Goal: Task Accomplishment & Management: Use online tool/utility

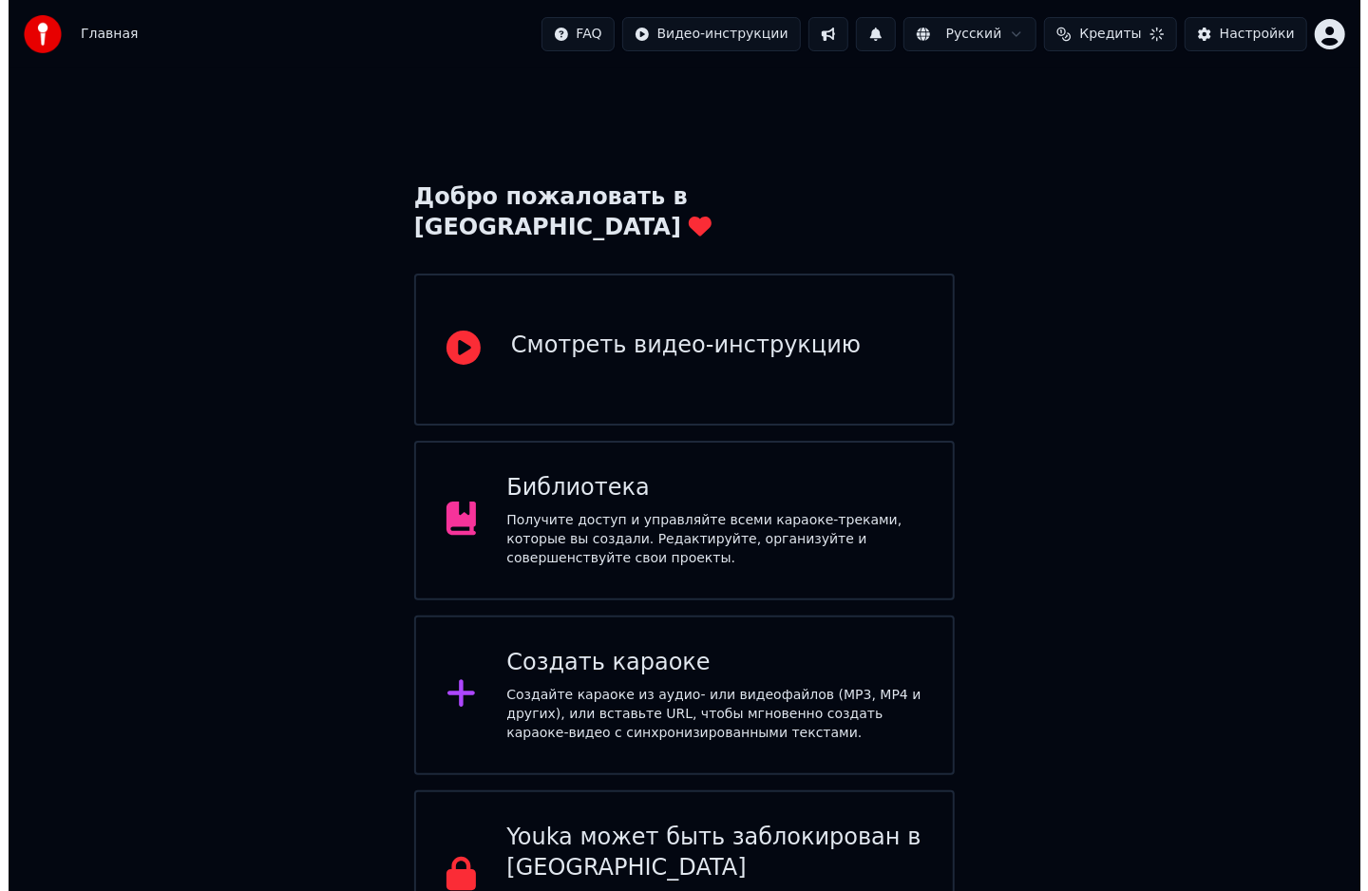
scroll to position [40, 0]
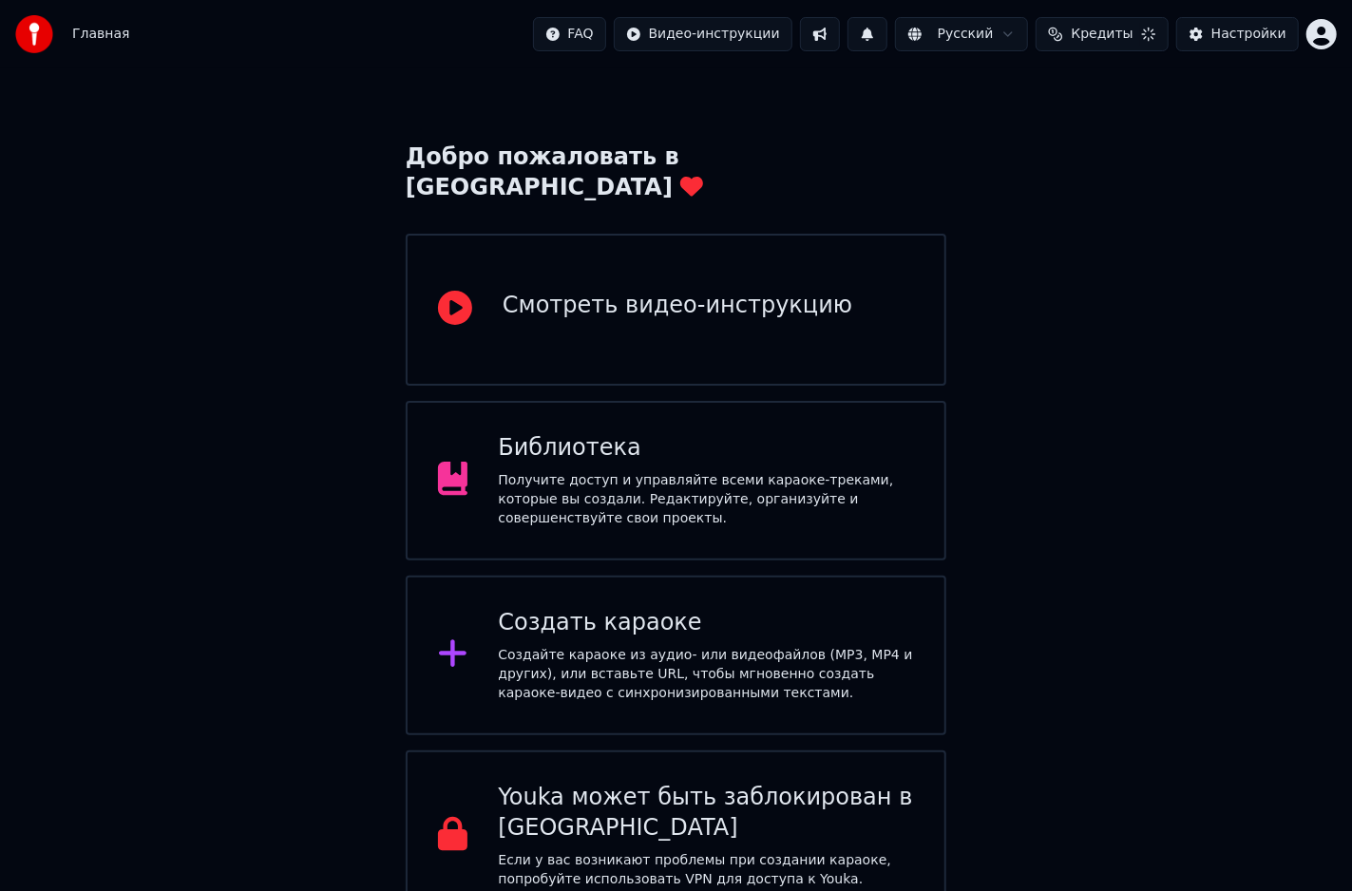
click at [652, 650] on div "Создайте караоке из аудио- или видеофайлов (MP3, MP4 и других), или вставьте UR…" at bounding box center [706, 674] width 416 height 57
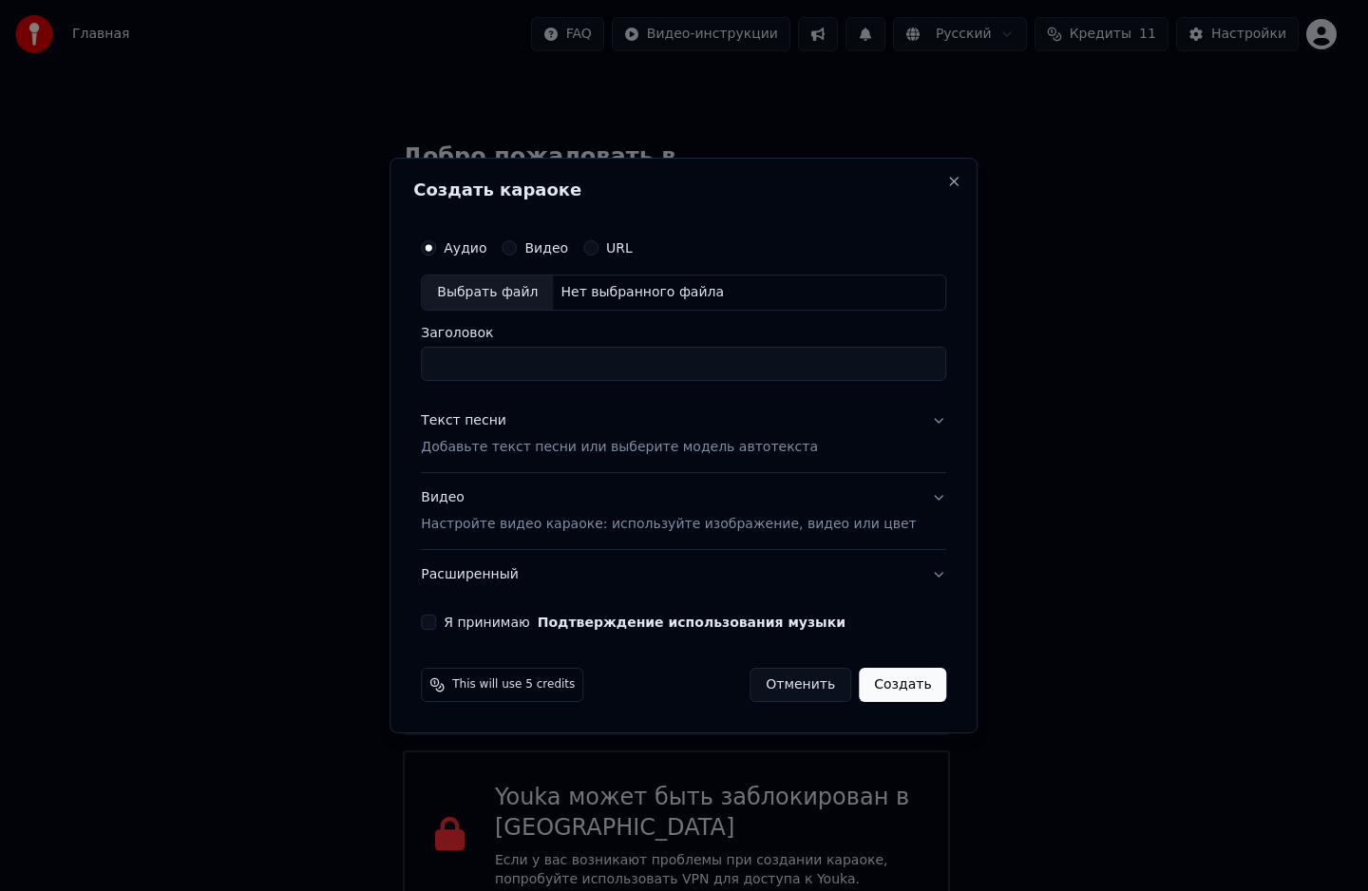
click at [530, 368] on input "Заголовок" at bounding box center [683, 364] width 525 height 34
type input "*"
click at [511, 297] on div "Выбрать файл" at bounding box center [487, 292] width 131 height 34
type input "**********"
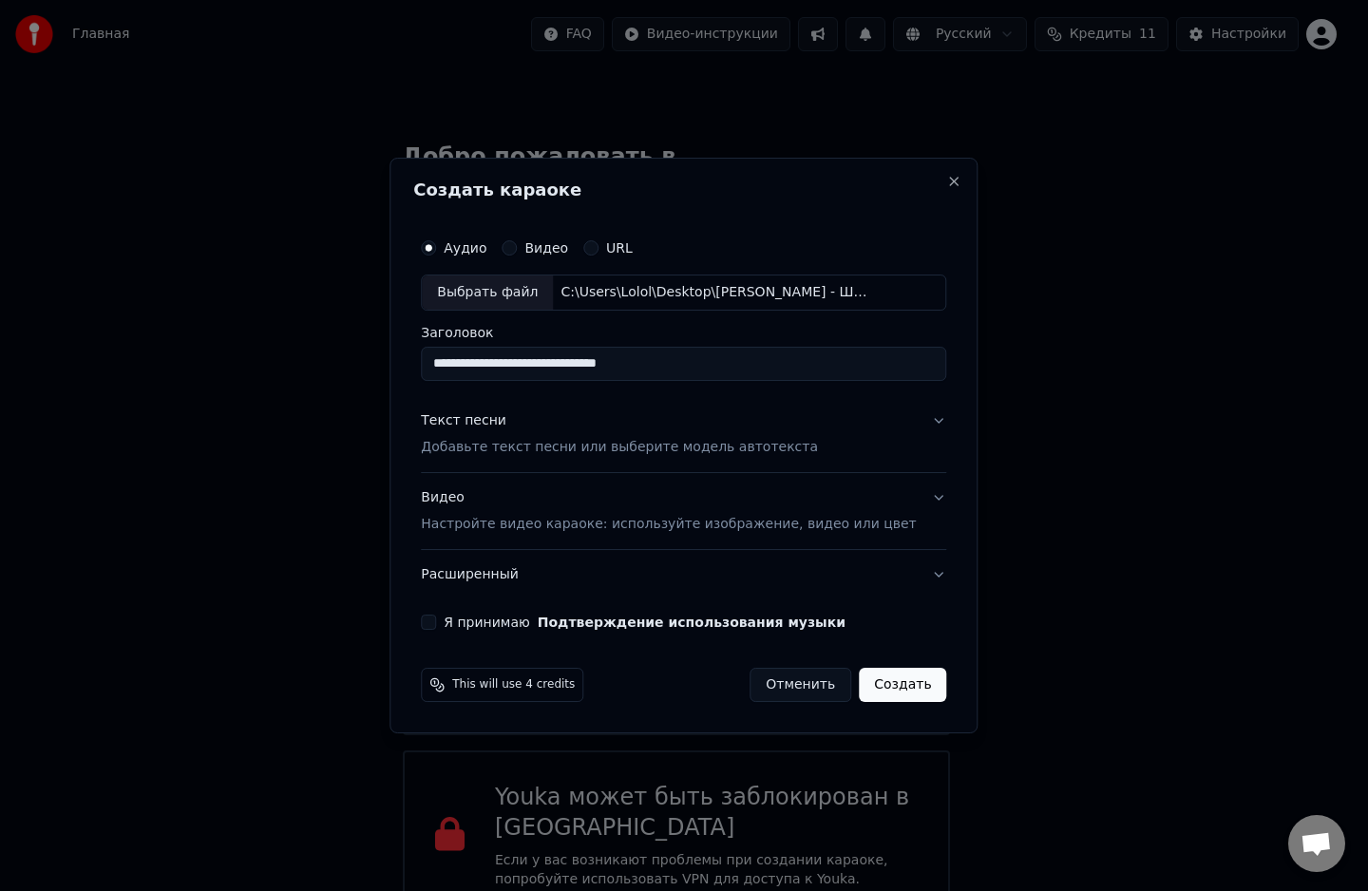
click at [499, 441] on p "Добавьте текст песни или выберите модель автотекста" at bounding box center [619, 447] width 397 height 19
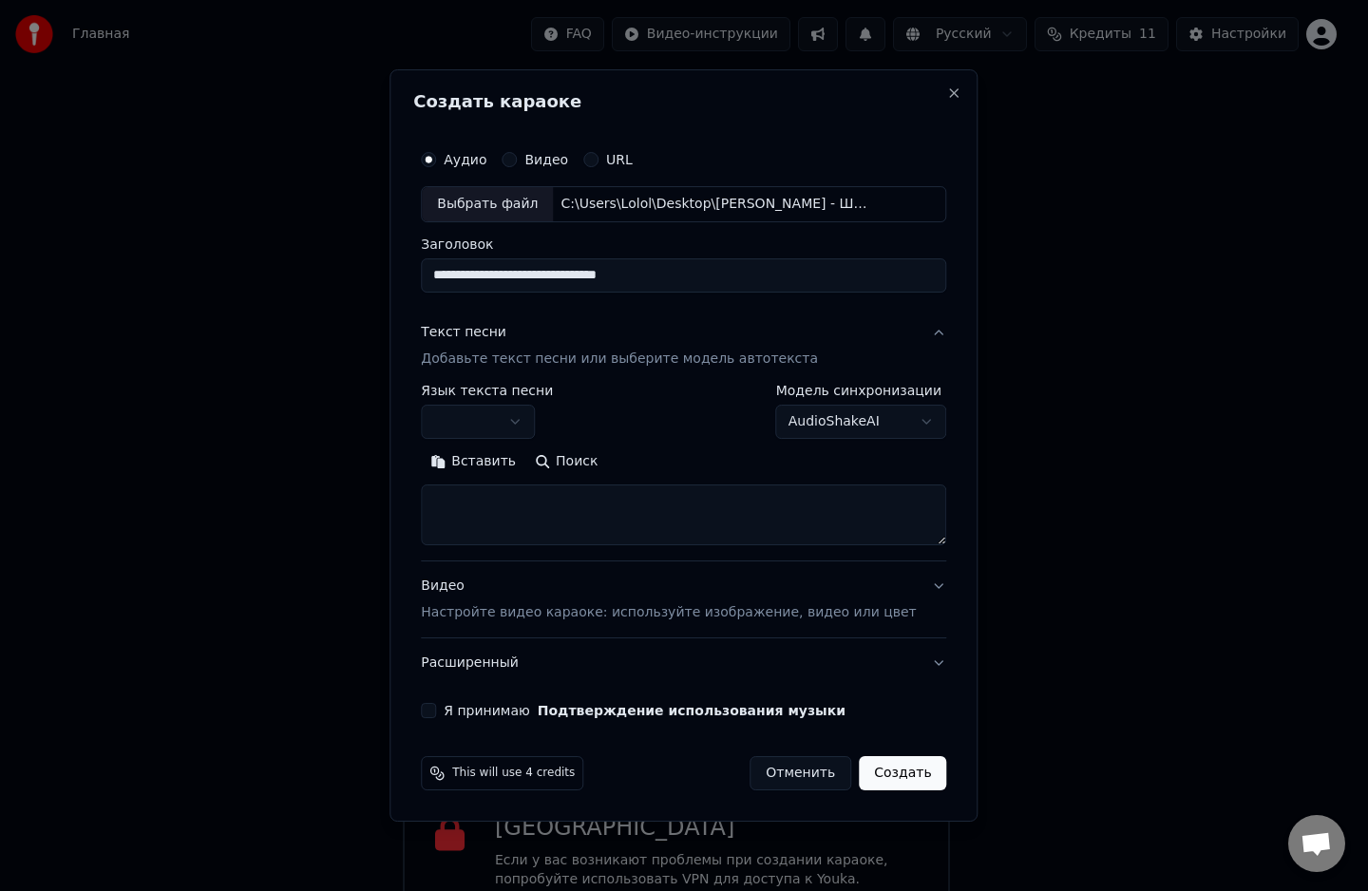
click at [503, 491] on textarea at bounding box center [683, 514] width 525 height 61
paste textarea "**********"
type textarea "**********"
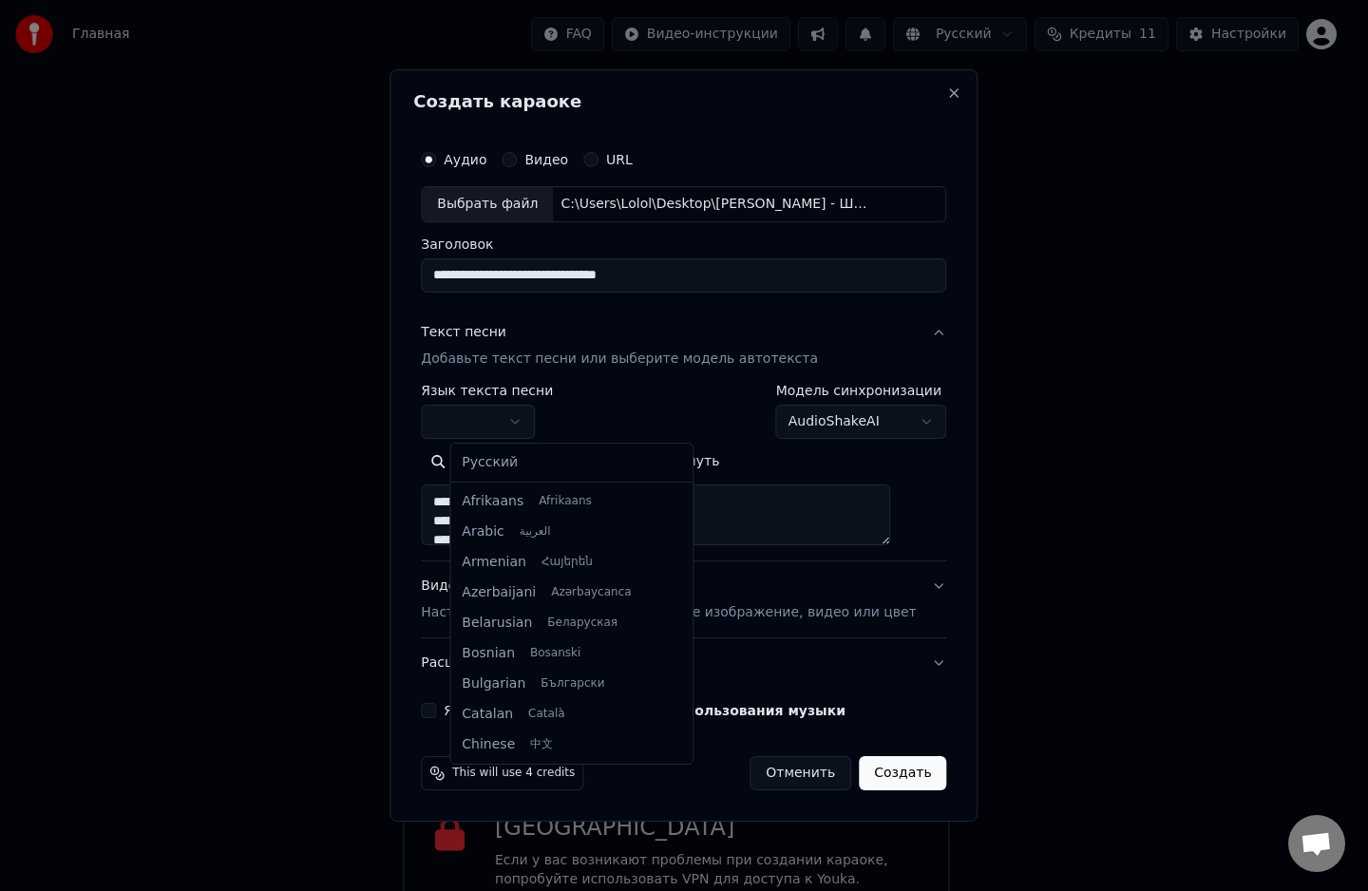
click at [547, 426] on body "Главная FAQ Видео-инструкции Русский Кредиты 11 Настройки Добро пожаловать в Yo…" at bounding box center [676, 440] width 1352 height 961
select select "**"
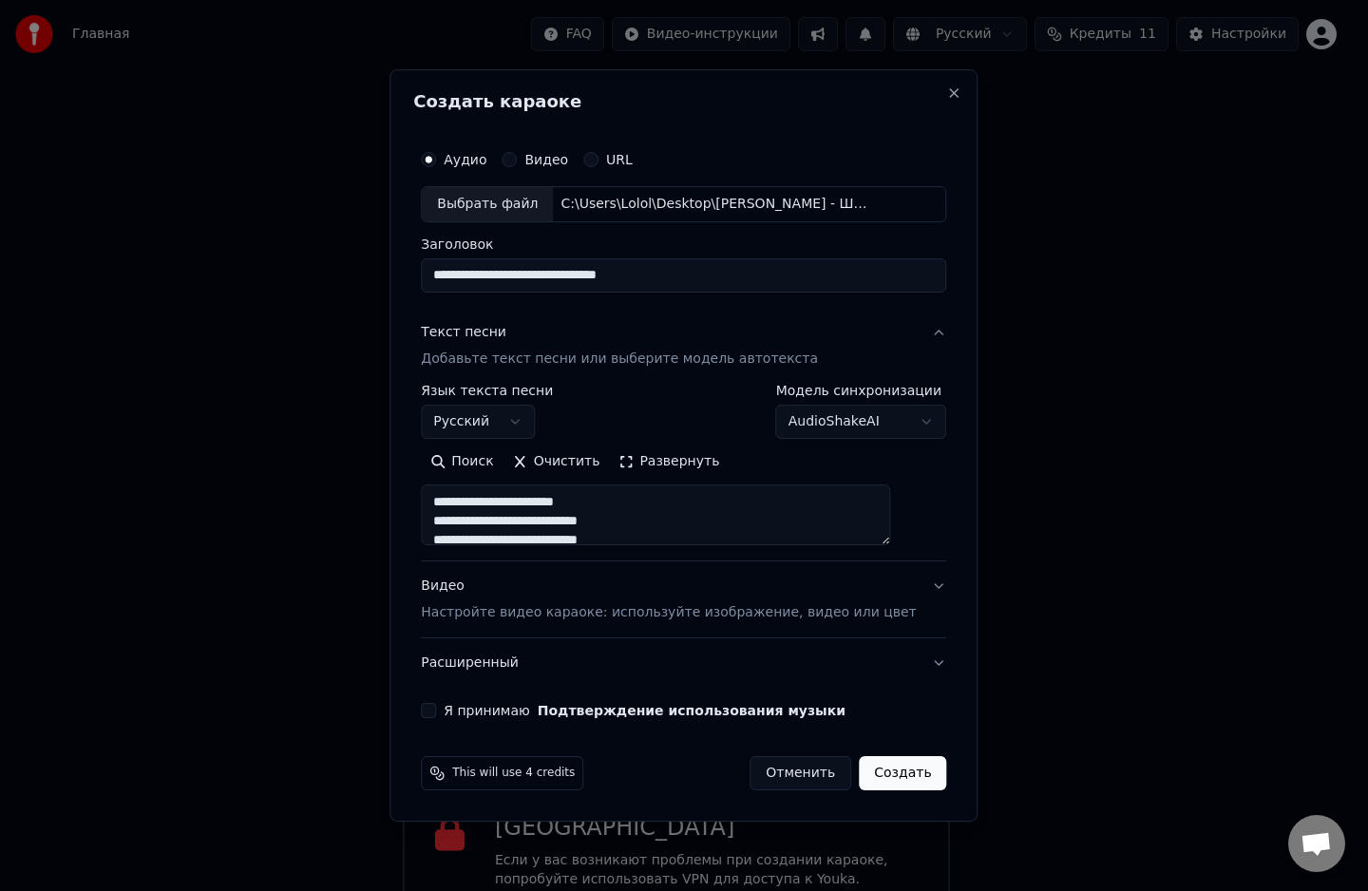
click at [484, 616] on p "Настройте видео караоке: используйте изображение, видео или цвет" at bounding box center [668, 612] width 495 height 19
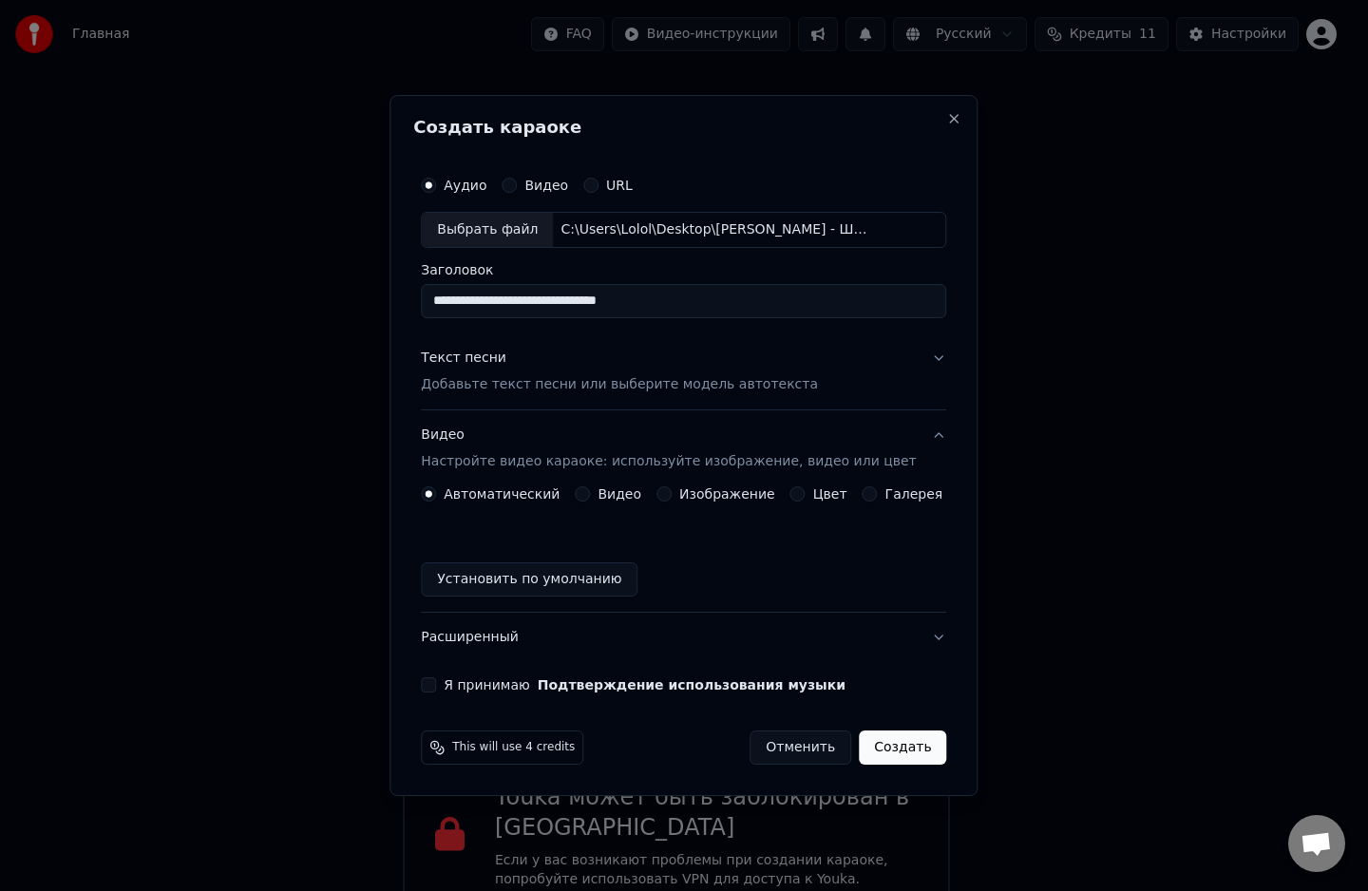
click at [790, 490] on button "Цвет" at bounding box center [797, 493] width 15 height 15
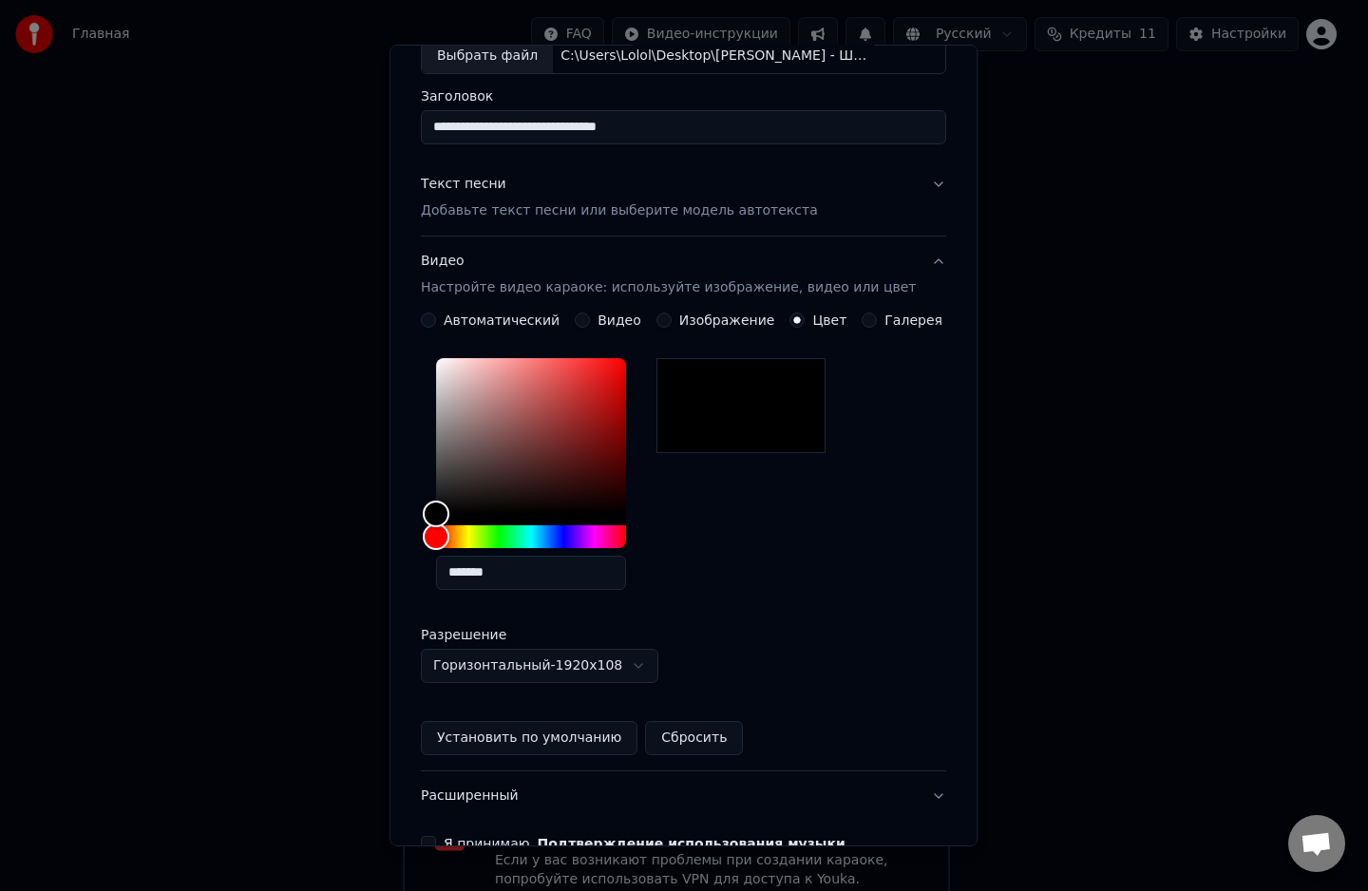
scroll to position [229, 0]
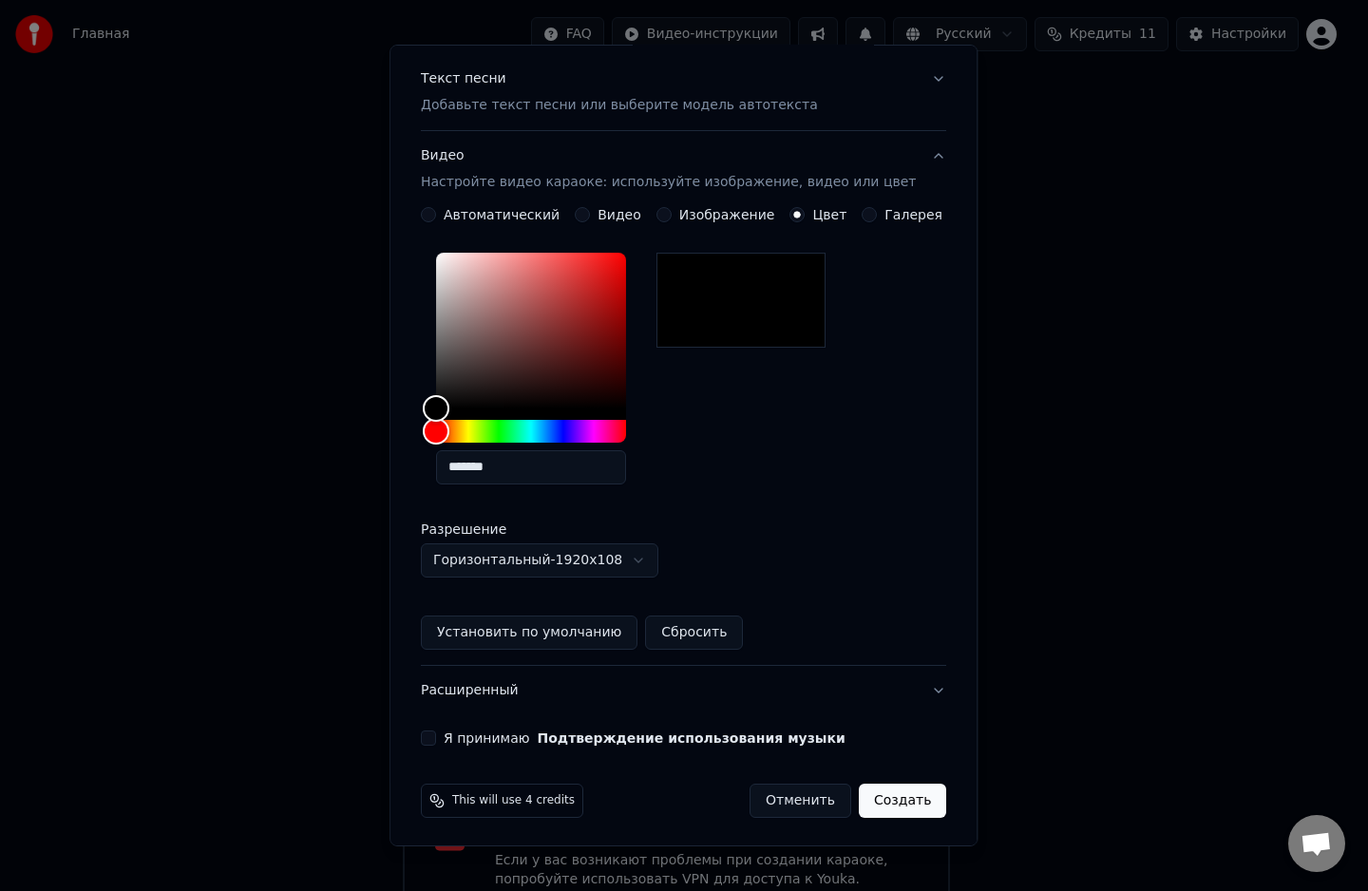
click at [436, 733] on button "Я принимаю Подтверждение использования музыки" at bounding box center [428, 737] width 15 height 15
click at [884, 809] on button "Создать" at bounding box center [902, 801] width 87 height 34
click at [884, 809] on div "Отменить Создать" at bounding box center [847, 801] width 197 height 34
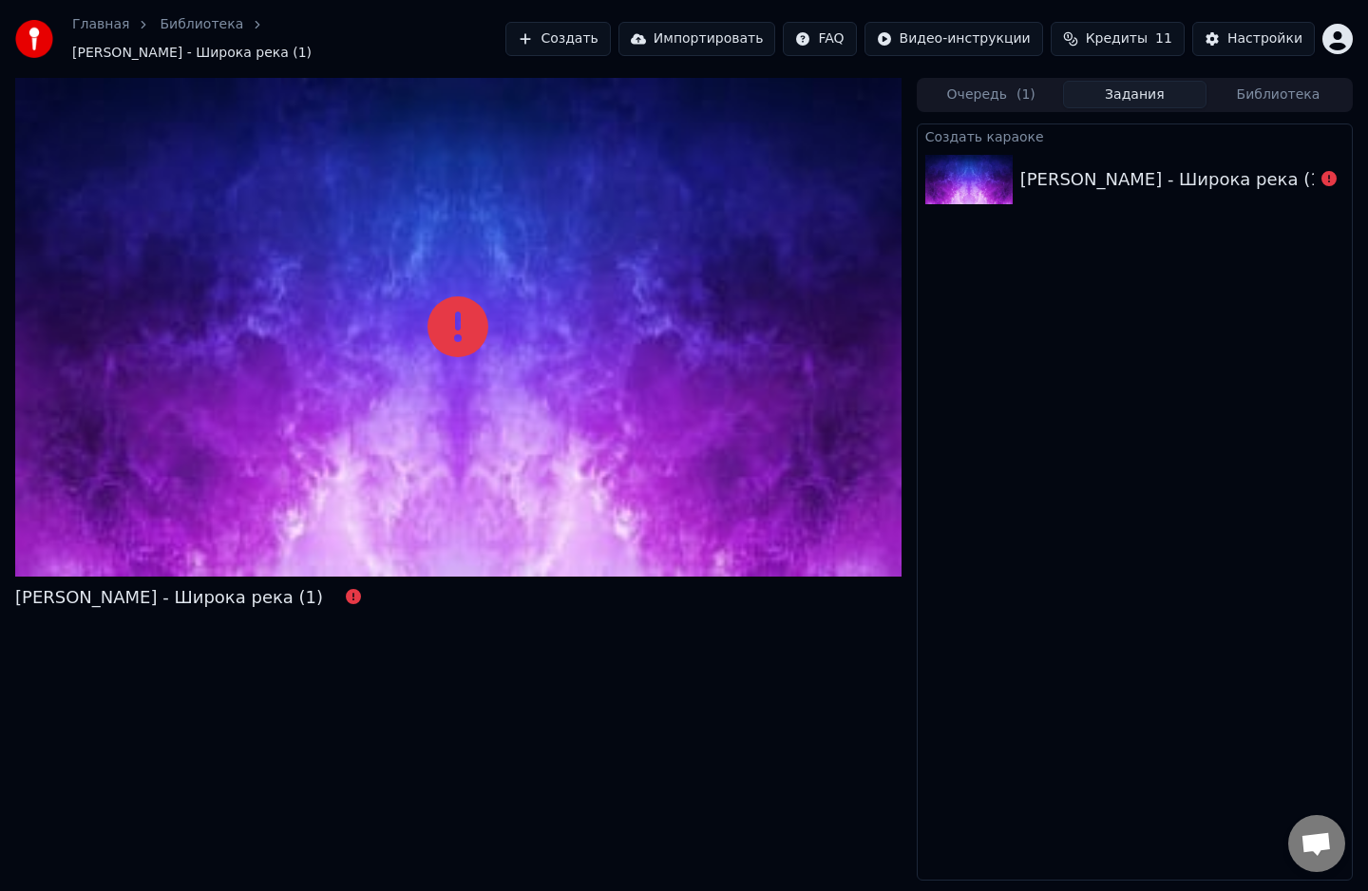
click at [974, 169] on img at bounding box center [968, 179] width 87 height 49
click at [1324, 171] on icon at bounding box center [1328, 178] width 15 height 15
click at [610, 41] on button "Создать" at bounding box center [557, 39] width 104 height 34
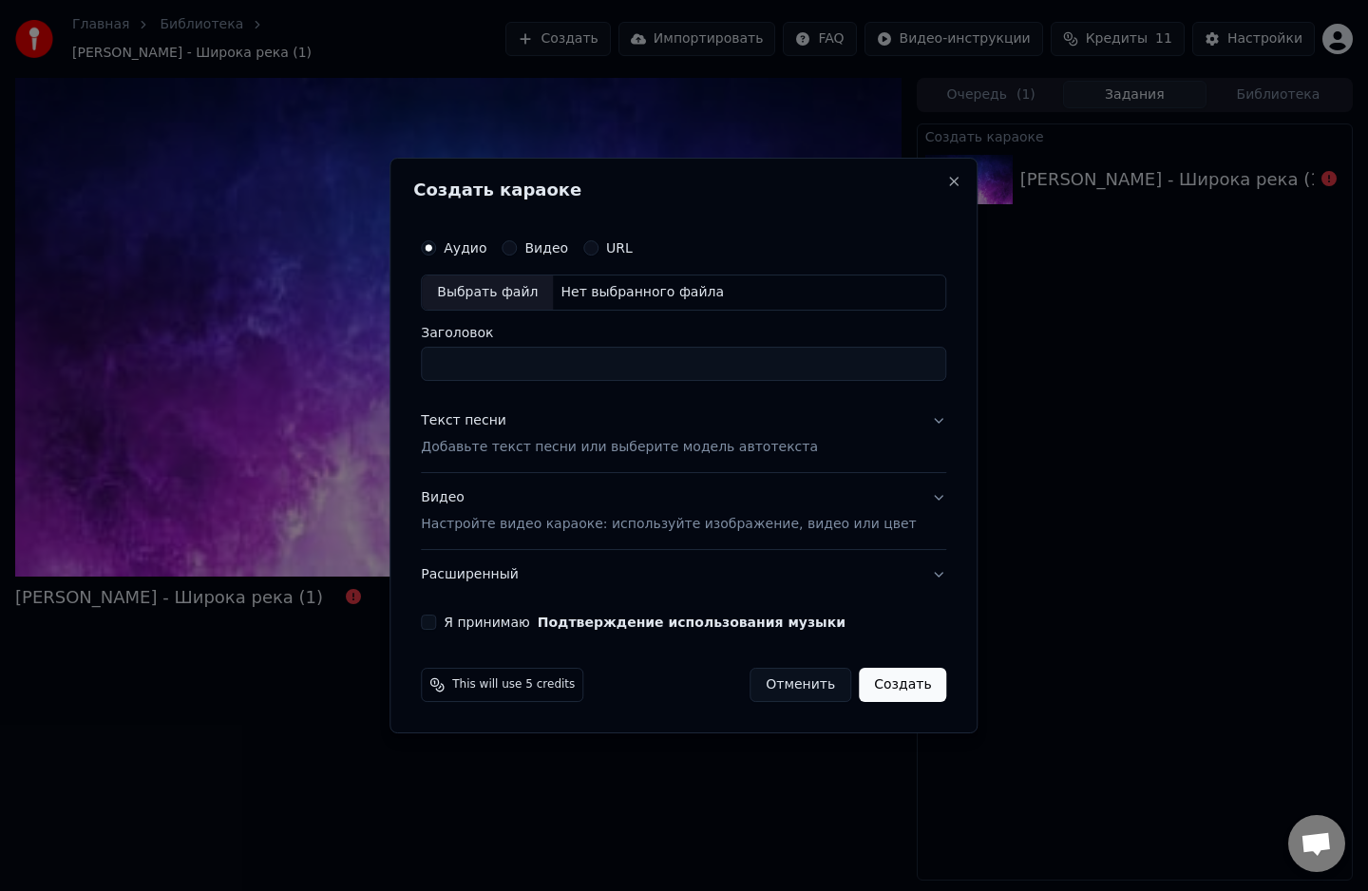
click at [504, 289] on div "Выбрать файл" at bounding box center [487, 292] width 131 height 34
type input "**********"
click at [585, 438] on p "Добавьте текст песни или выберите модель автотекста" at bounding box center [619, 447] width 397 height 19
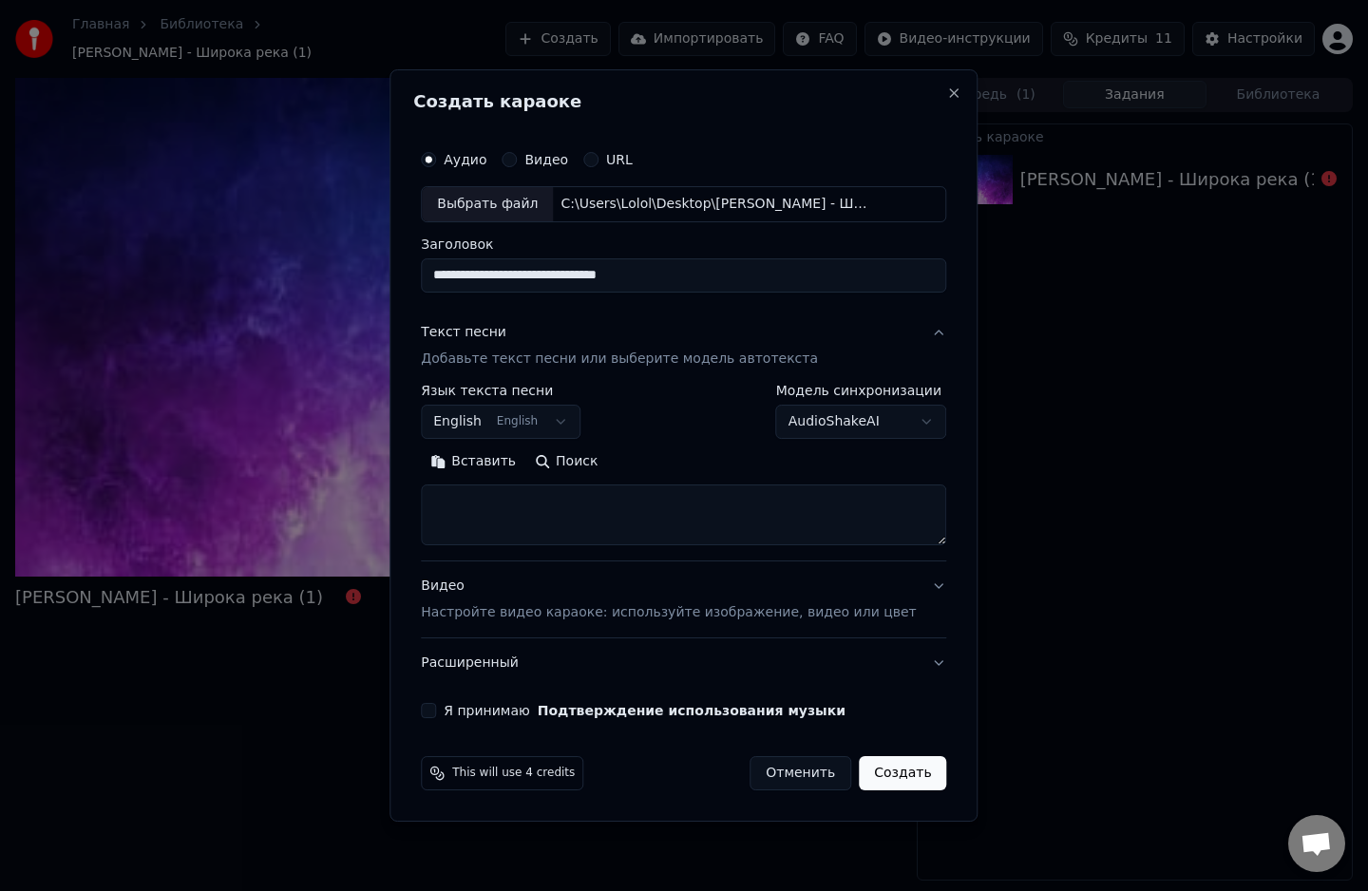
click at [553, 484] on textarea at bounding box center [683, 514] width 525 height 61
paste textarea "**********"
click at [693, 507] on textarea at bounding box center [655, 514] width 469 height 61
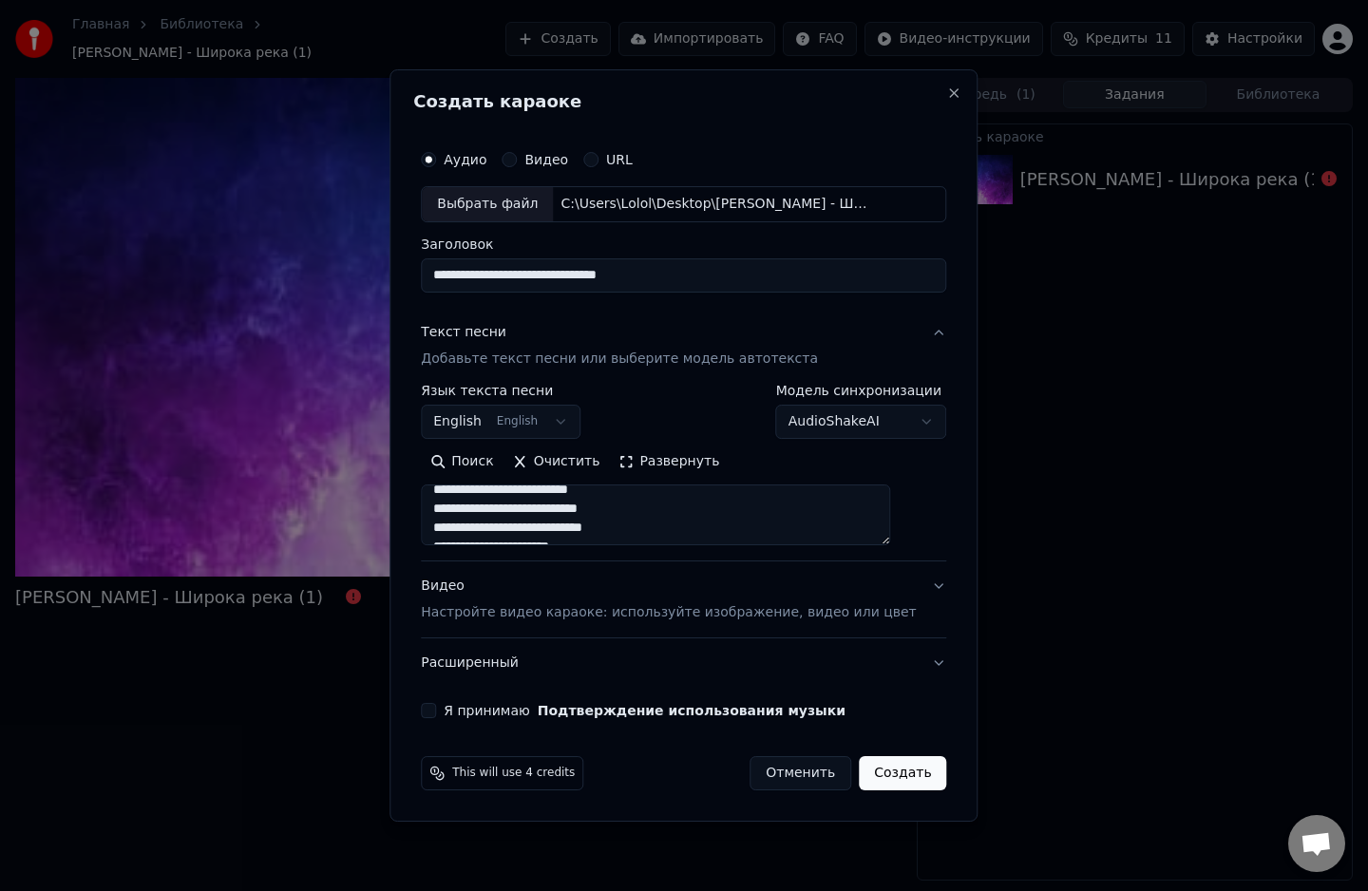
click at [672, 458] on button "Развернуть" at bounding box center [669, 461] width 120 height 30
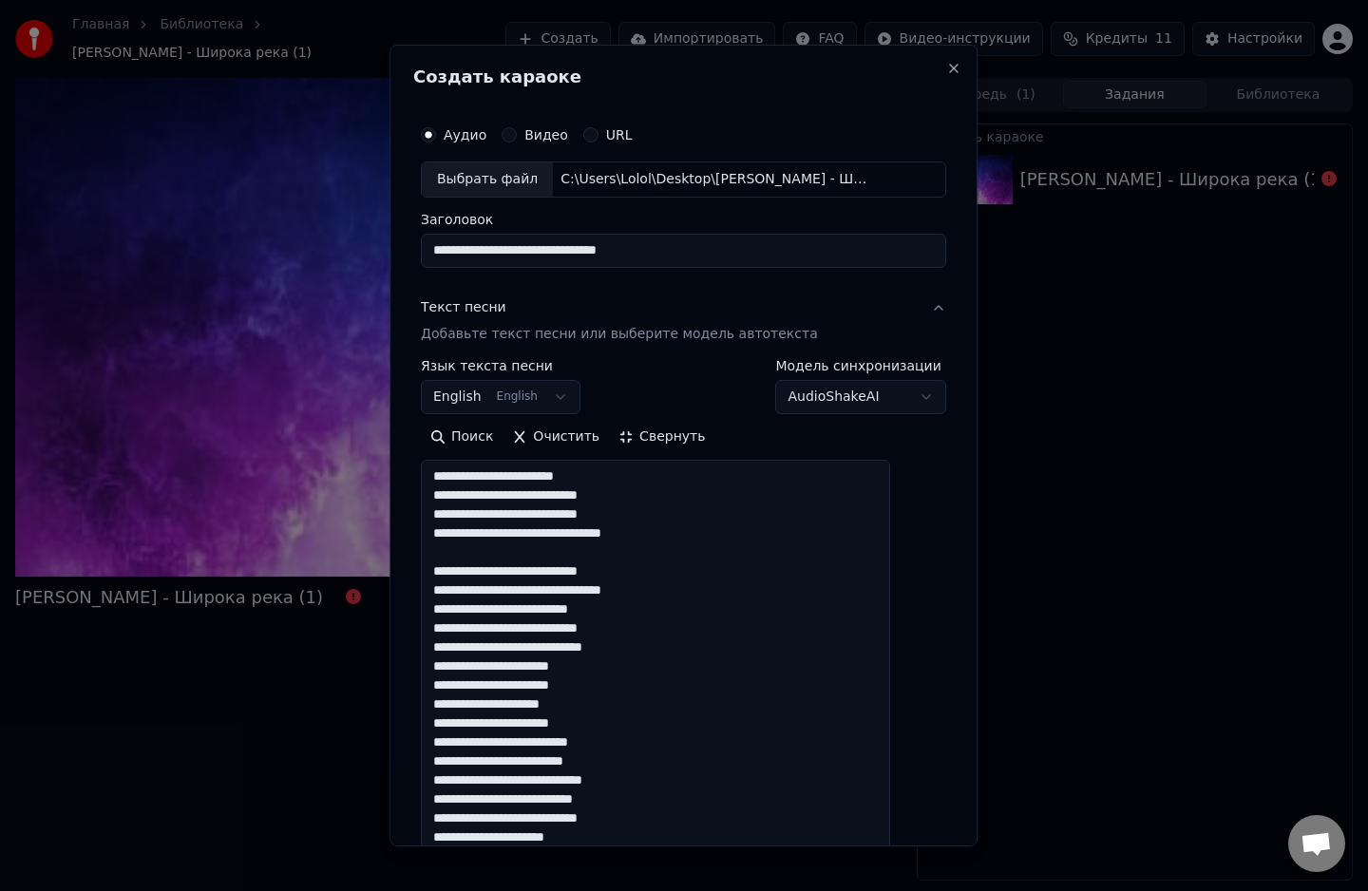
scroll to position [0, 0]
click at [684, 628] on textarea at bounding box center [655, 857] width 469 height 794
click at [648, 715] on textarea at bounding box center [655, 857] width 469 height 794
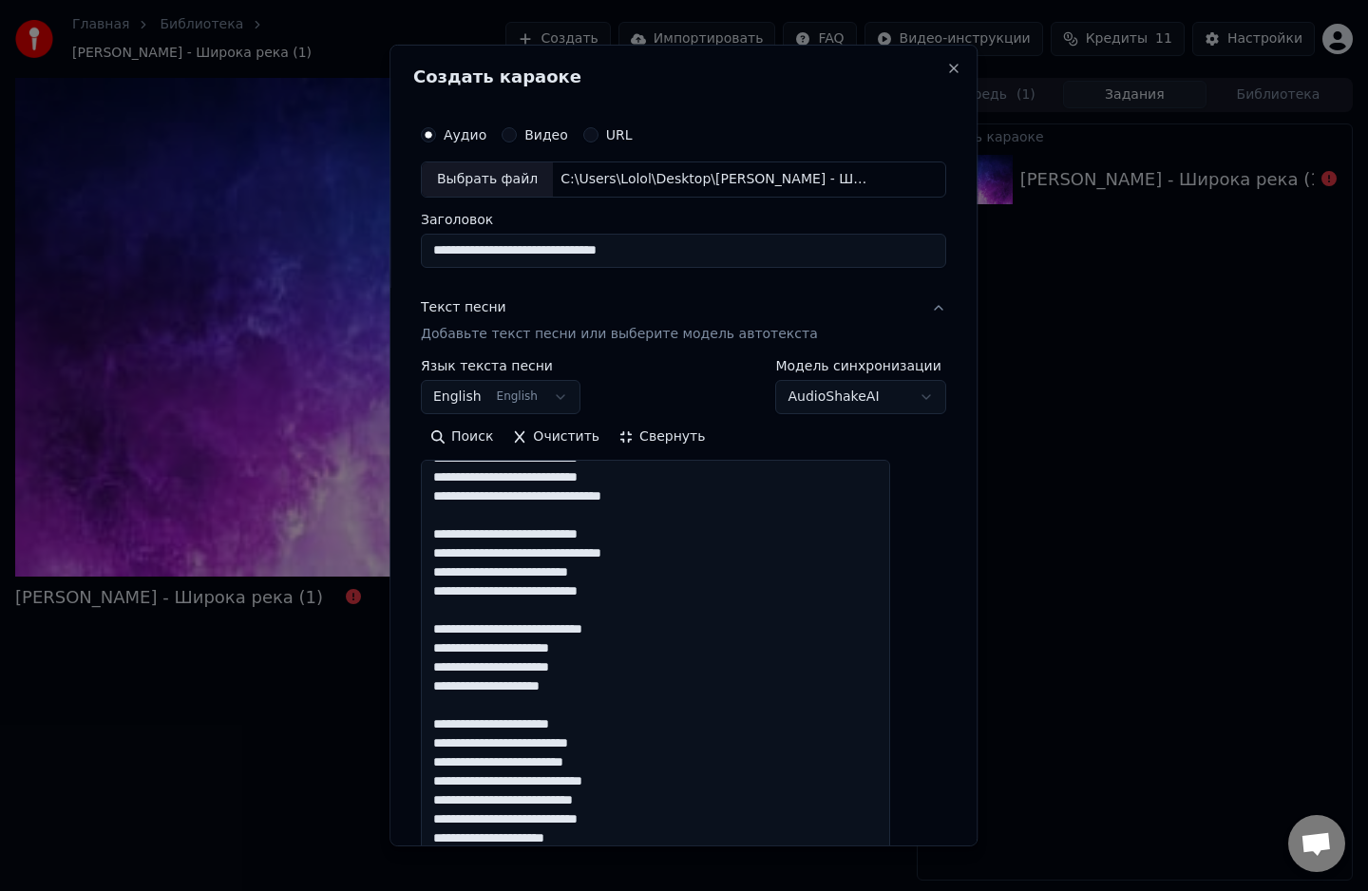
click at [661, 783] on textarea at bounding box center [655, 857] width 469 height 794
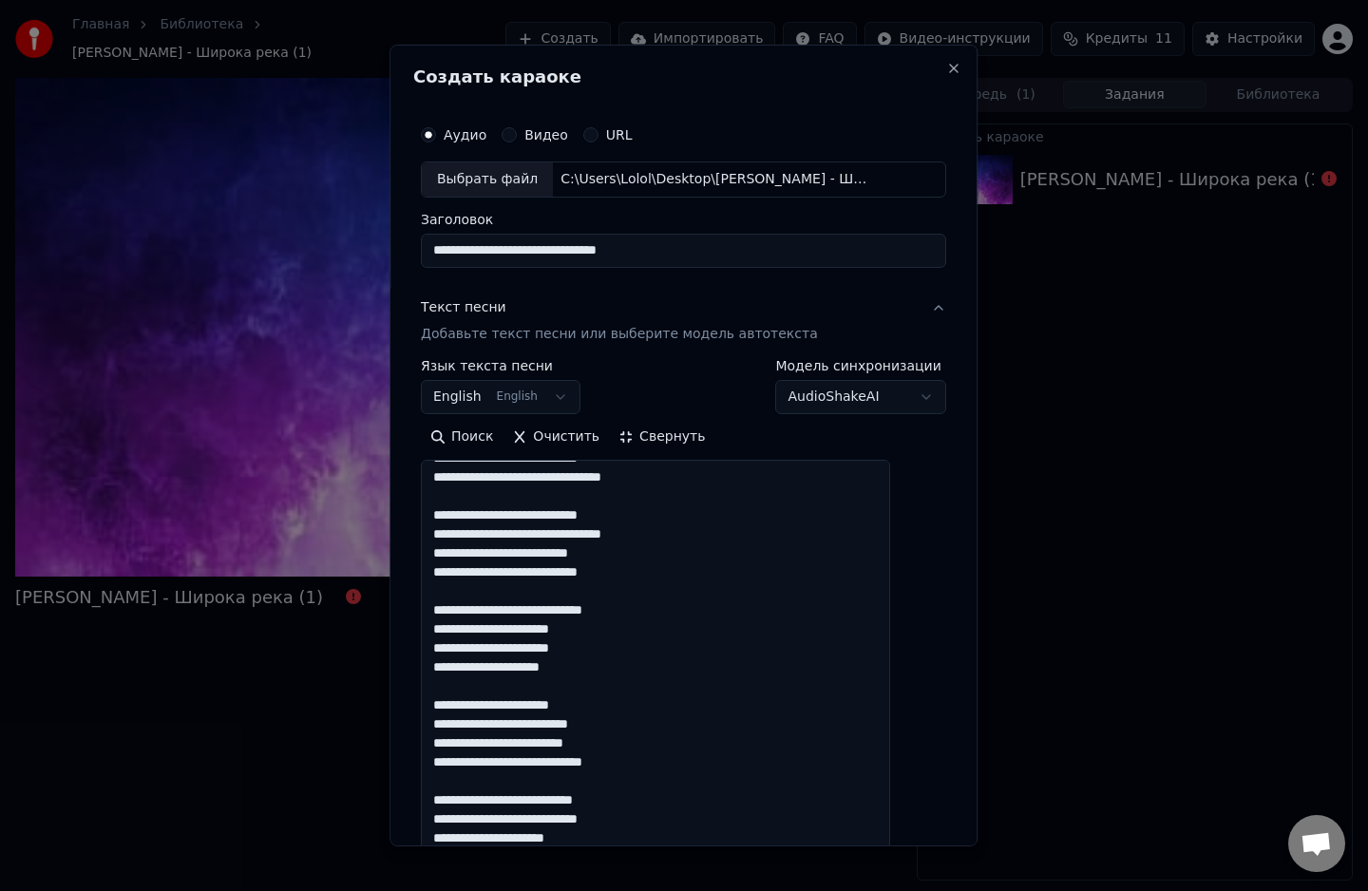
scroll to position [0, 0]
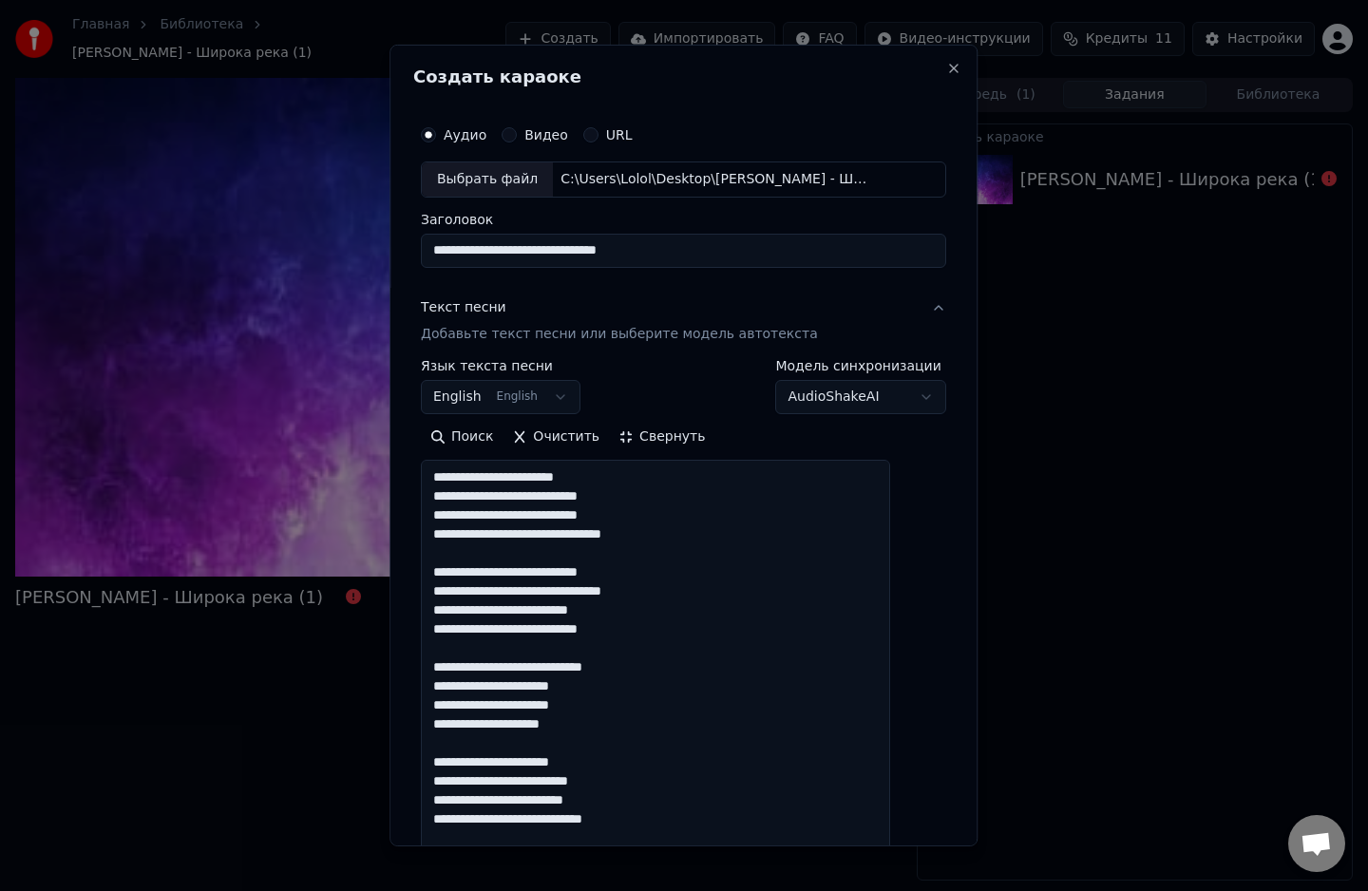
drag, startPoint x: 636, startPoint y: 836, endPoint x: 426, endPoint y: 432, distance: 455.0
click at [426, 432] on div "**********" at bounding box center [683, 446] width 588 height 802
paste textarea "**********"
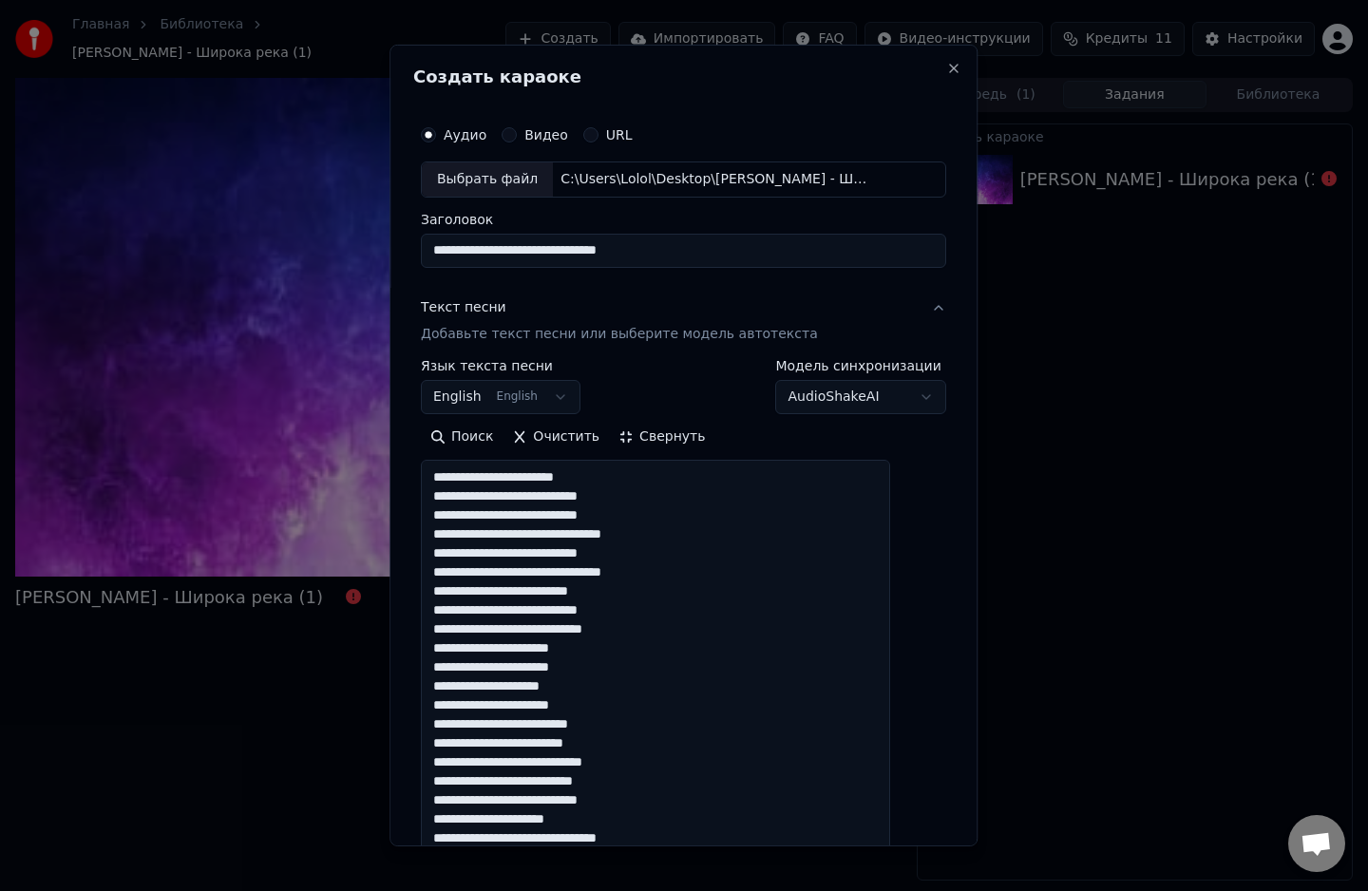
click at [694, 530] on textarea at bounding box center [655, 857] width 469 height 794
click at [690, 626] on textarea at bounding box center [655, 857] width 469 height 794
click at [652, 725] on textarea at bounding box center [655, 857] width 469 height 794
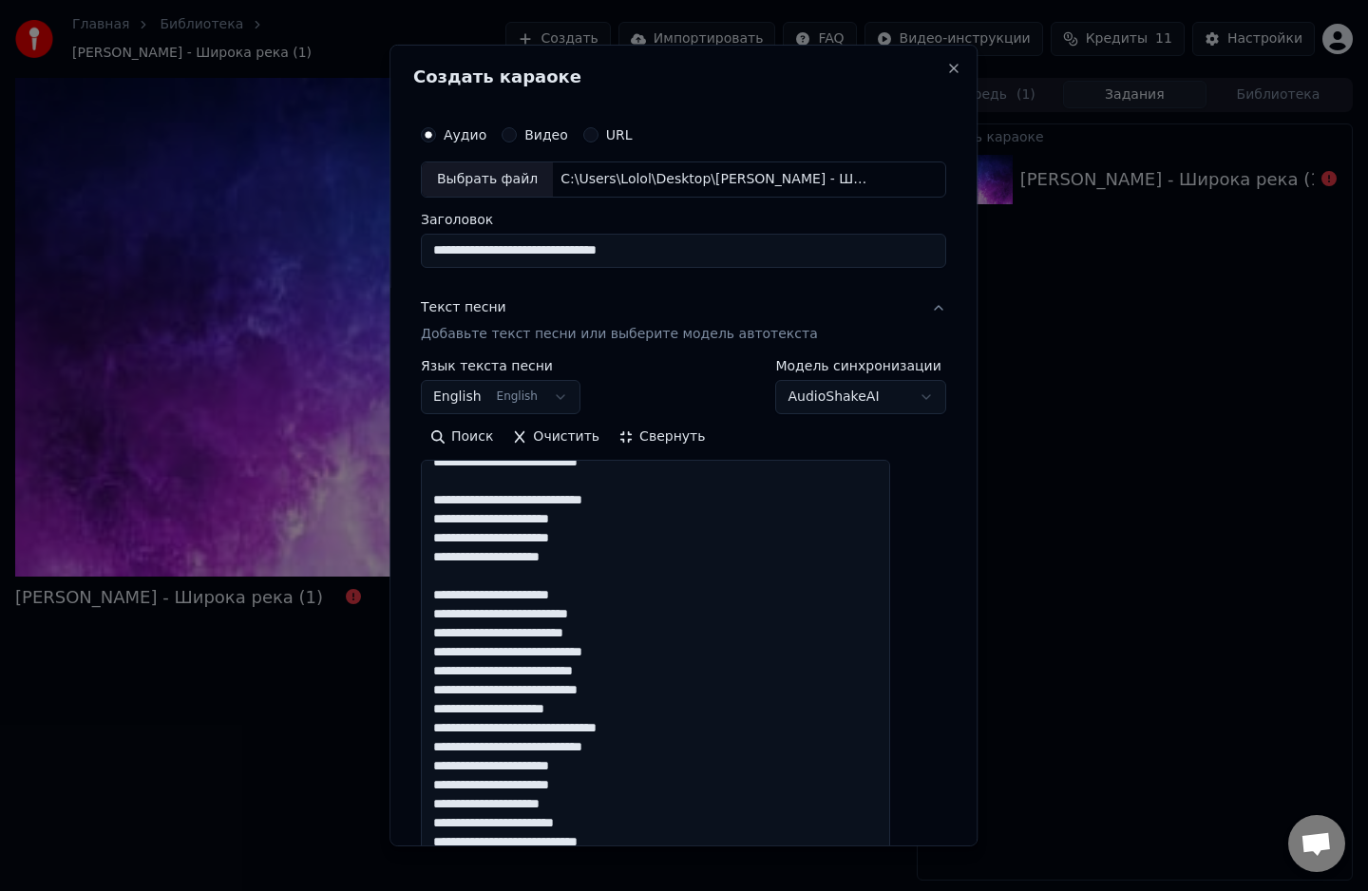
scroll to position [197, 0]
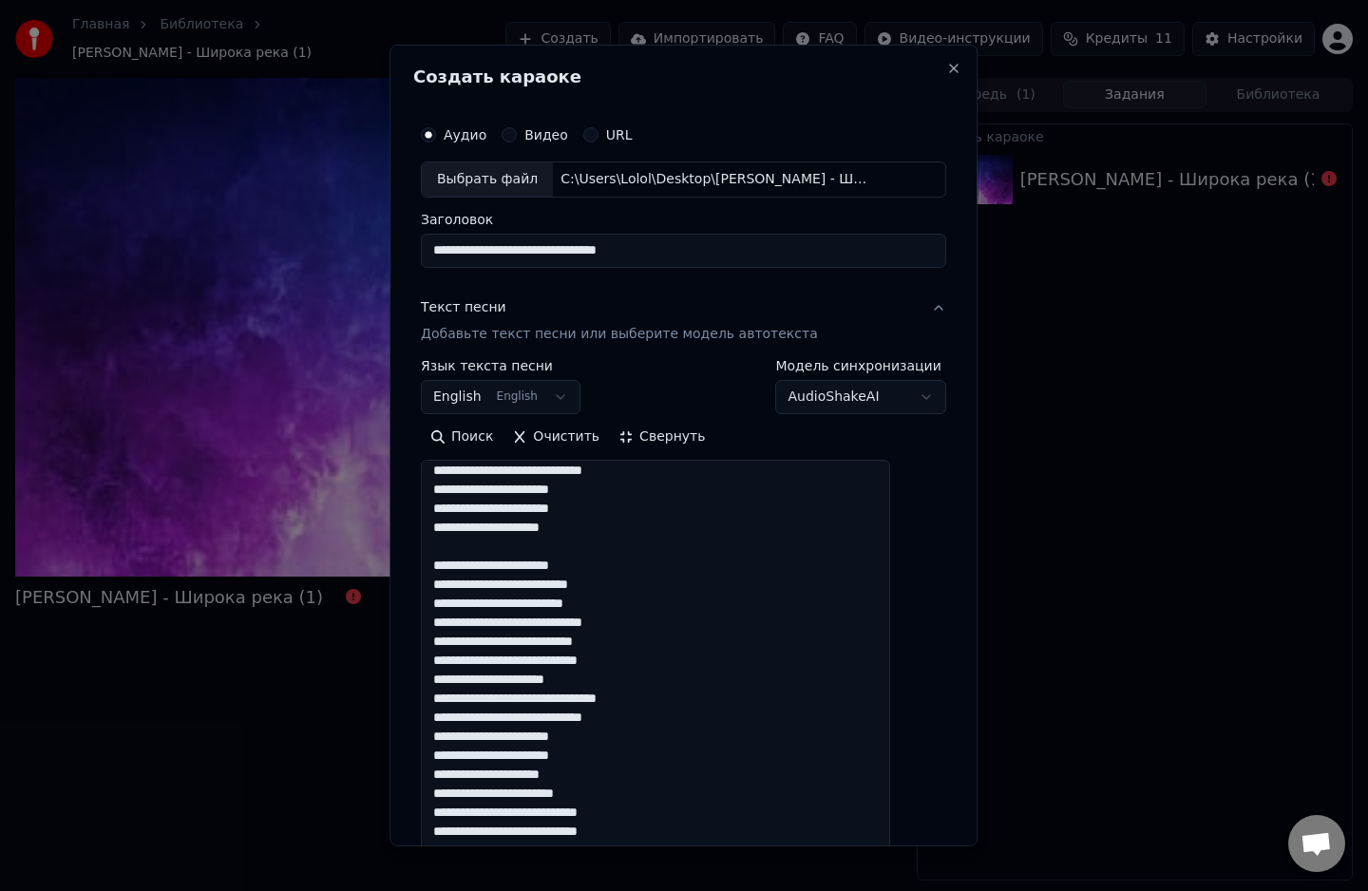
click at [671, 620] on textarea at bounding box center [655, 857] width 469 height 794
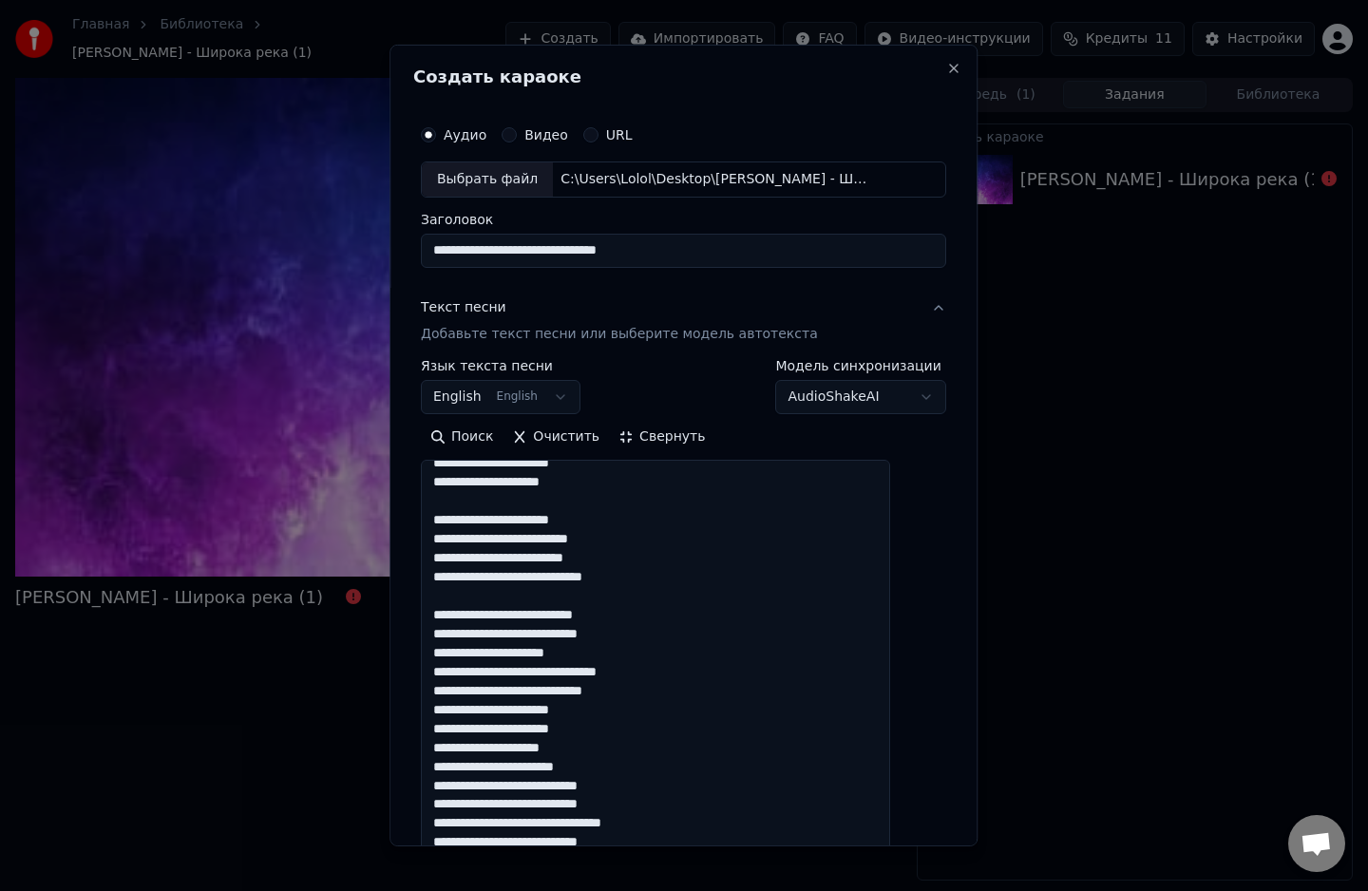
click at [691, 683] on textarea at bounding box center [655, 857] width 469 height 794
click at [692, 672] on textarea at bounding box center [655, 857] width 469 height 794
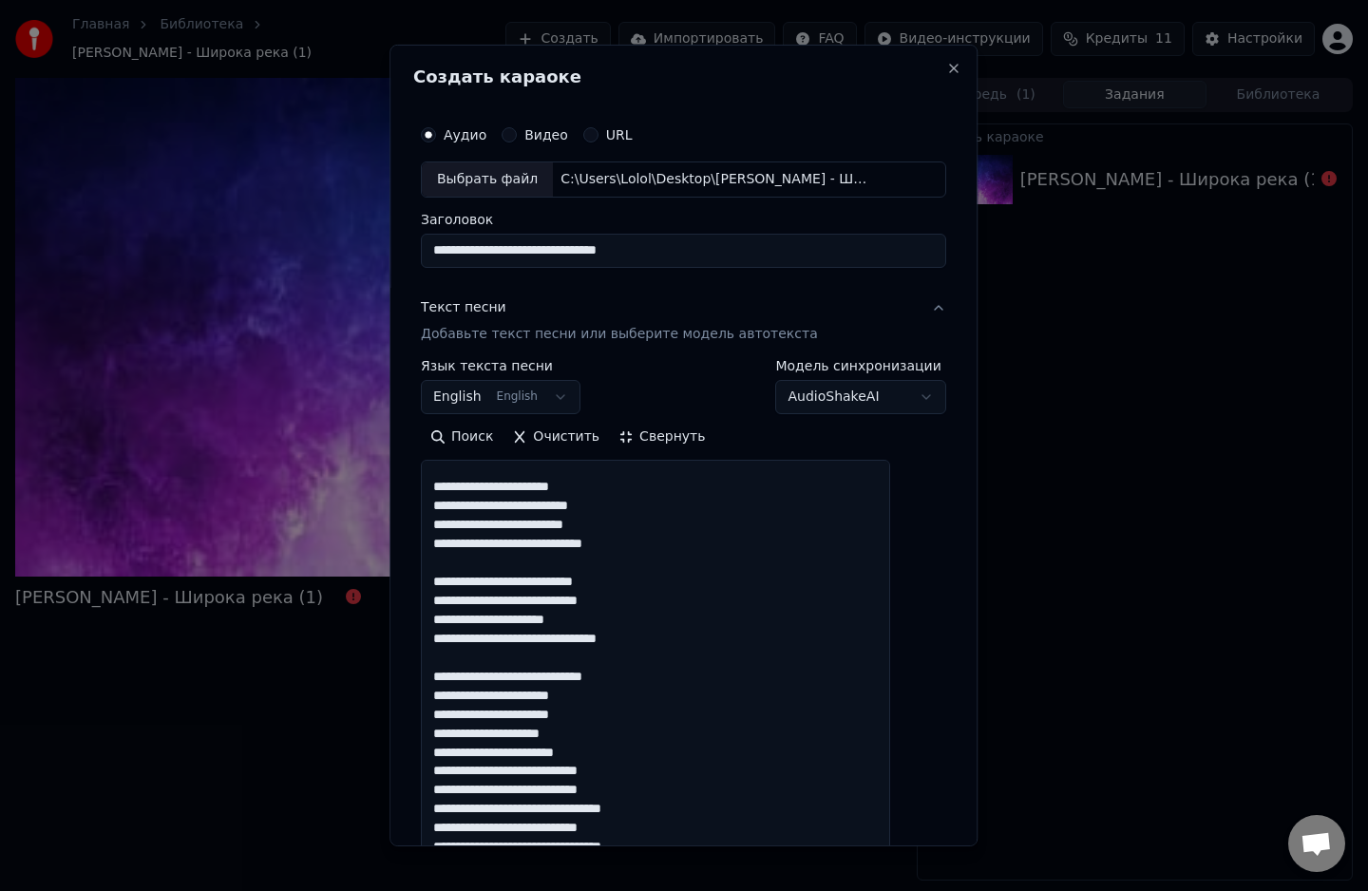
scroll to position [276, 0]
click at [646, 735] on textarea at bounding box center [655, 857] width 469 height 794
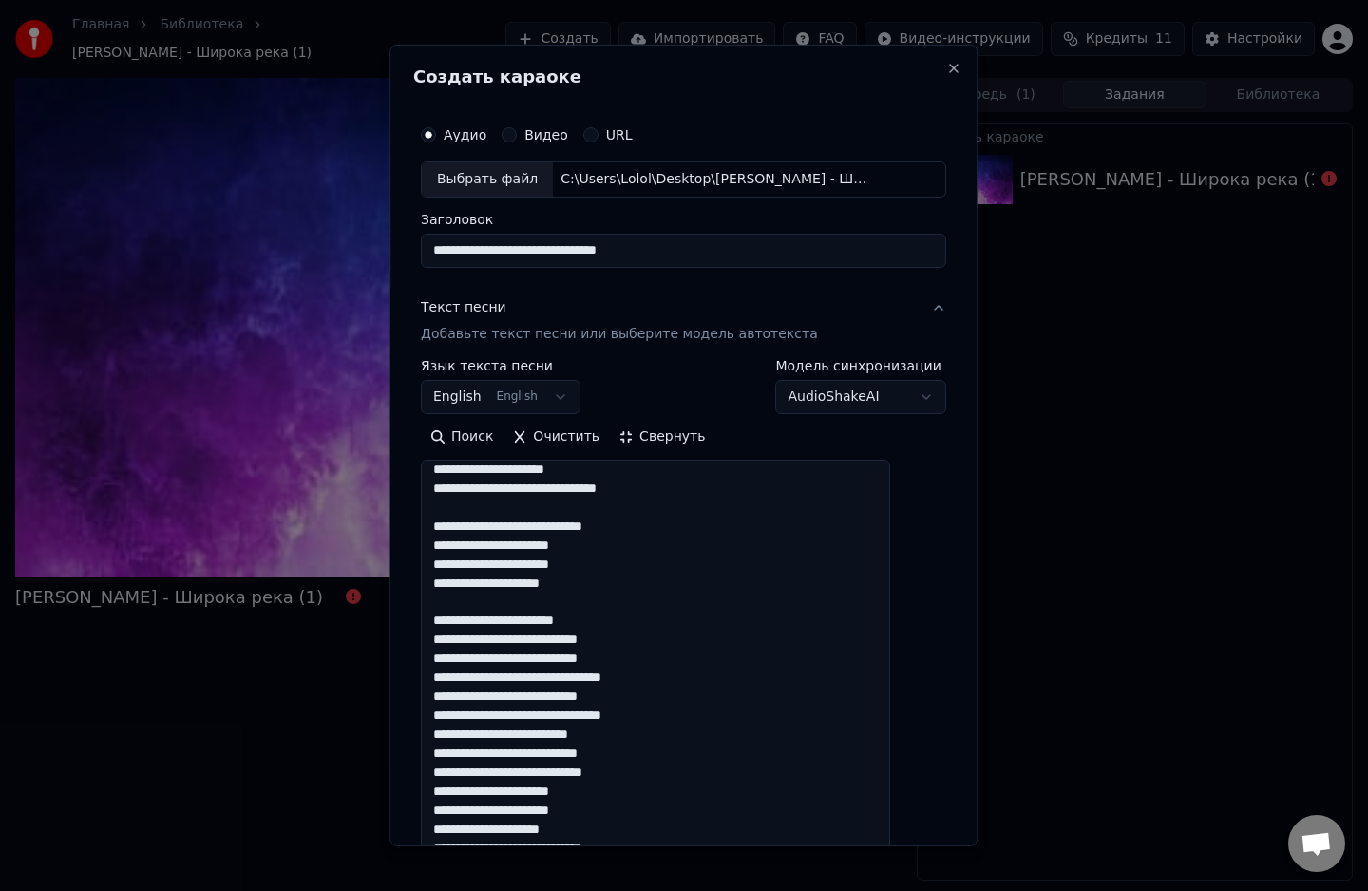
scroll to position [452, 0]
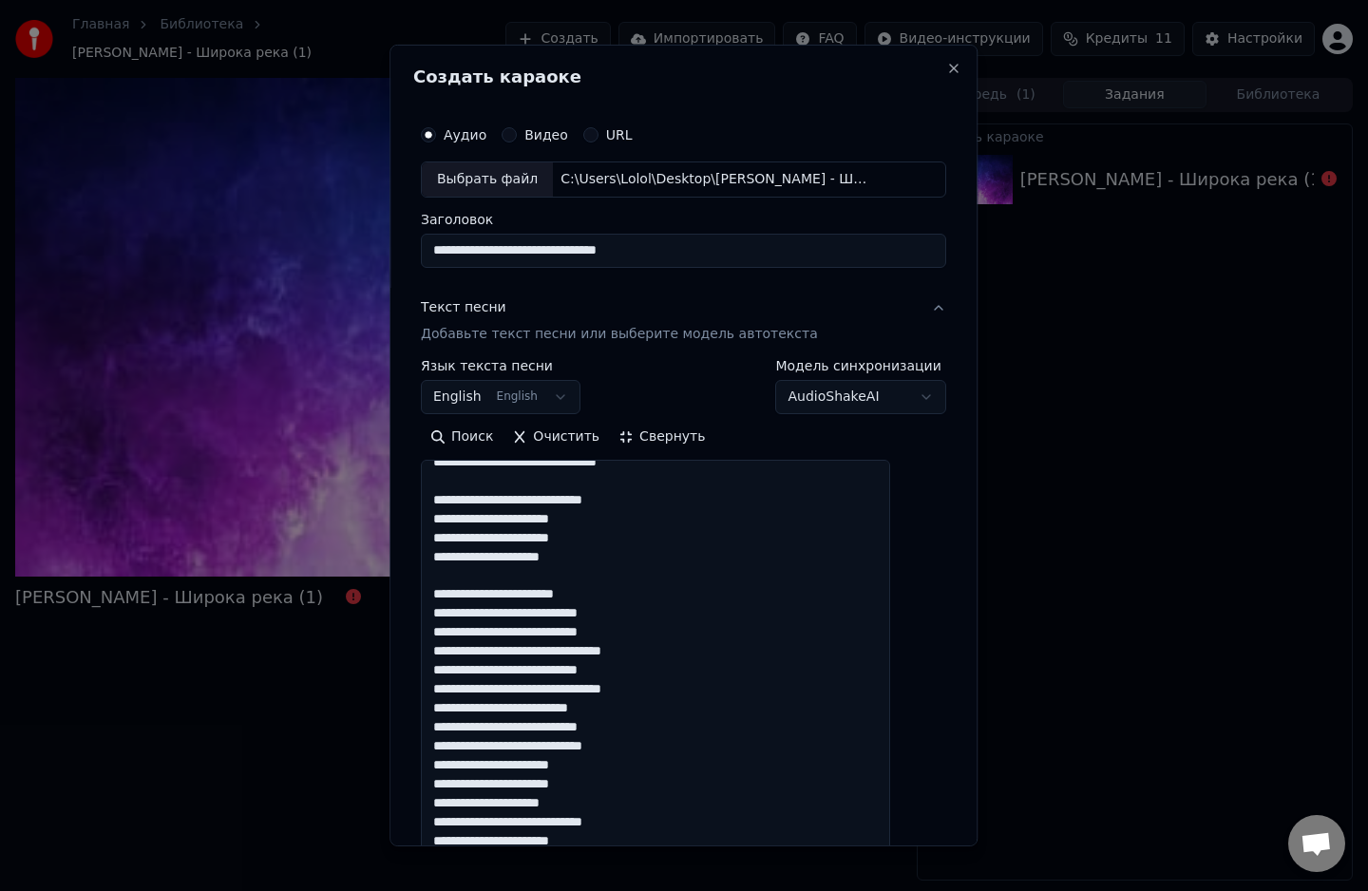
click at [693, 650] on textarea at bounding box center [655, 857] width 469 height 794
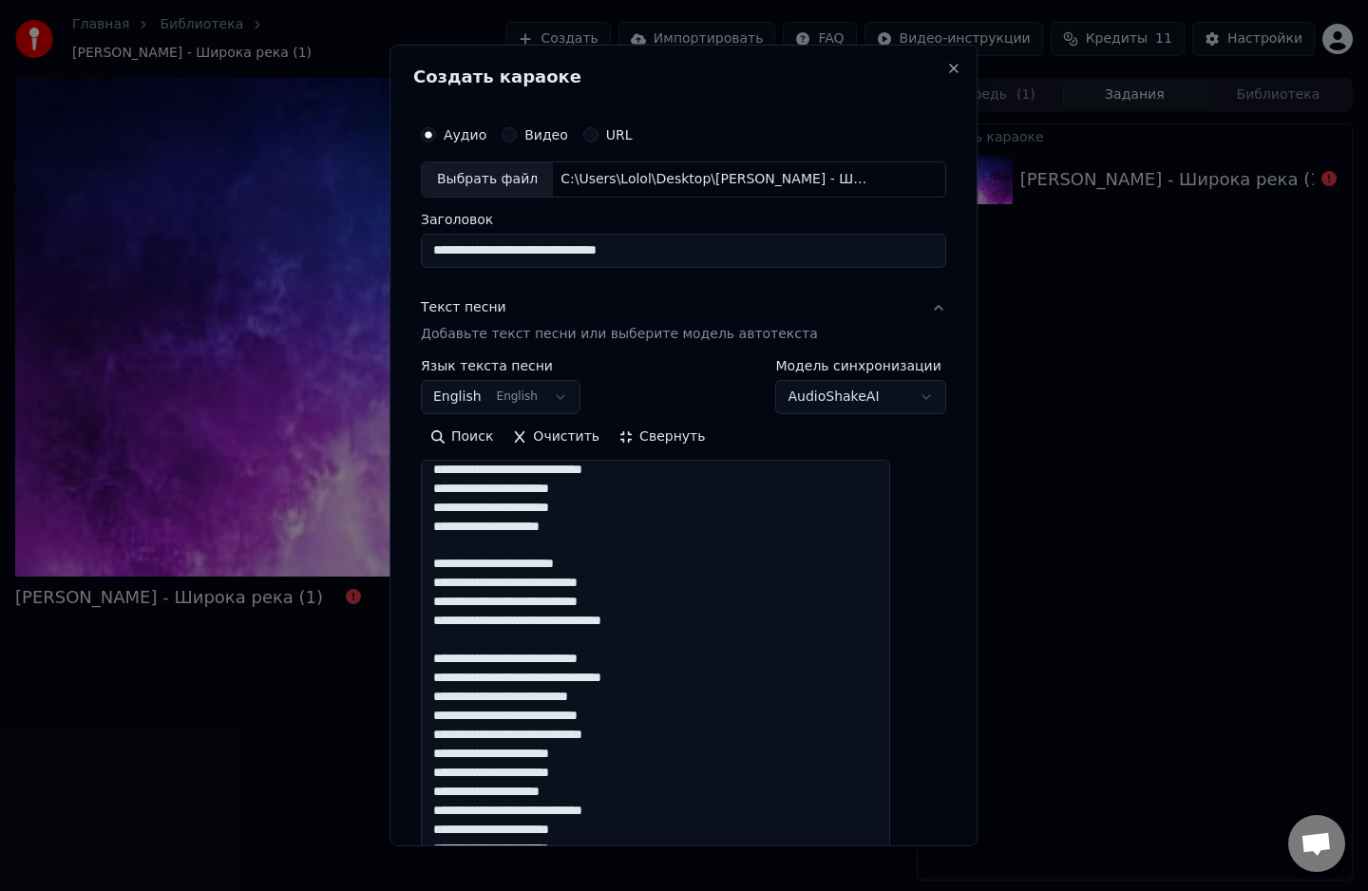
scroll to position [513, 0]
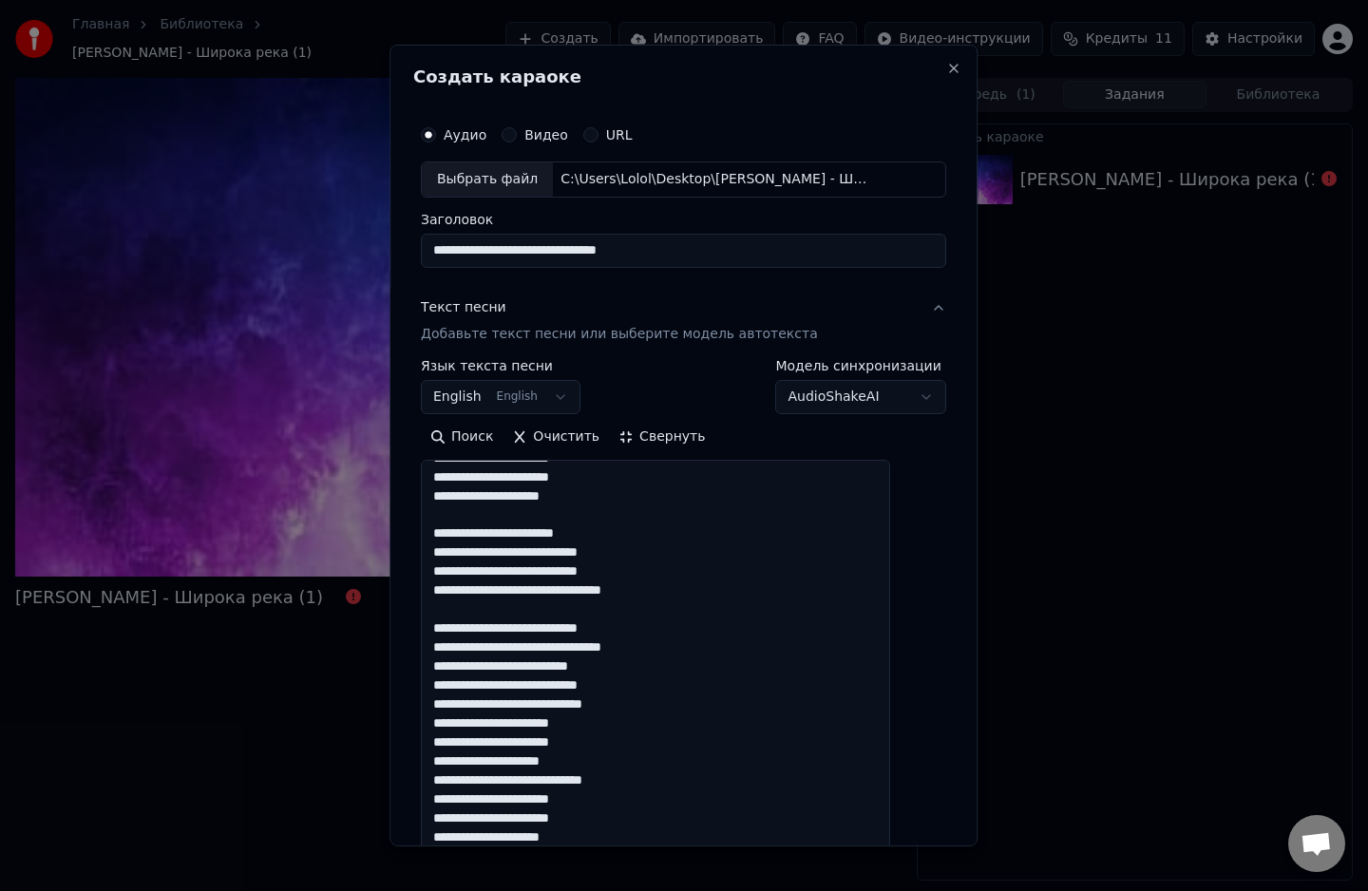
click at [671, 687] on textarea at bounding box center [655, 857] width 469 height 794
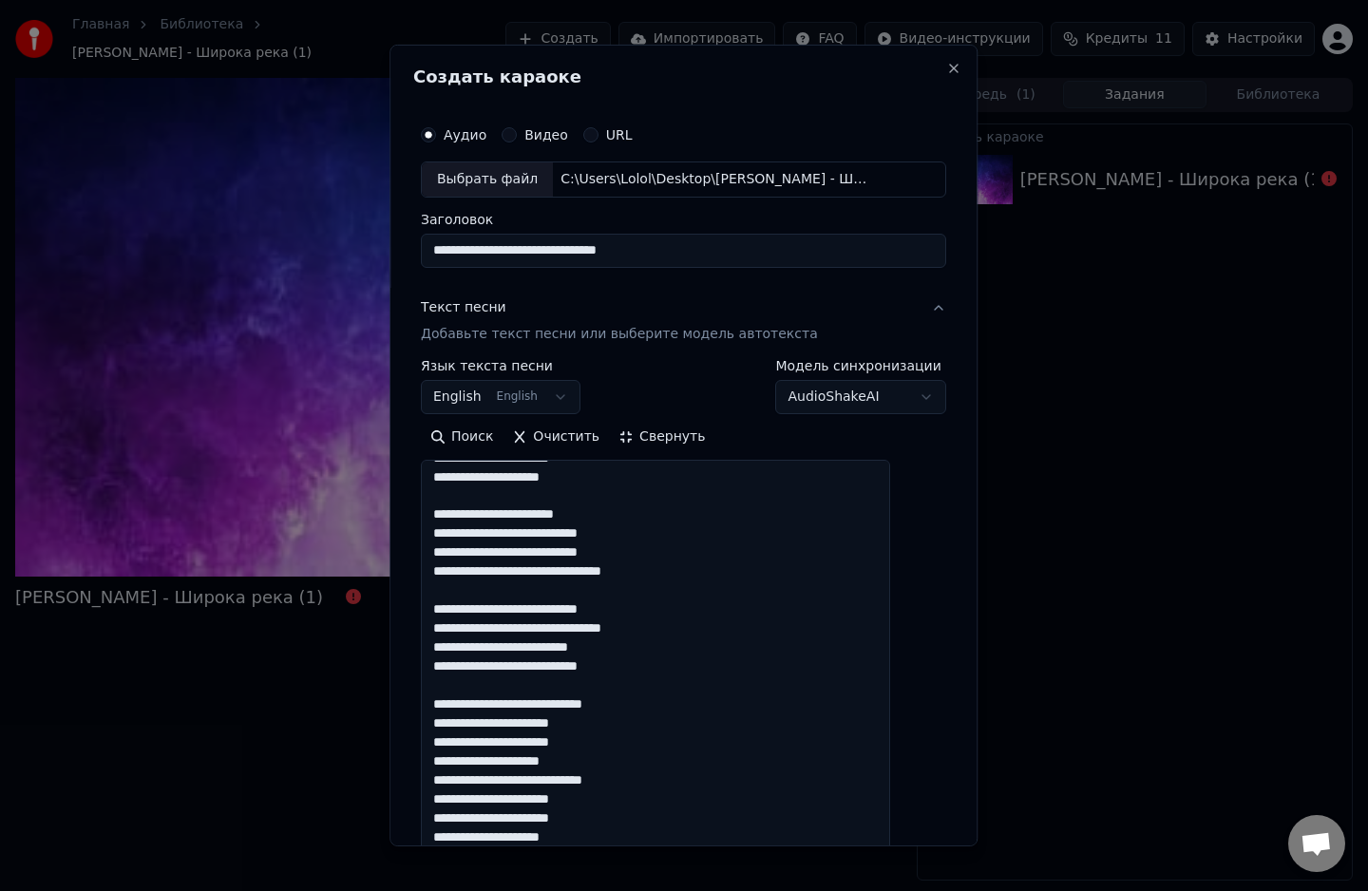
click at [635, 768] on textarea at bounding box center [655, 857] width 469 height 794
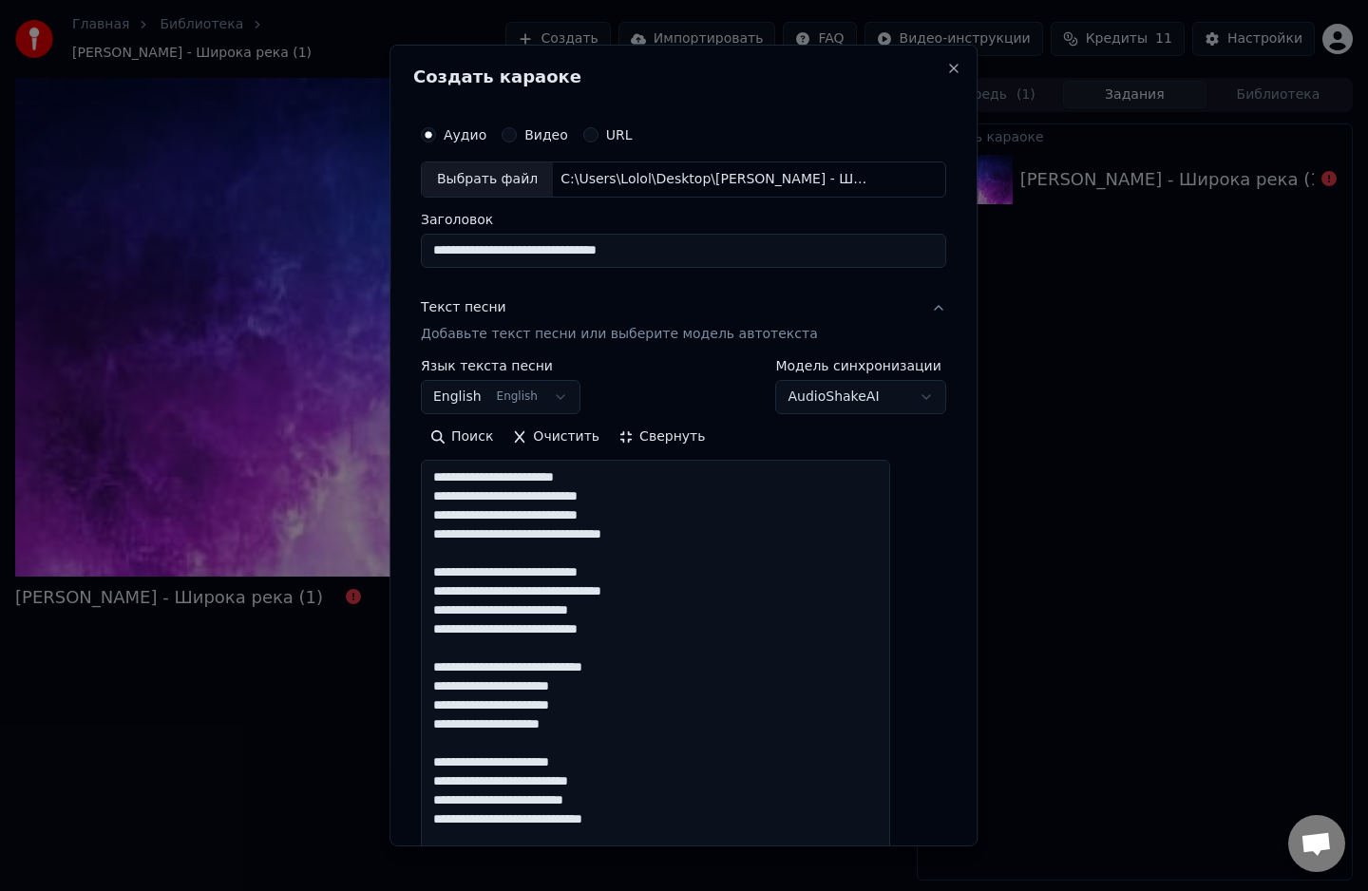
type textarea "**********"
click at [674, 378] on div "**********" at bounding box center [683, 386] width 525 height 55
click at [564, 395] on body "**********" at bounding box center [684, 445] width 1368 height 891
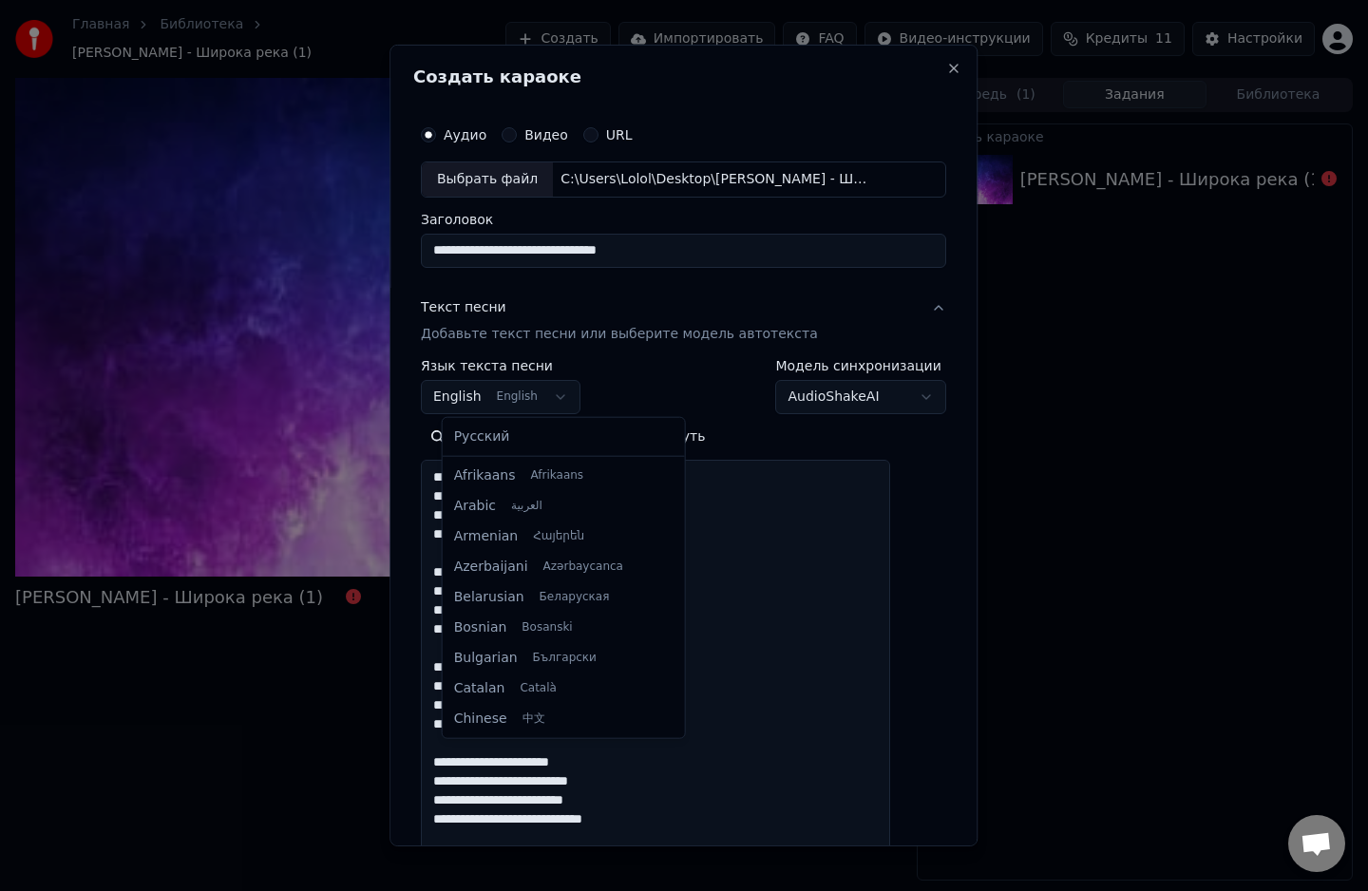
scroll to position [152, 0]
select select "**"
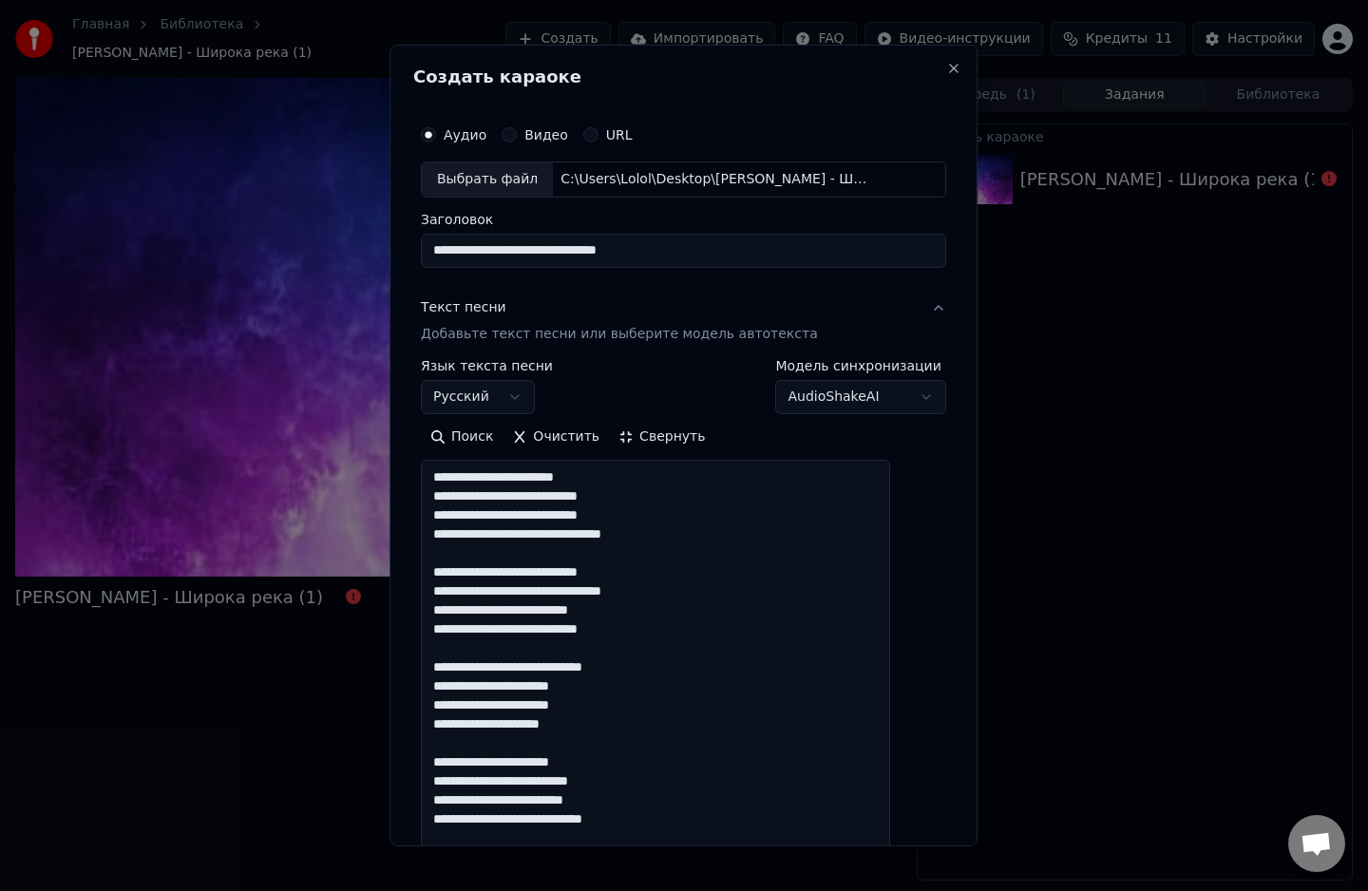
click at [658, 361] on div "**********" at bounding box center [683, 386] width 525 height 55
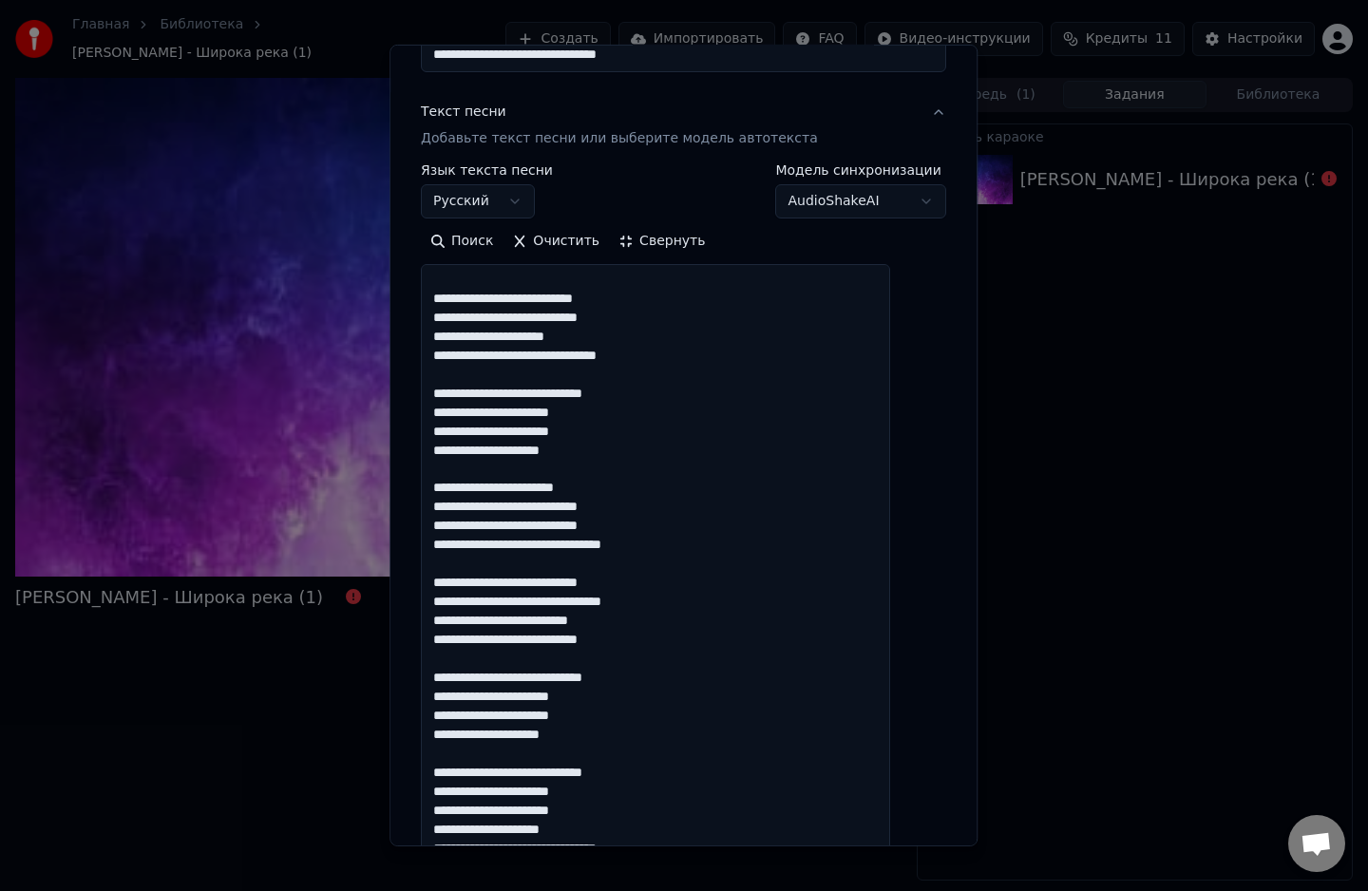
scroll to position [551, 0]
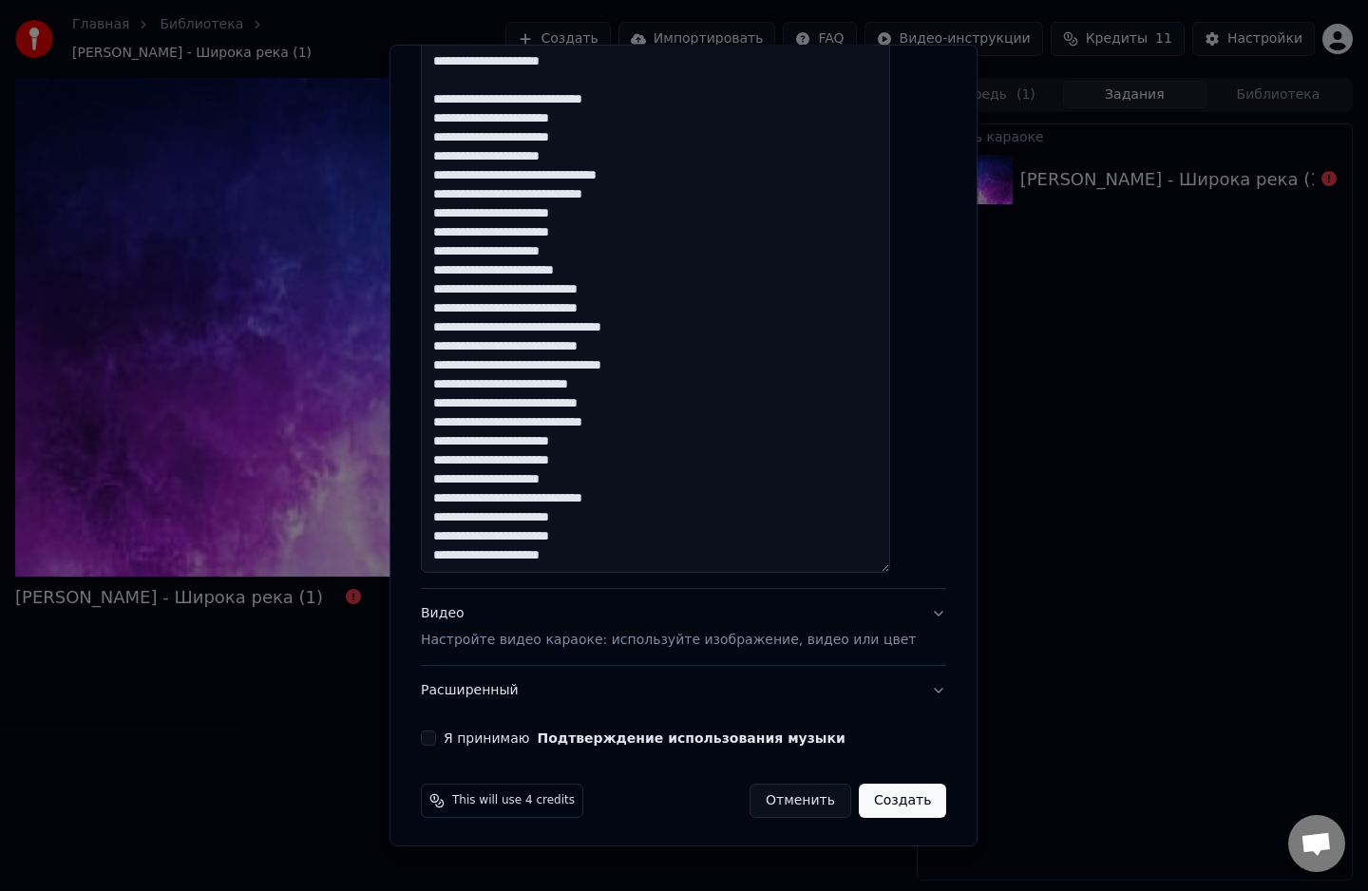
click at [629, 644] on p "Настройте видео караоке: используйте изображение, видео или цвет" at bounding box center [668, 640] width 495 height 19
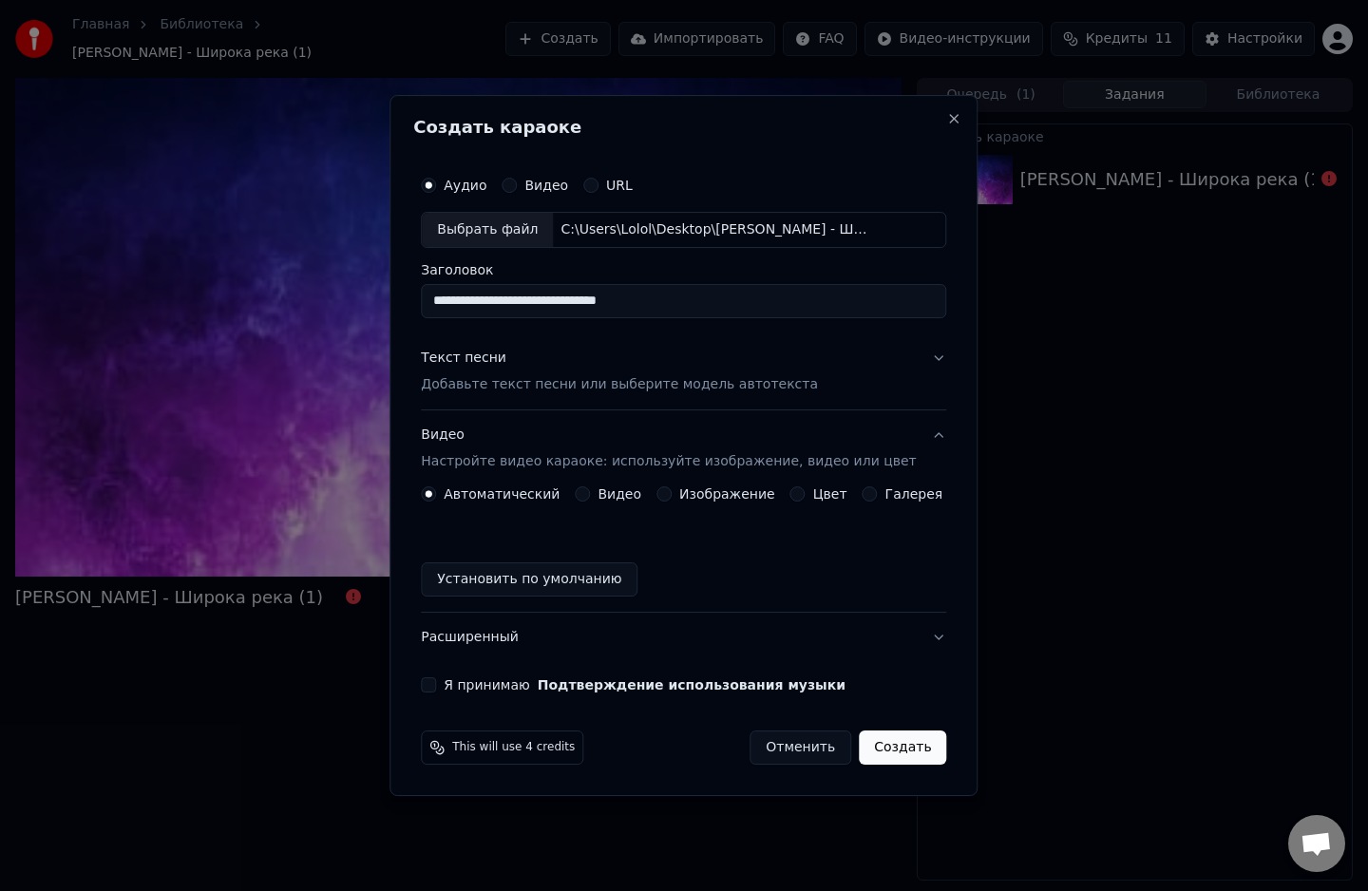
scroll to position [0, 0]
click at [798, 497] on button "Цвет" at bounding box center [797, 493] width 15 height 15
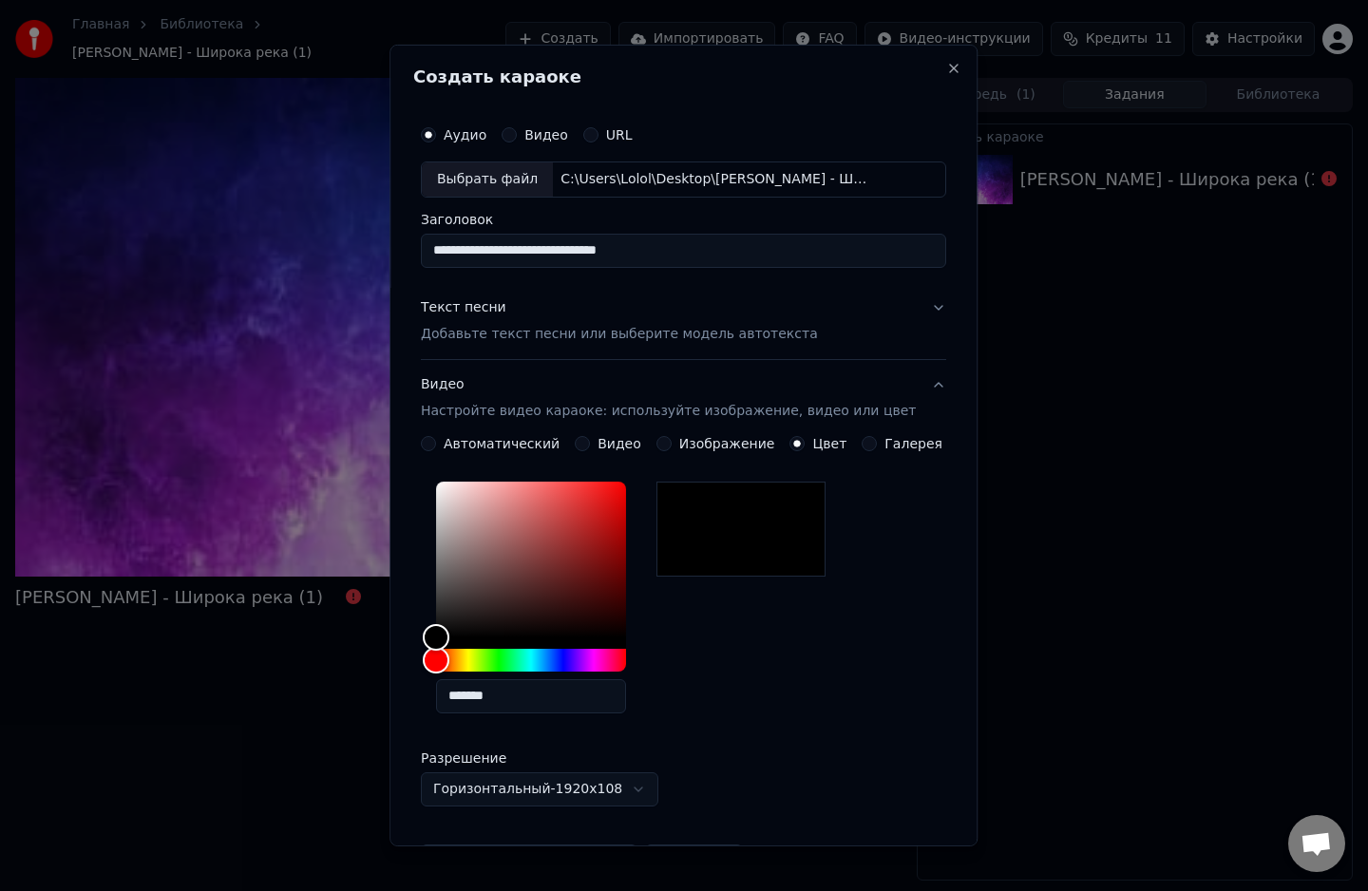
click at [742, 653] on div "*******" at bounding box center [683, 601] width 525 height 255
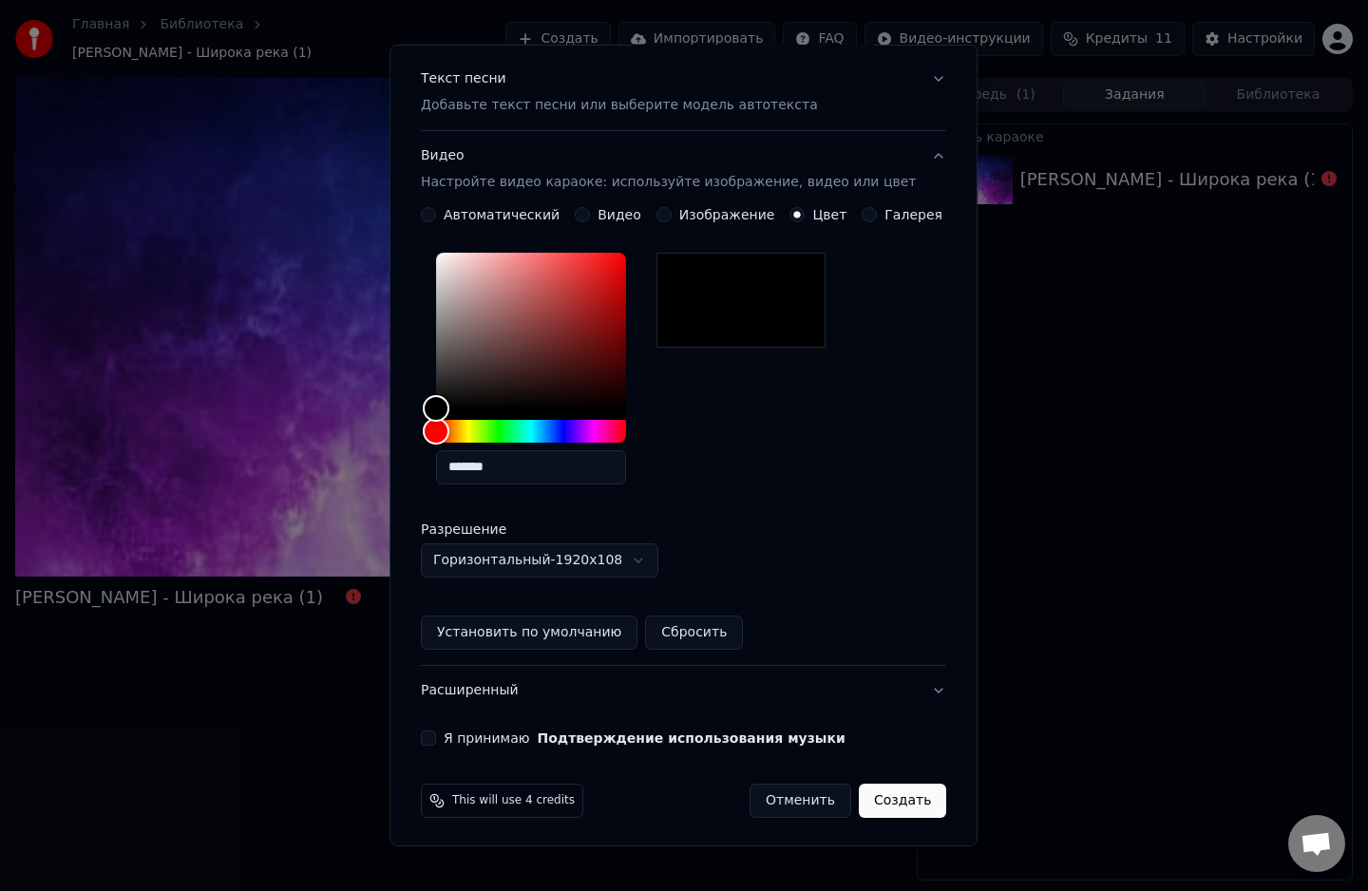
click at [436, 736] on button "Я принимаю Подтверждение использования музыки" at bounding box center [428, 737] width 15 height 15
click at [870, 795] on button "Создать" at bounding box center [902, 801] width 87 height 34
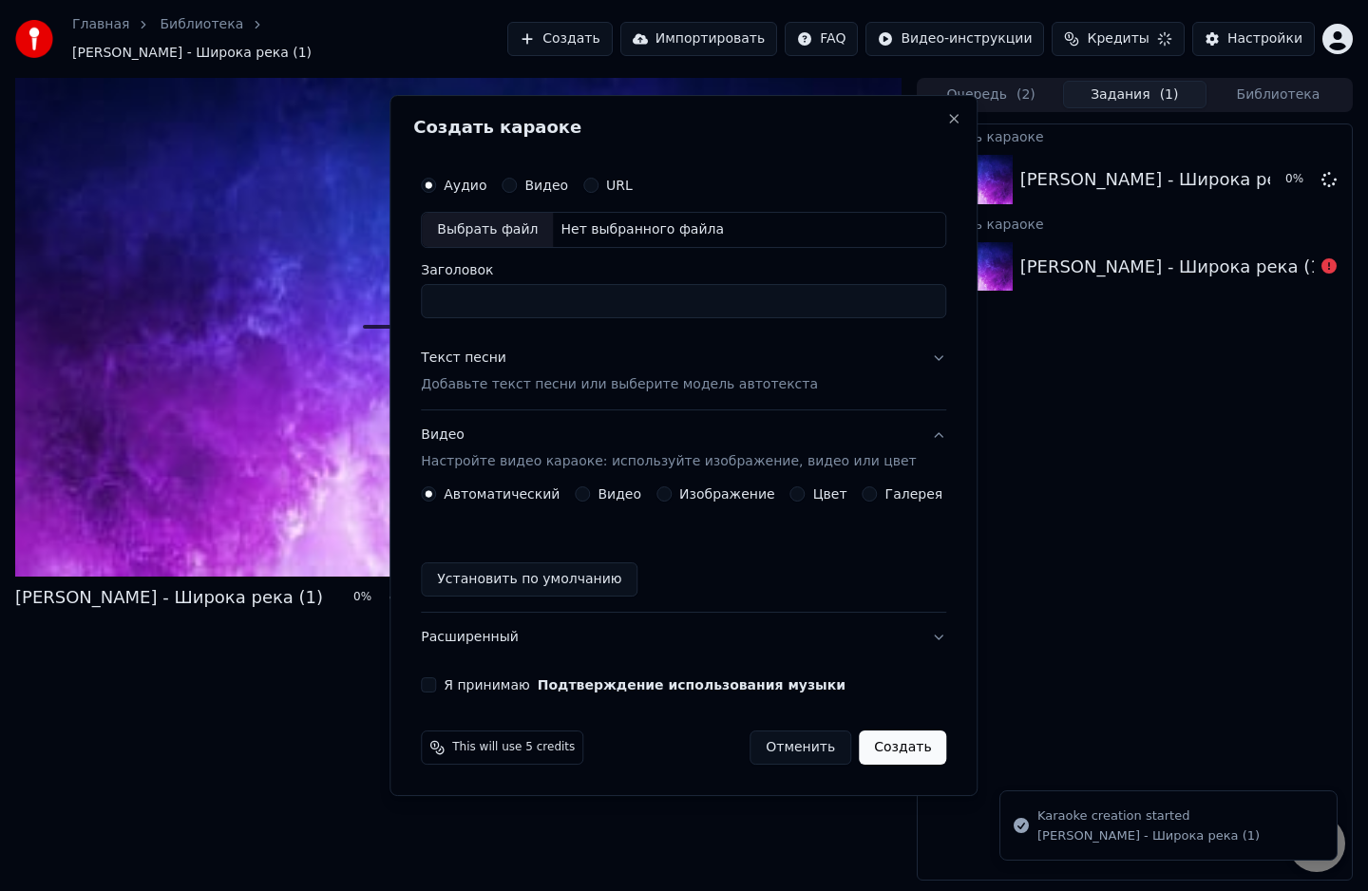
scroll to position [0, 0]
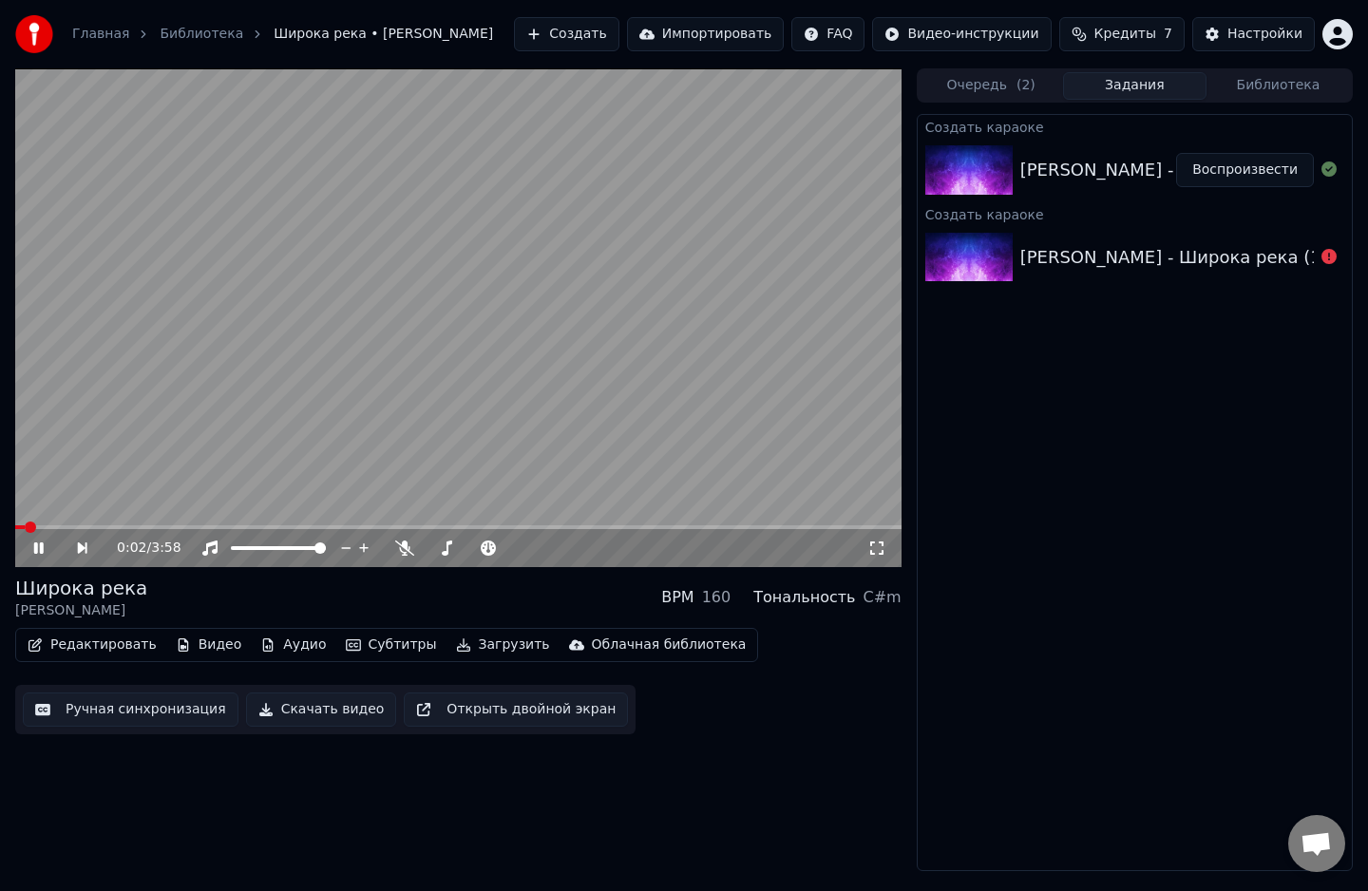
click at [42, 548] on icon at bounding box center [38, 547] width 9 height 11
click at [42, 548] on icon at bounding box center [38, 547] width 11 height 13
click at [44, 543] on icon at bounding box center [52, 547] width 44 height 15
click at [101, 644] on button "Редактировать" at bounding box center [92, 645] width 144 height 27
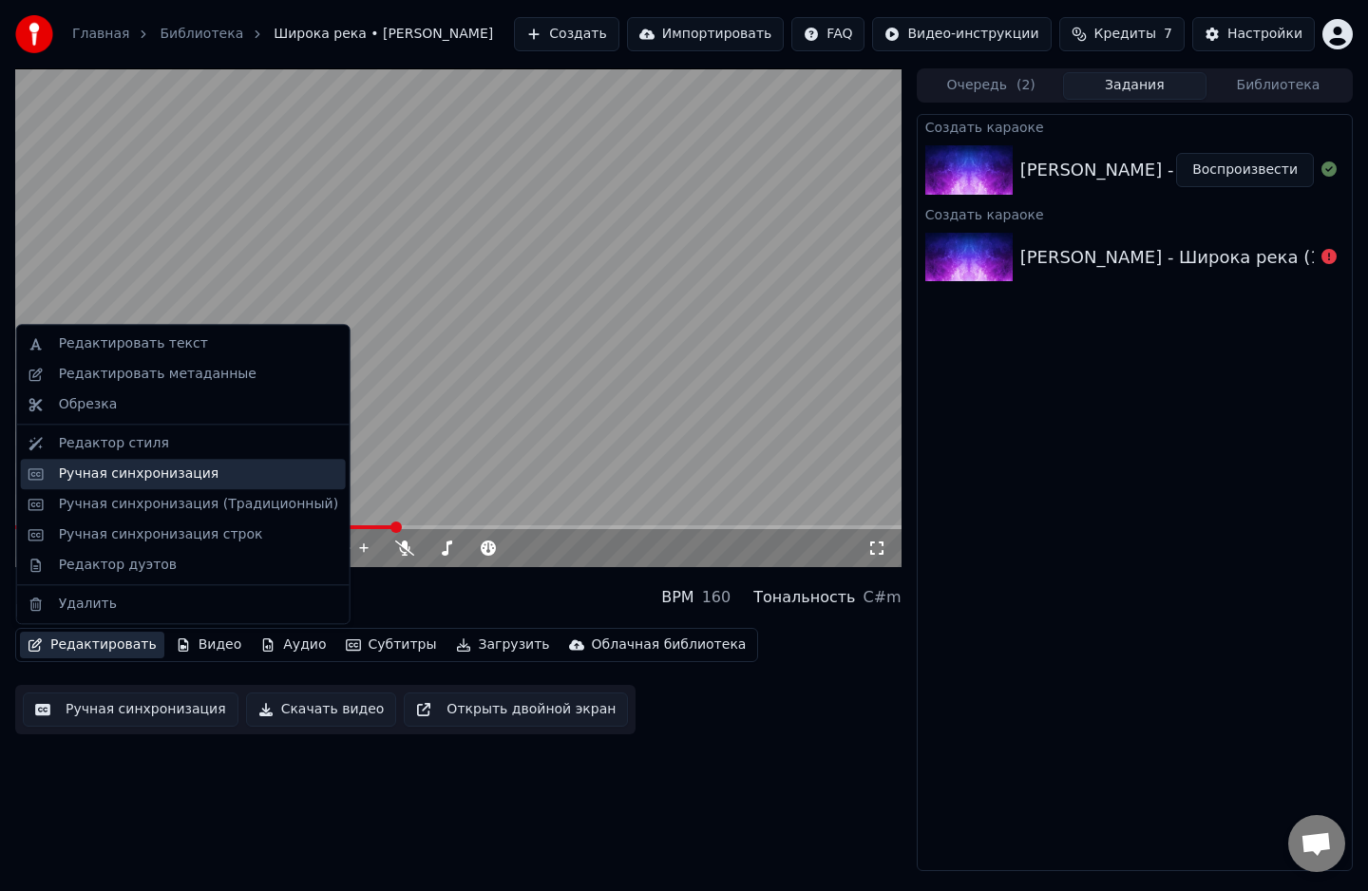
click at [131, 469] on div "Ручная синхронизация" at bounding box center [139, 473] width 161 height 19
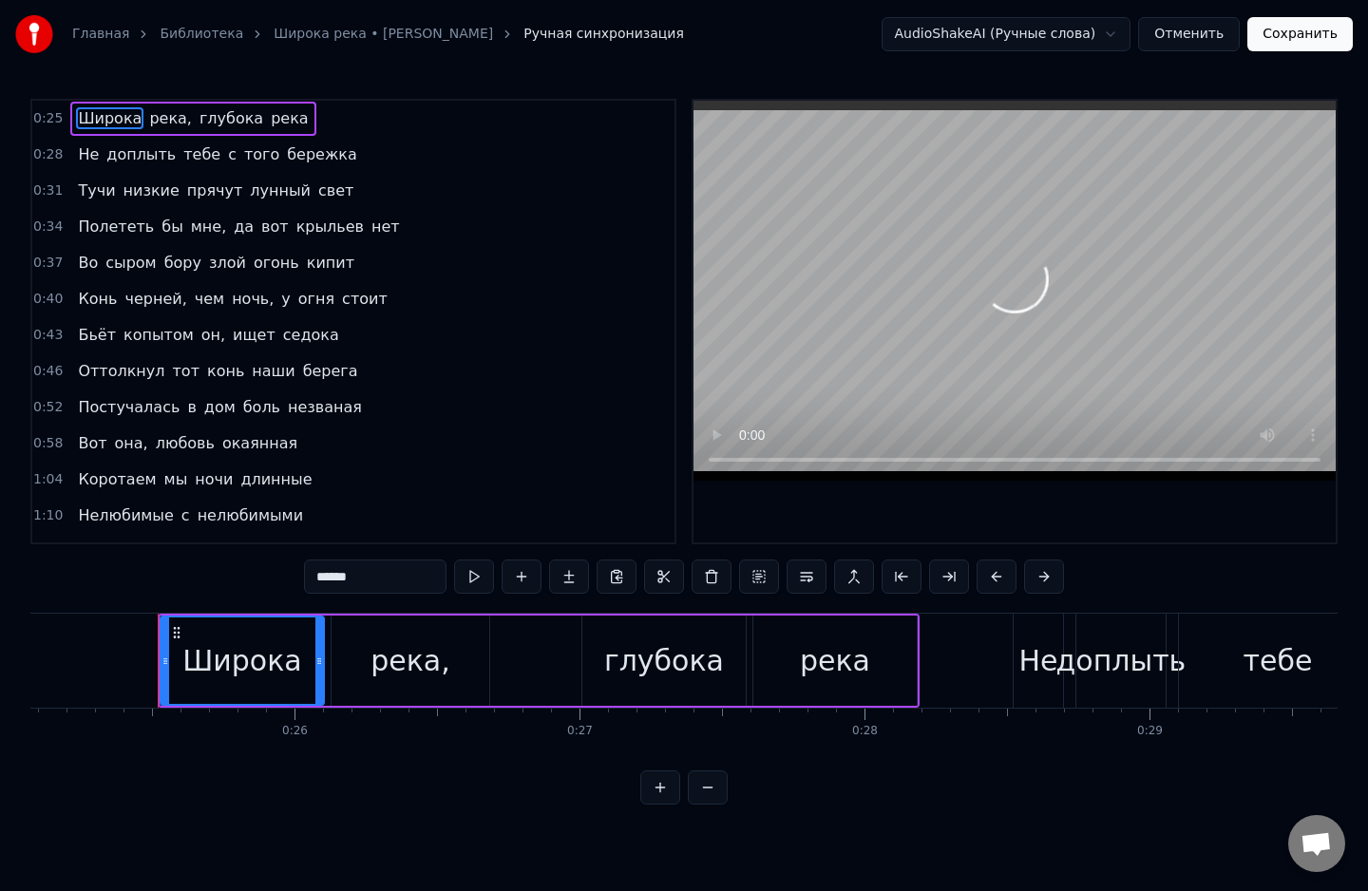
scroll to position [0, 7177]
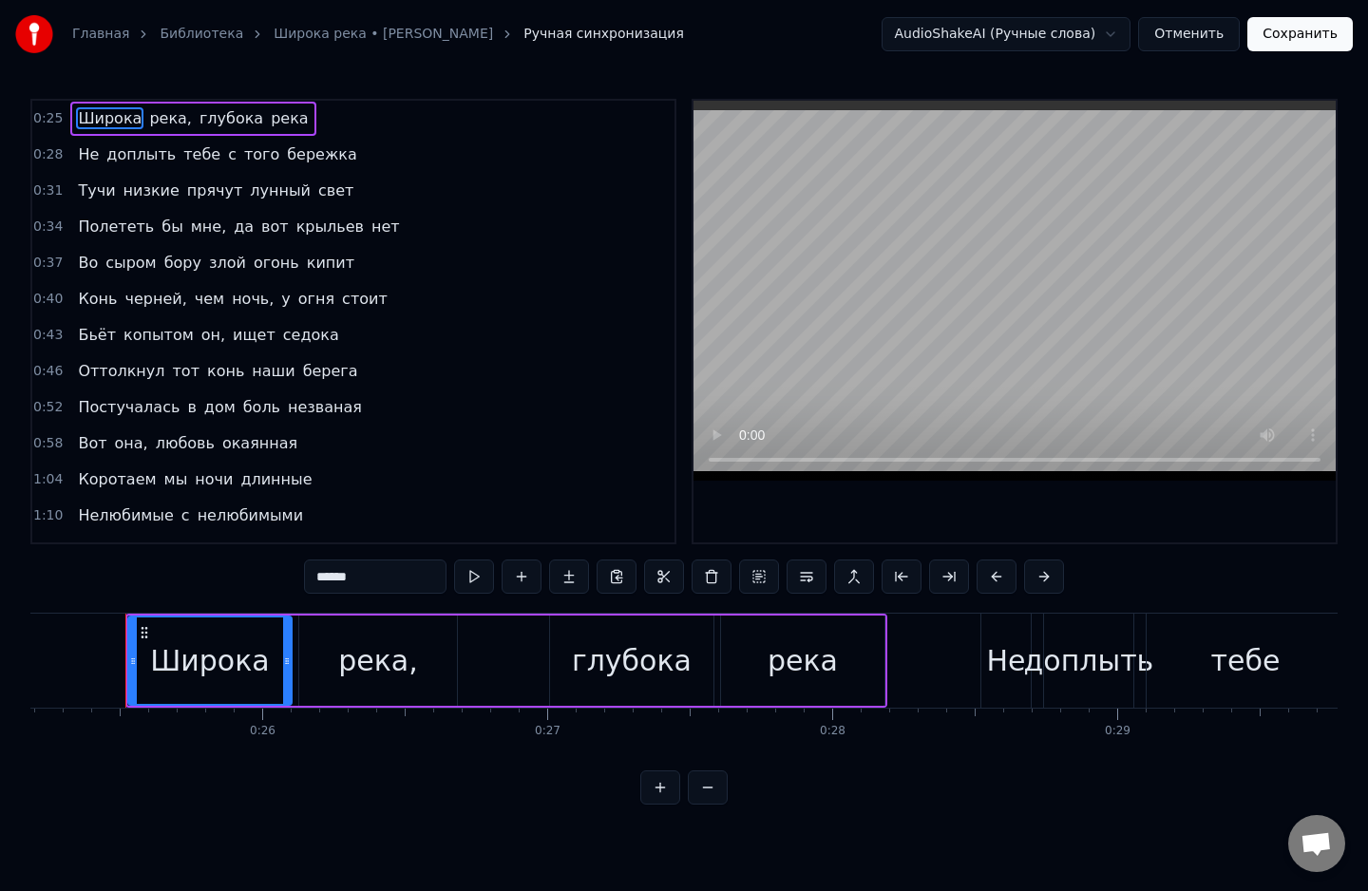
click at [147, 192] on span "низкие" at bounding box center [152, 191] width 60 height 22
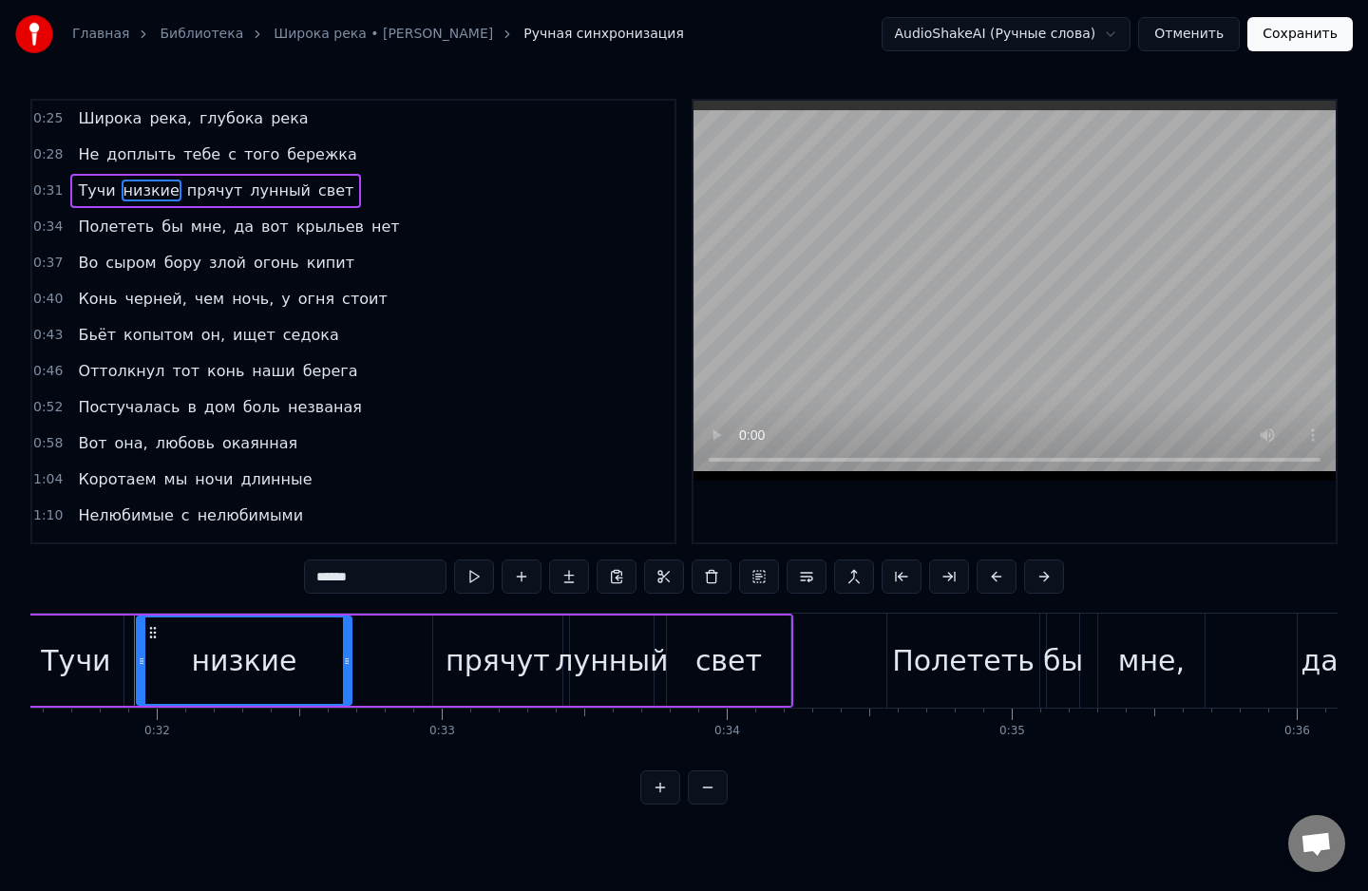
scroll to position [0, 9000]
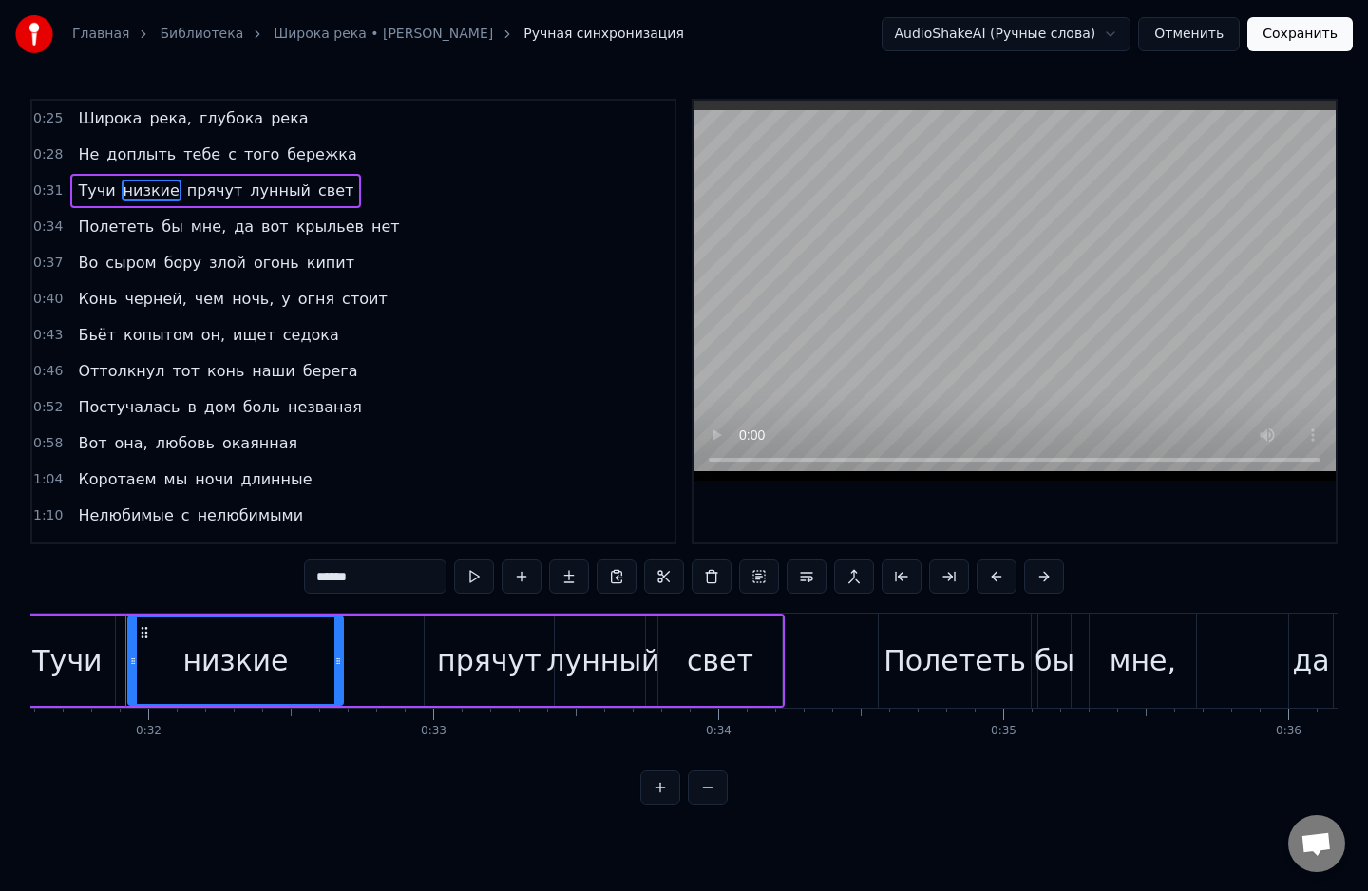
click at [135, 268] on span "сыром" at bounding box center [131, 263] width 54 height 22
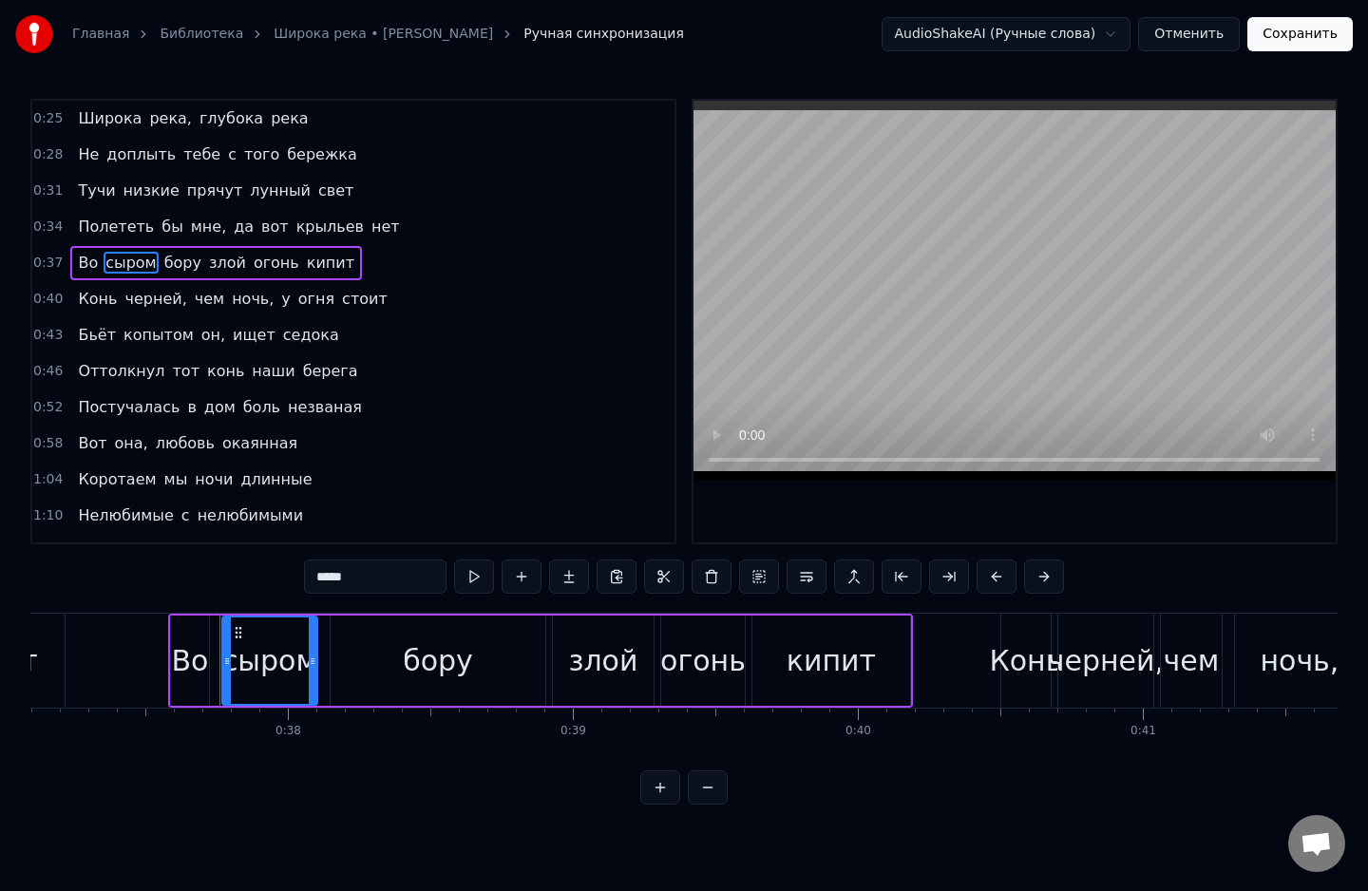
scroll to position [0, 10664]
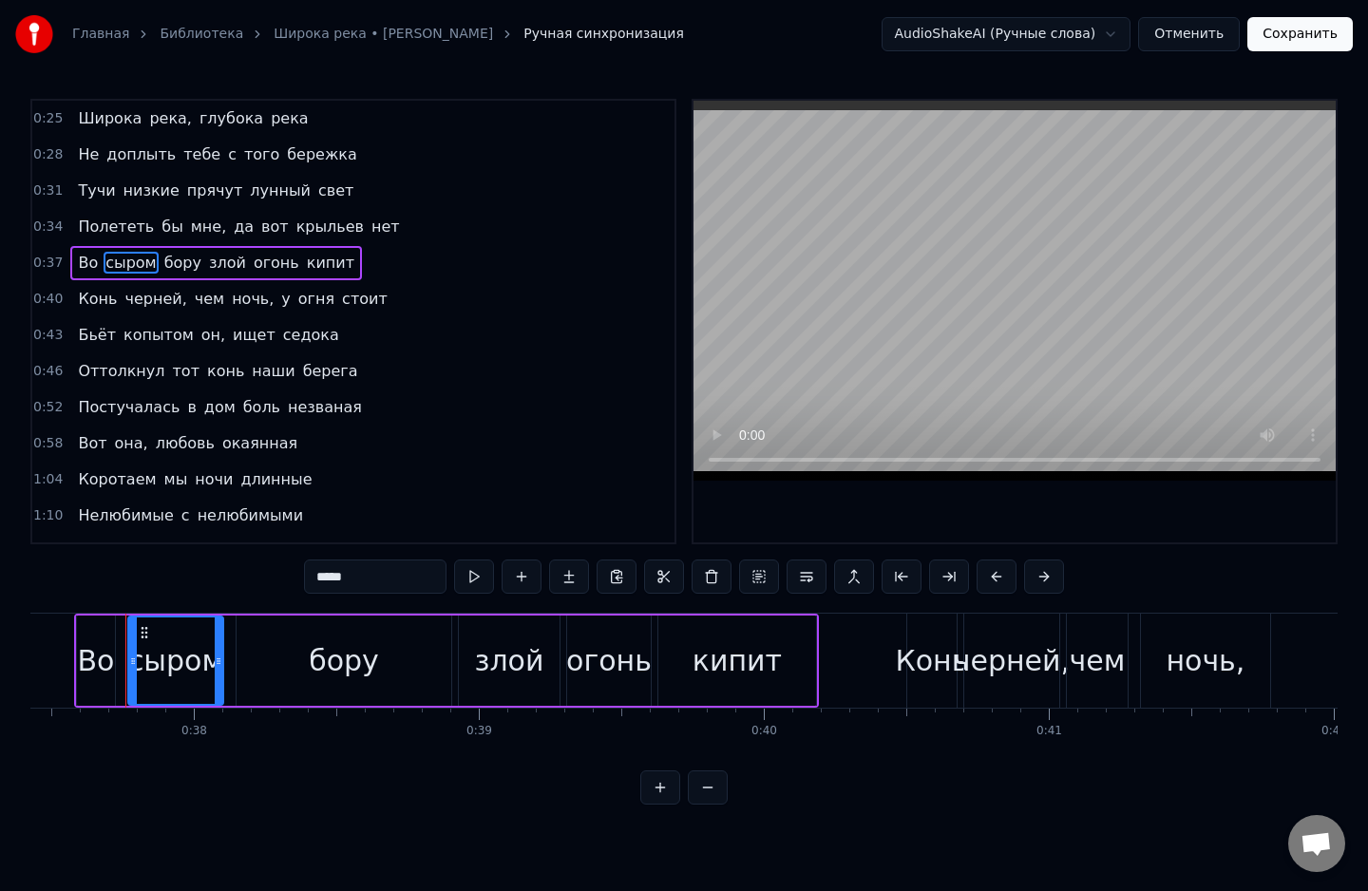
click at [171, 258] on span "бору" at bounding box center [182, 263] width 41 height 22
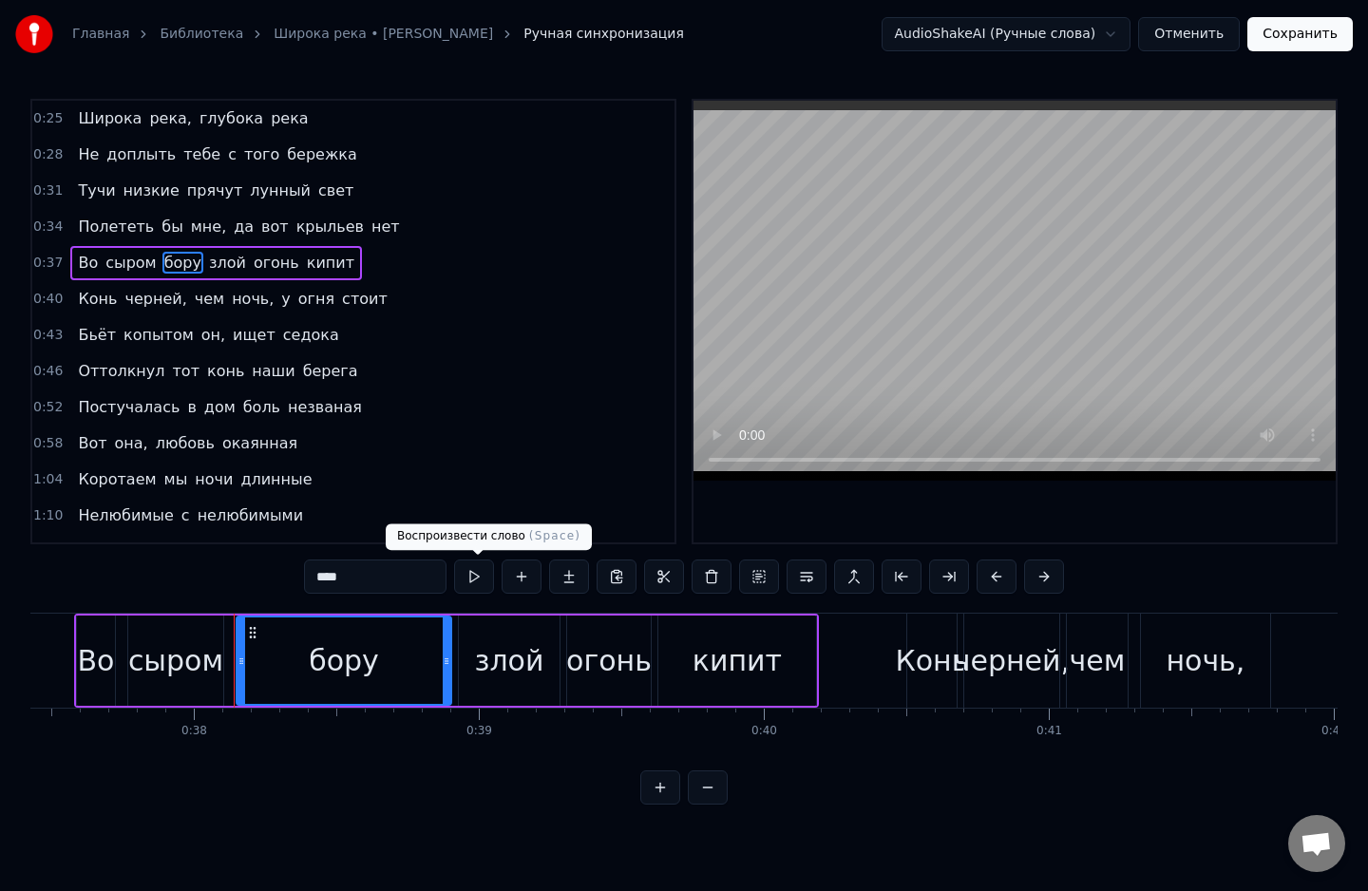
click at [473, 566] on button at bounding box center [474, 576] width 40 height 34
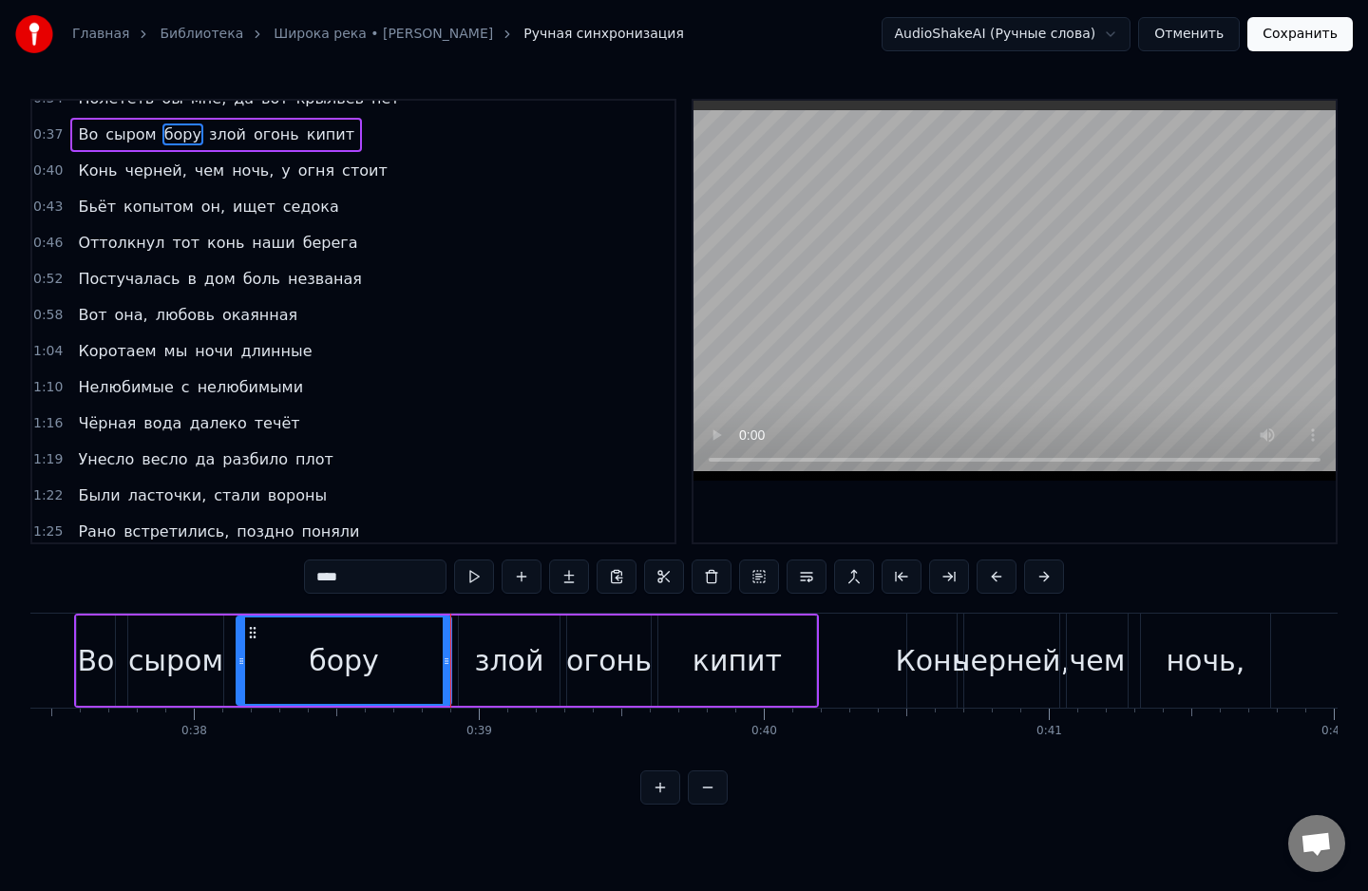
scroll to position [125, 0]
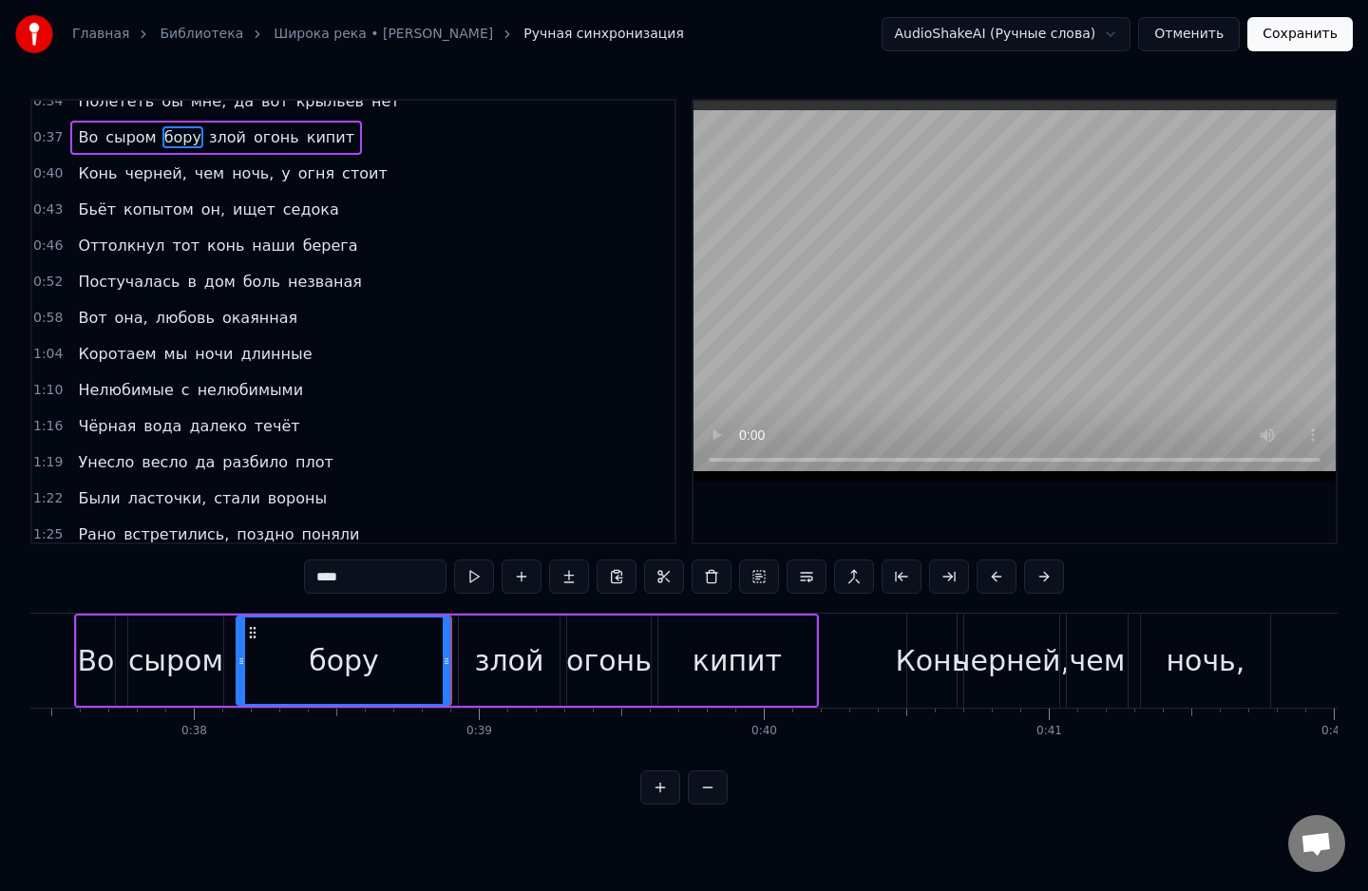
click at [286, 277] on span "незваная" at bounding box center [325, 282] width 78 height 22
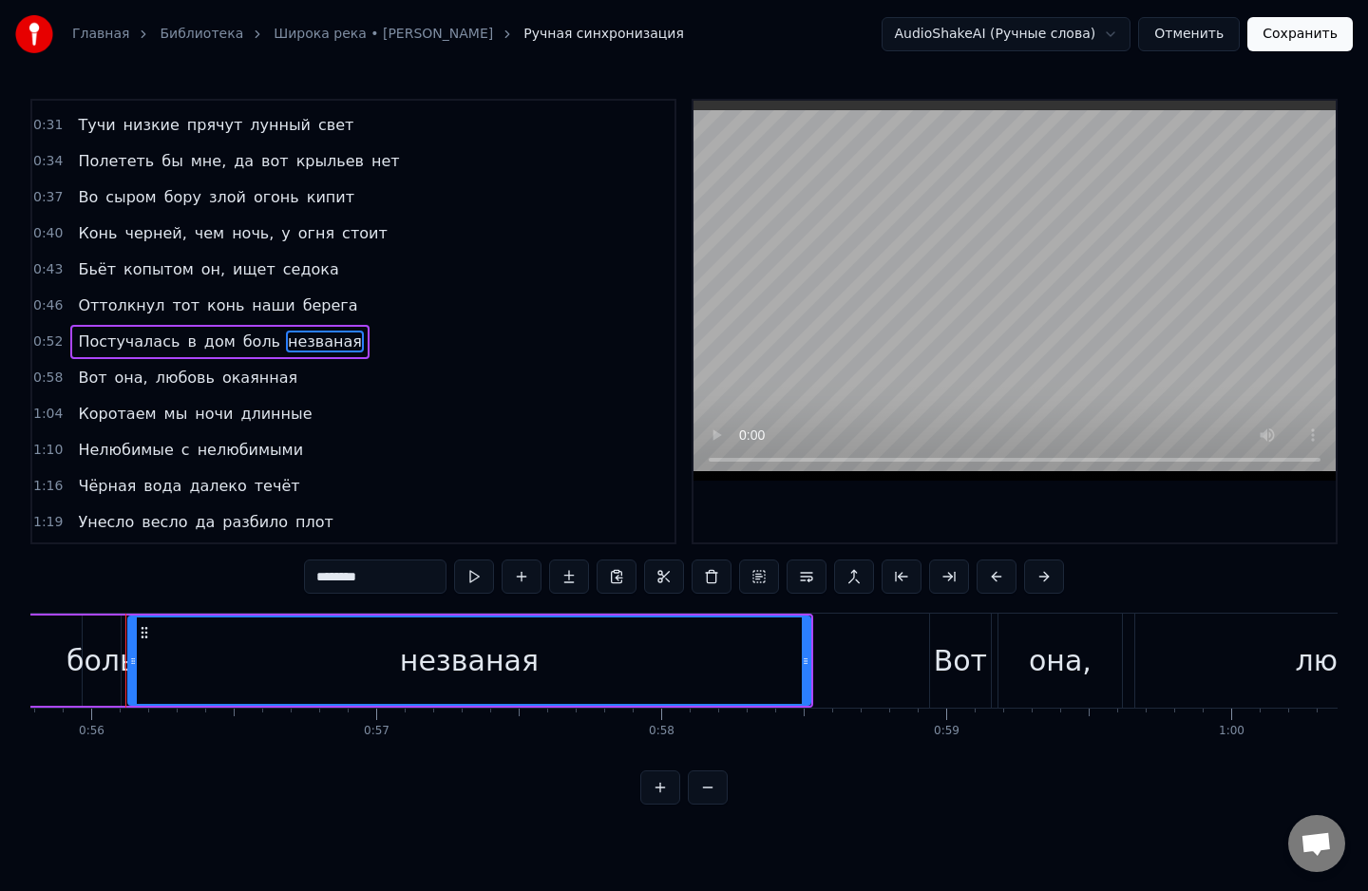
scroll to position [0, 0]
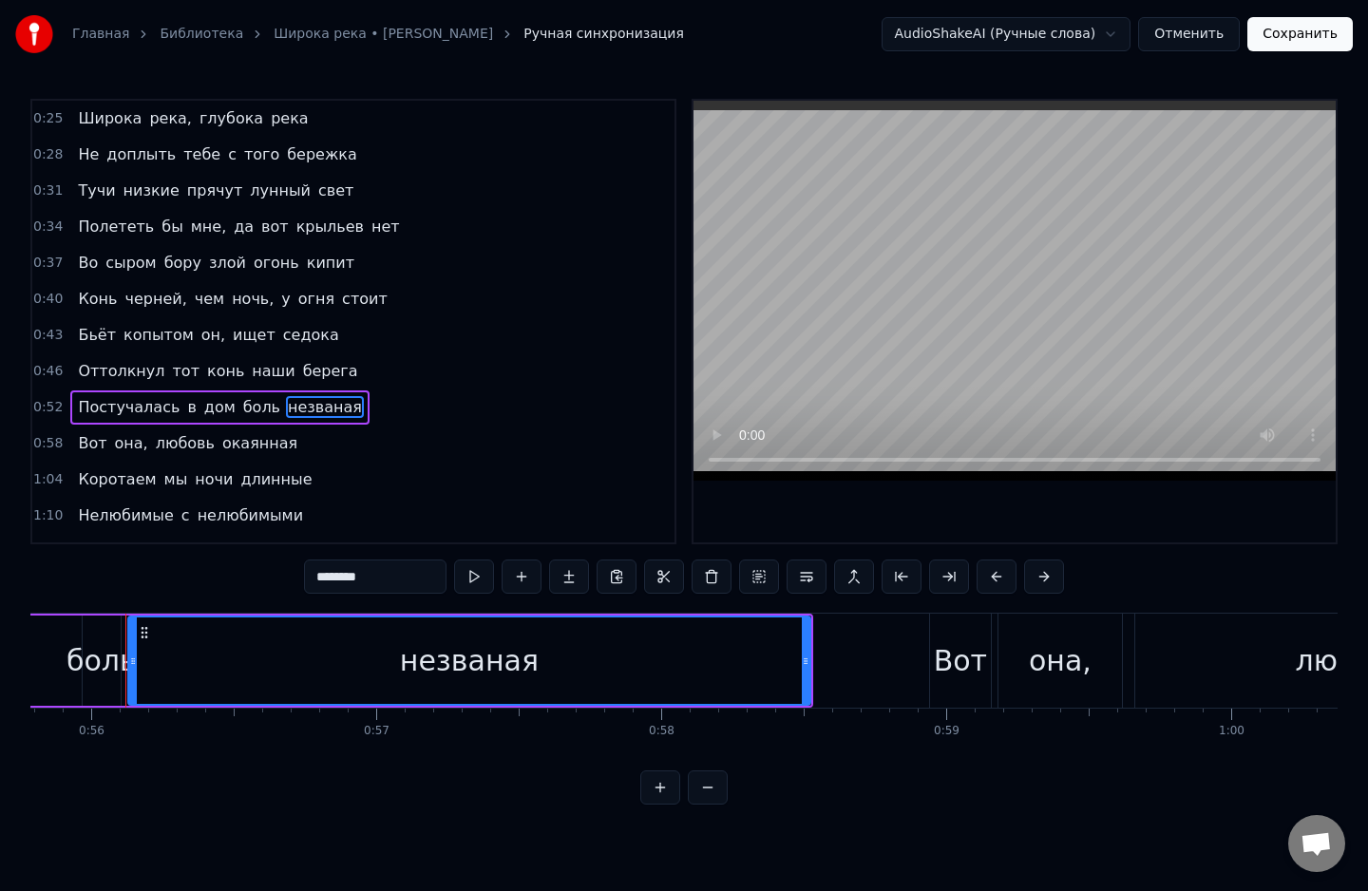
click at [137, 158] on span "доплыть" at bounding box center [140, 154] width 73 height 22
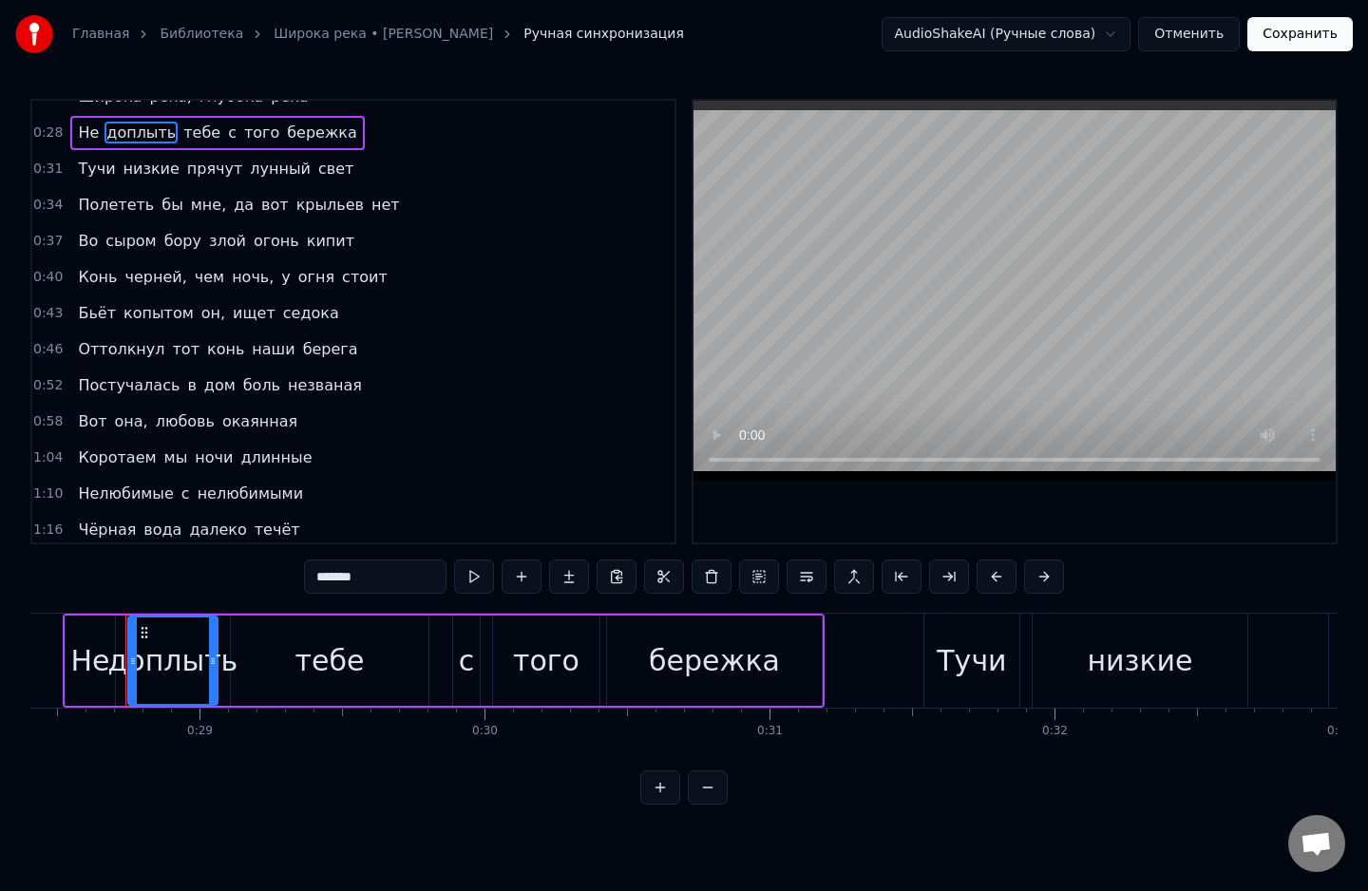
scroll to position [24, 0]
click at [142, 277] on span "черней," at bounding box center [156, 275] width 66 height 22
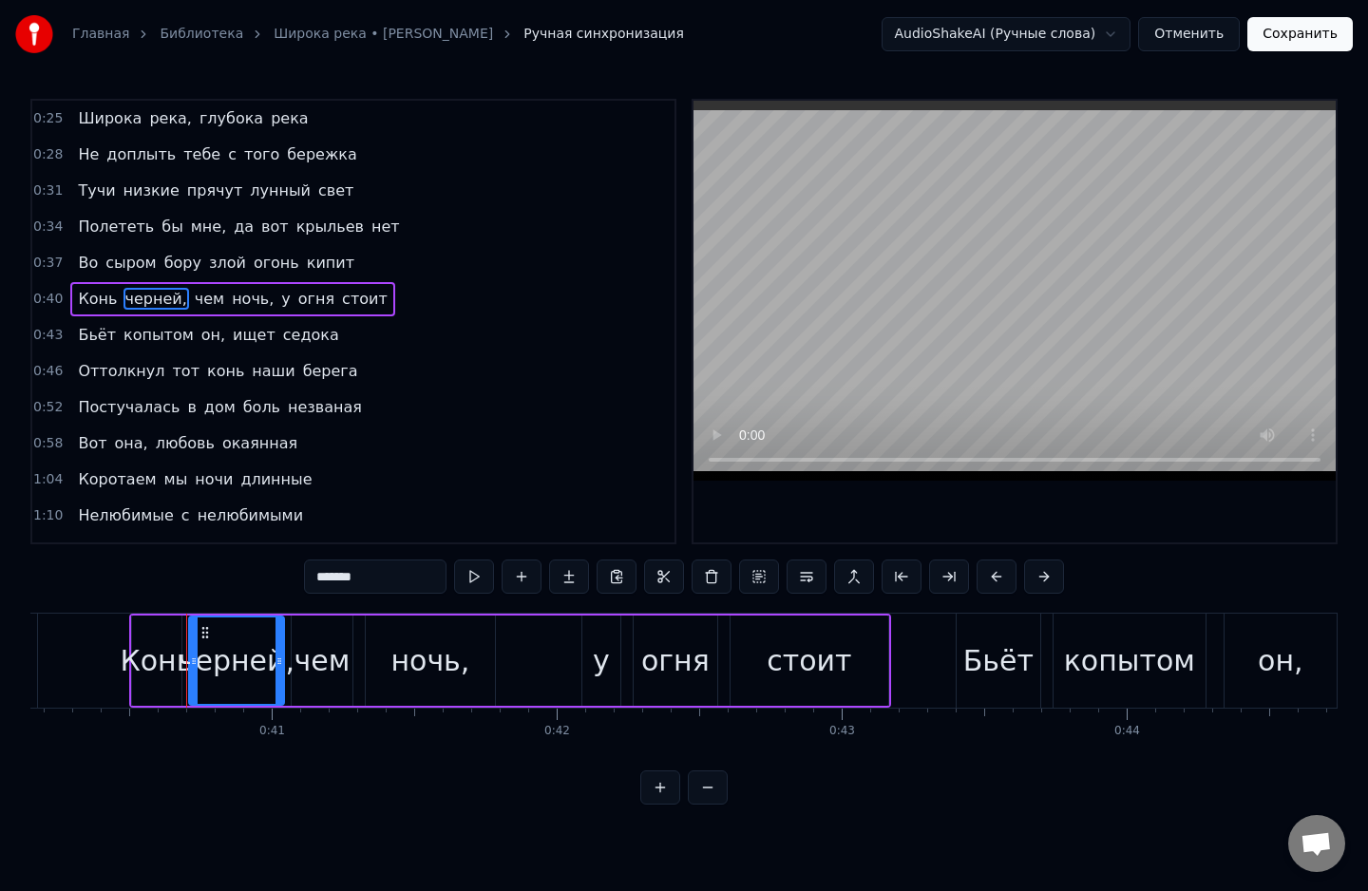
scroll to position [0, 11502]
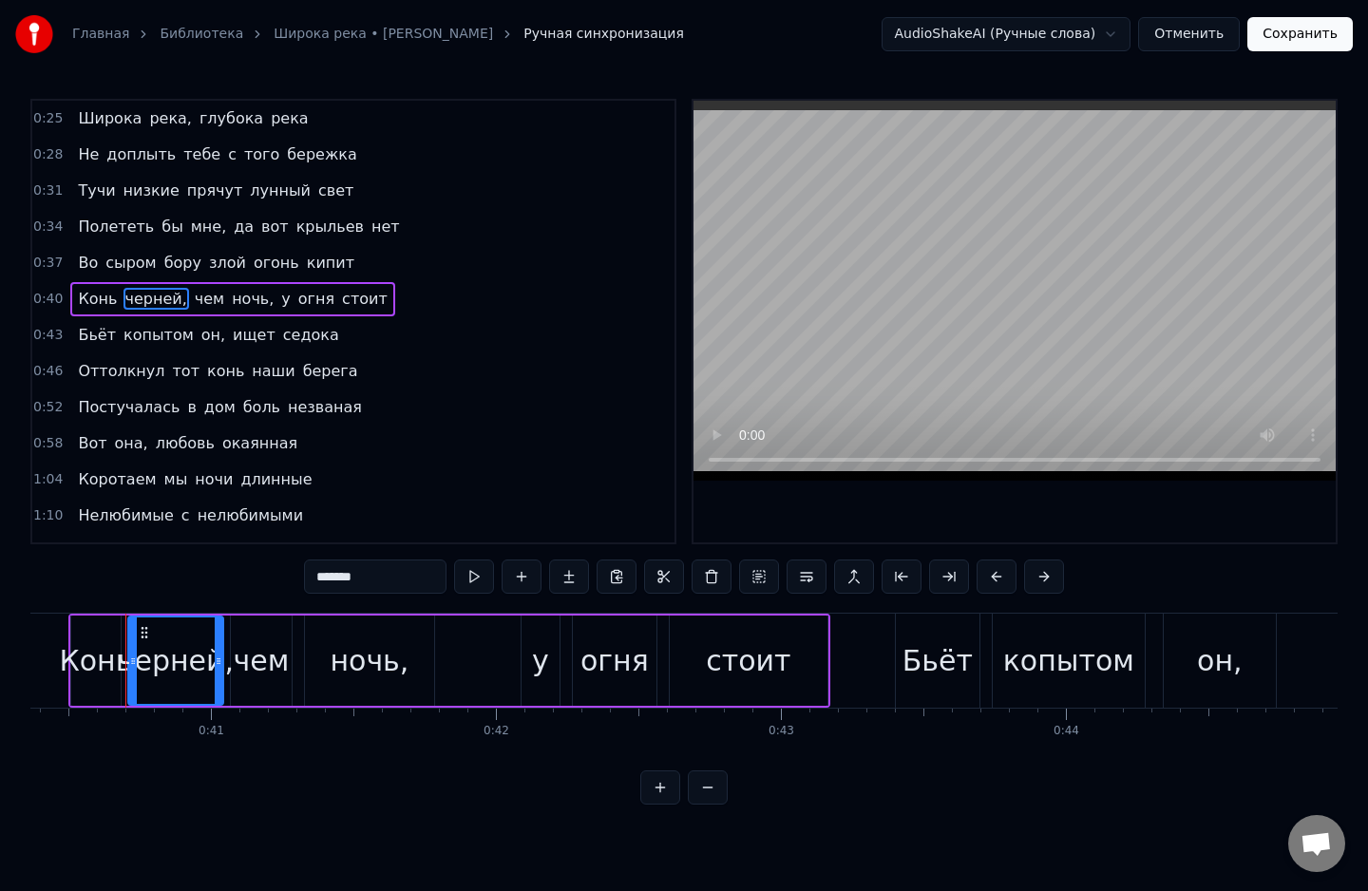
drag, startPoint x: 363, startPoint y: 579, endPoint x: 310, endPoint y: 580, distance: 53.2
click at [310, 580] on input "*******" at bounding box center [375, 576] width 142 height 34
click at [298, 298] on span "огня" at bounding box center [318, 299] width 40 height 22
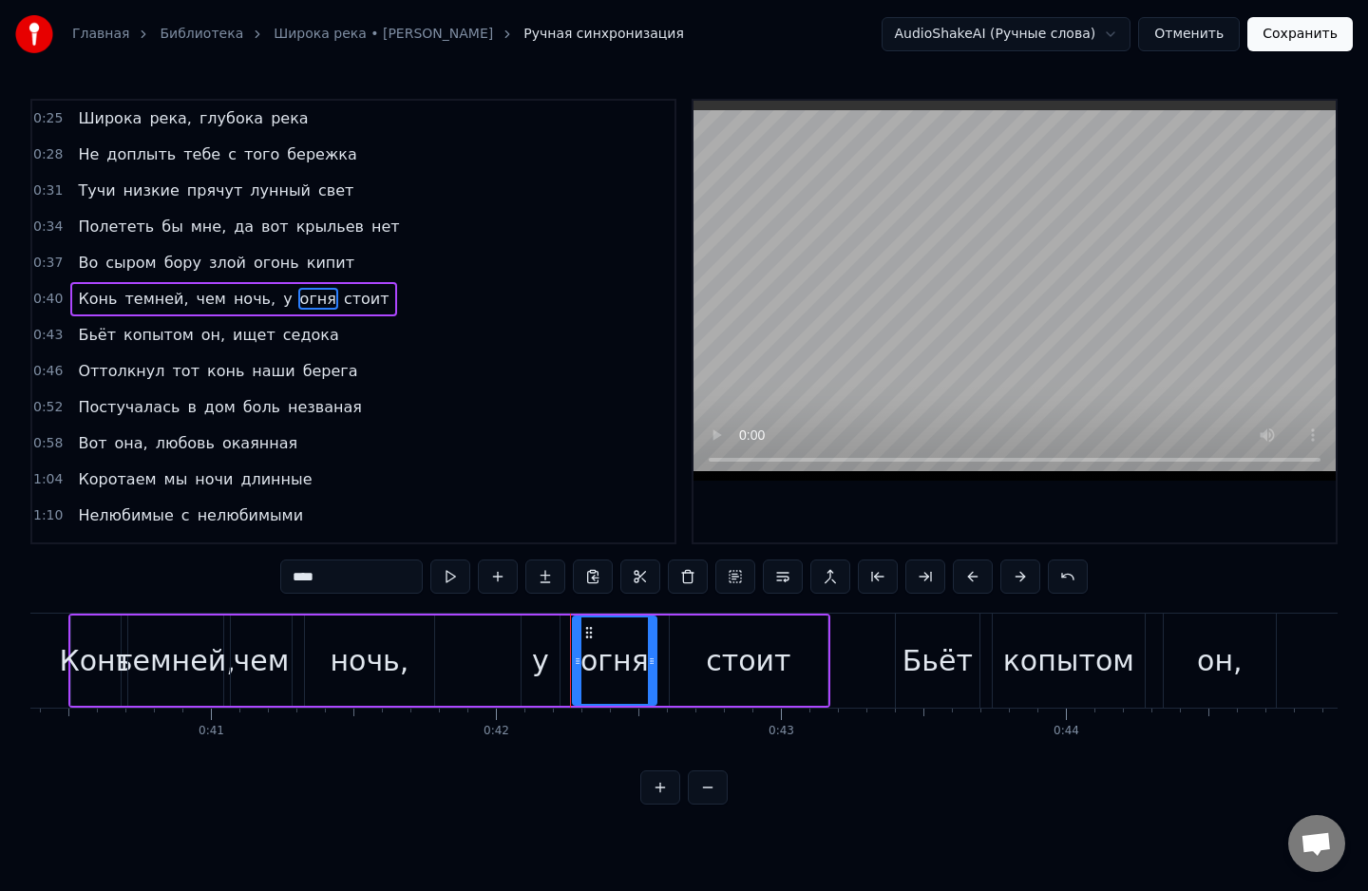
drag, startPoint x: 335, startPoint y: 582, endPoint x: 267, endPoint y: 585, distance: 68.4
click at [267, 585] on div "0:25 Широка река, глубока река 0:28 Не доплыть тебе с того бережка 0:31 Тучи ни…" at bounding box center [683, 452] width 1307 height 706
click at [281, 332] on span "седока" at bounding box center [311, 335] width 60 height 22
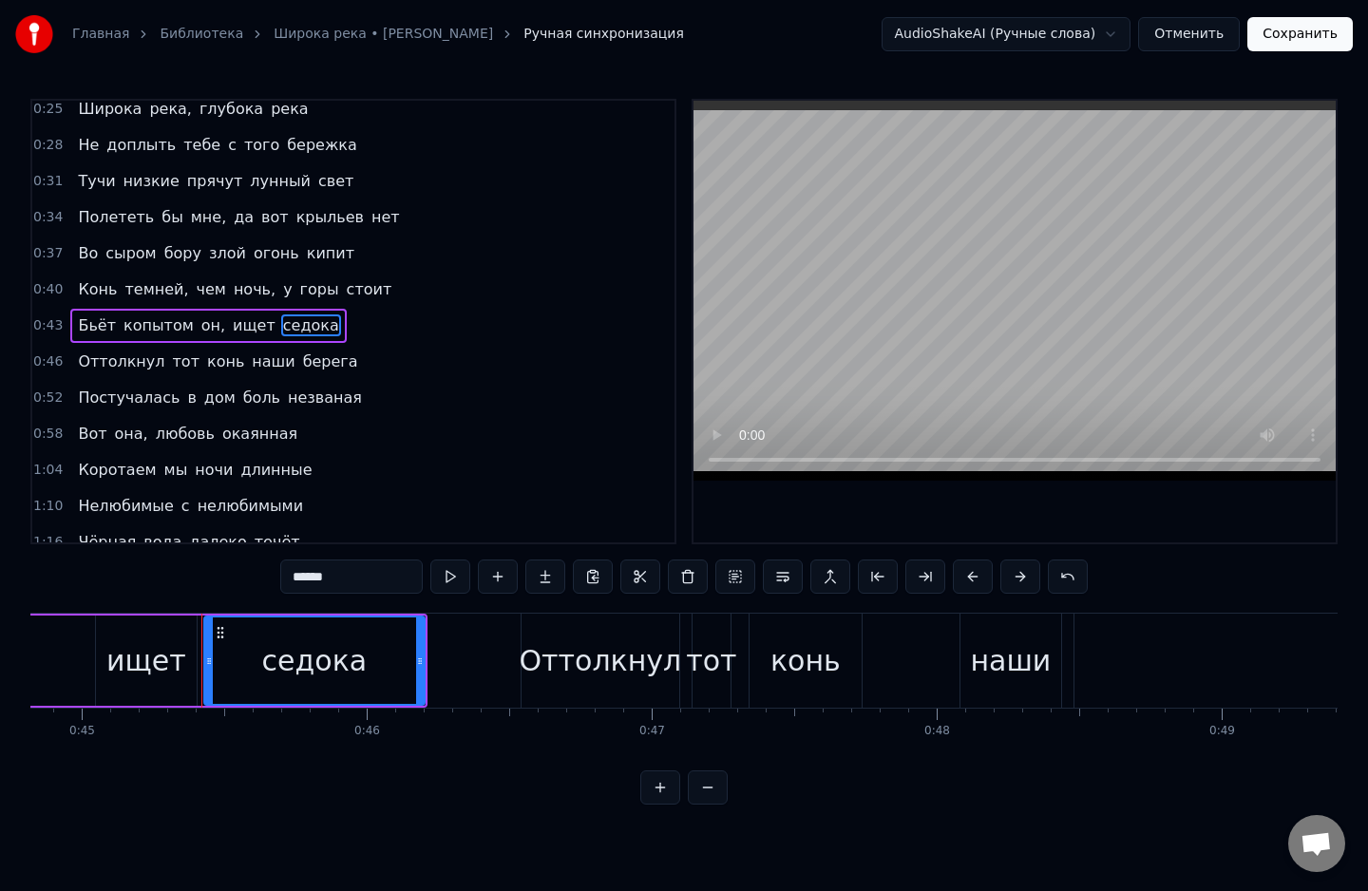
scroll to position [0, 12847]
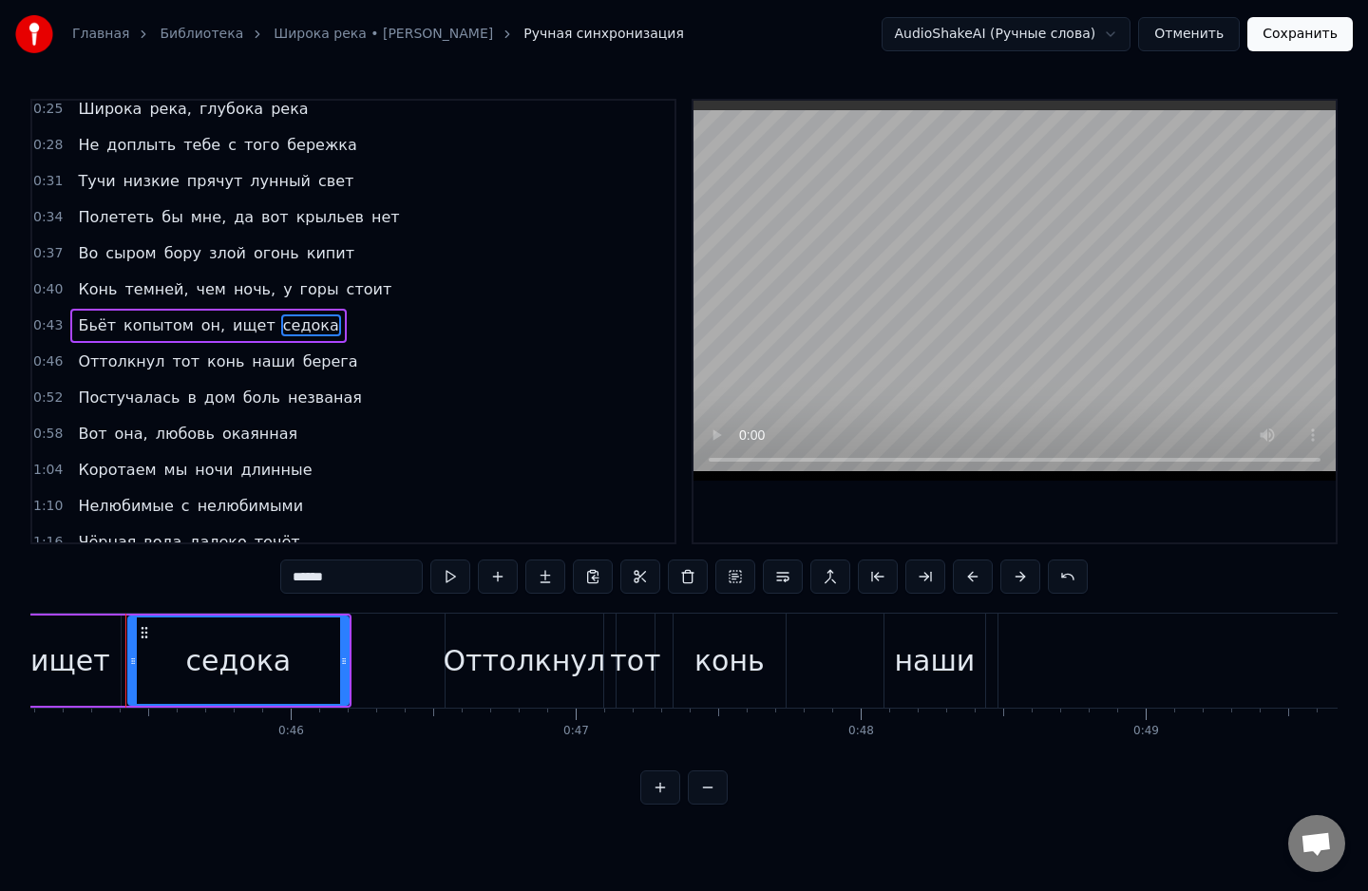
drag, startPoint x: 359, startPoint y: 582, endPoint x: 284, endPoint y: 582, distance: 75.0
click at [284, 582] on input "******" at bounding box center [351, 576] width 142 height 34
click at [304, 580] on input "******" at bounding box center [351, 576] width 142 height 34
drag, startPoint x: 354, startPoint y: 571, endPoint x: 274, endPoint y: 580, distance: 81.3
click at [274, 580] on div "0:25 Широка река, глубока река 0:28 Не доплыть тебе с того бережка 0:31 Тучи ни…" at bounding box center [683, 452] width 1307 height 706
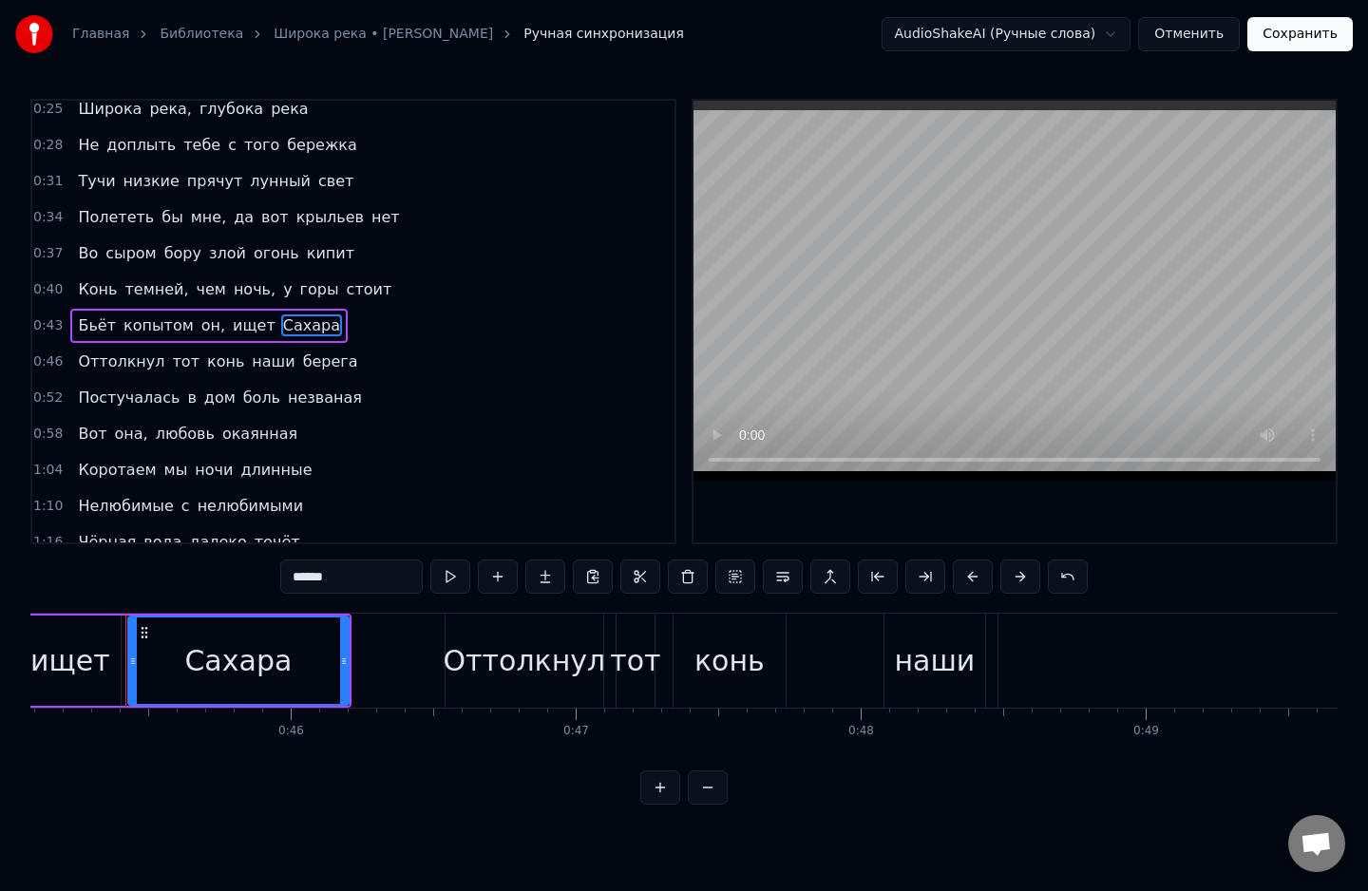
click at [298, 287] on span "горы" at bounding box center [319, 289] width 43 height 22
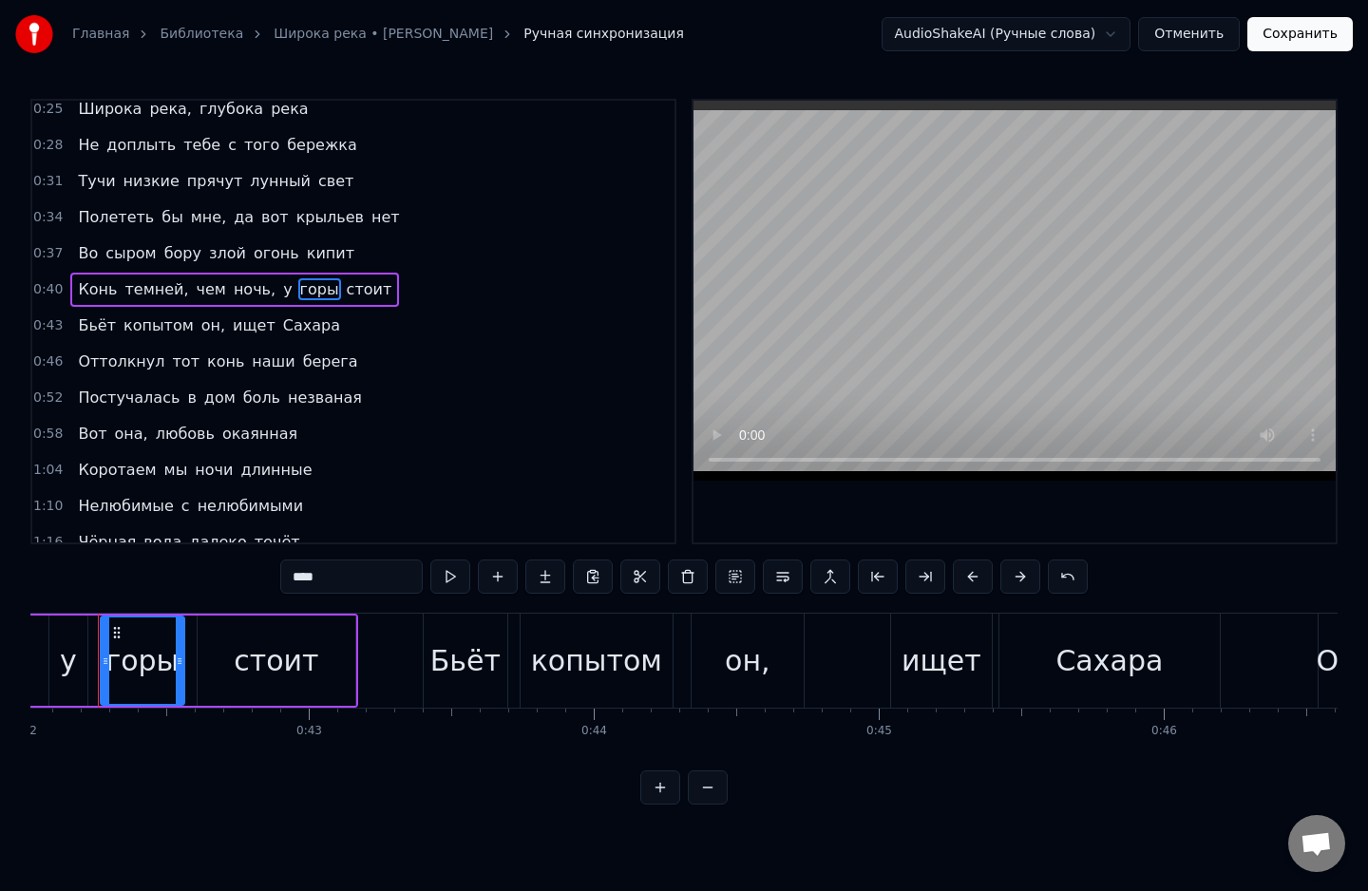
scroll to position [0, 11947]
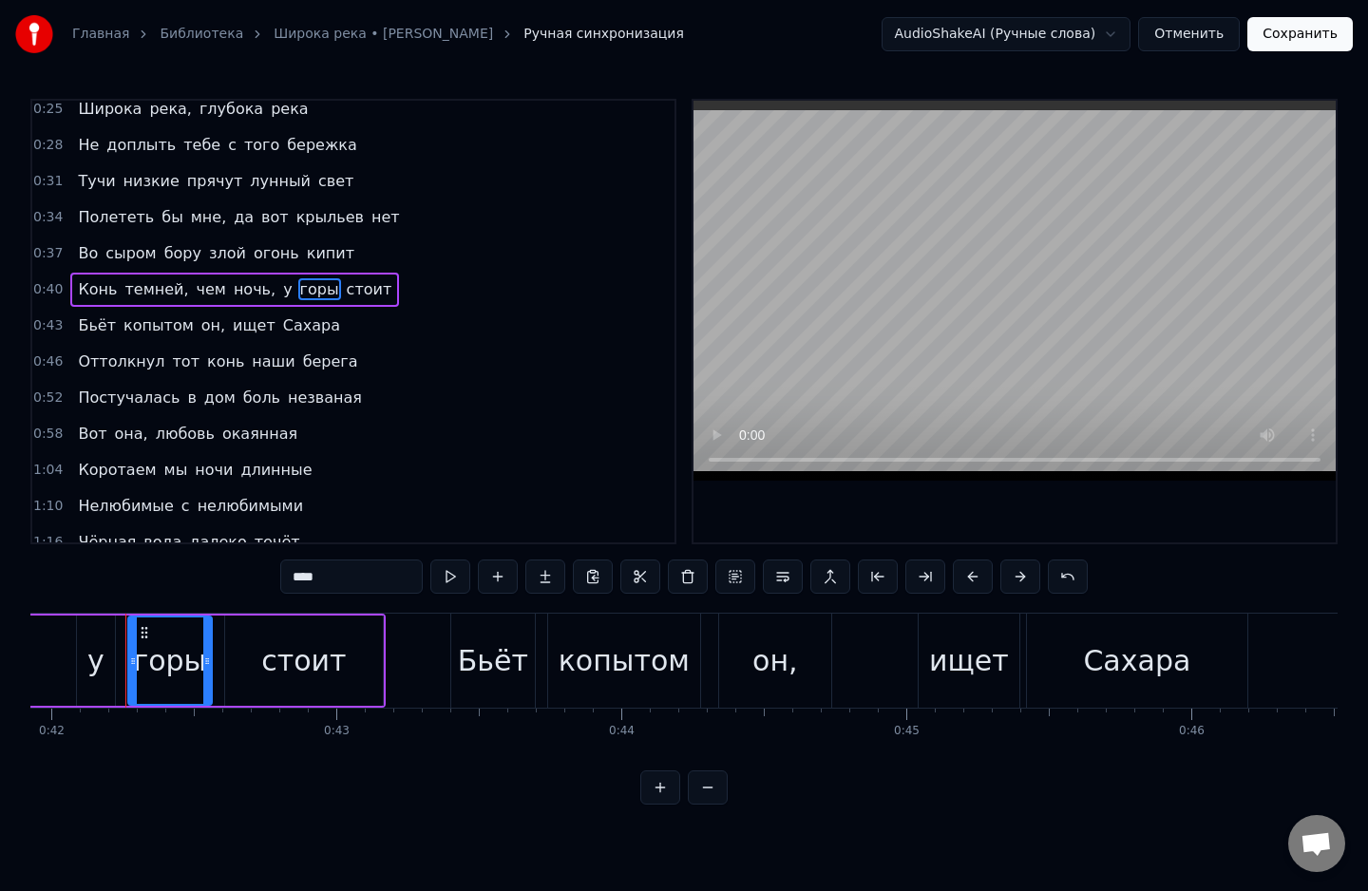
click at [302, 577] on input "****" at bounding box center [351, 576] width 142 height 34
click at [294, 580] on input "***" at bounding box center [351, 576] width 142 height 34
click at [129, 279] on span "темней," at bounding box center [156, 289] width 67 height 22
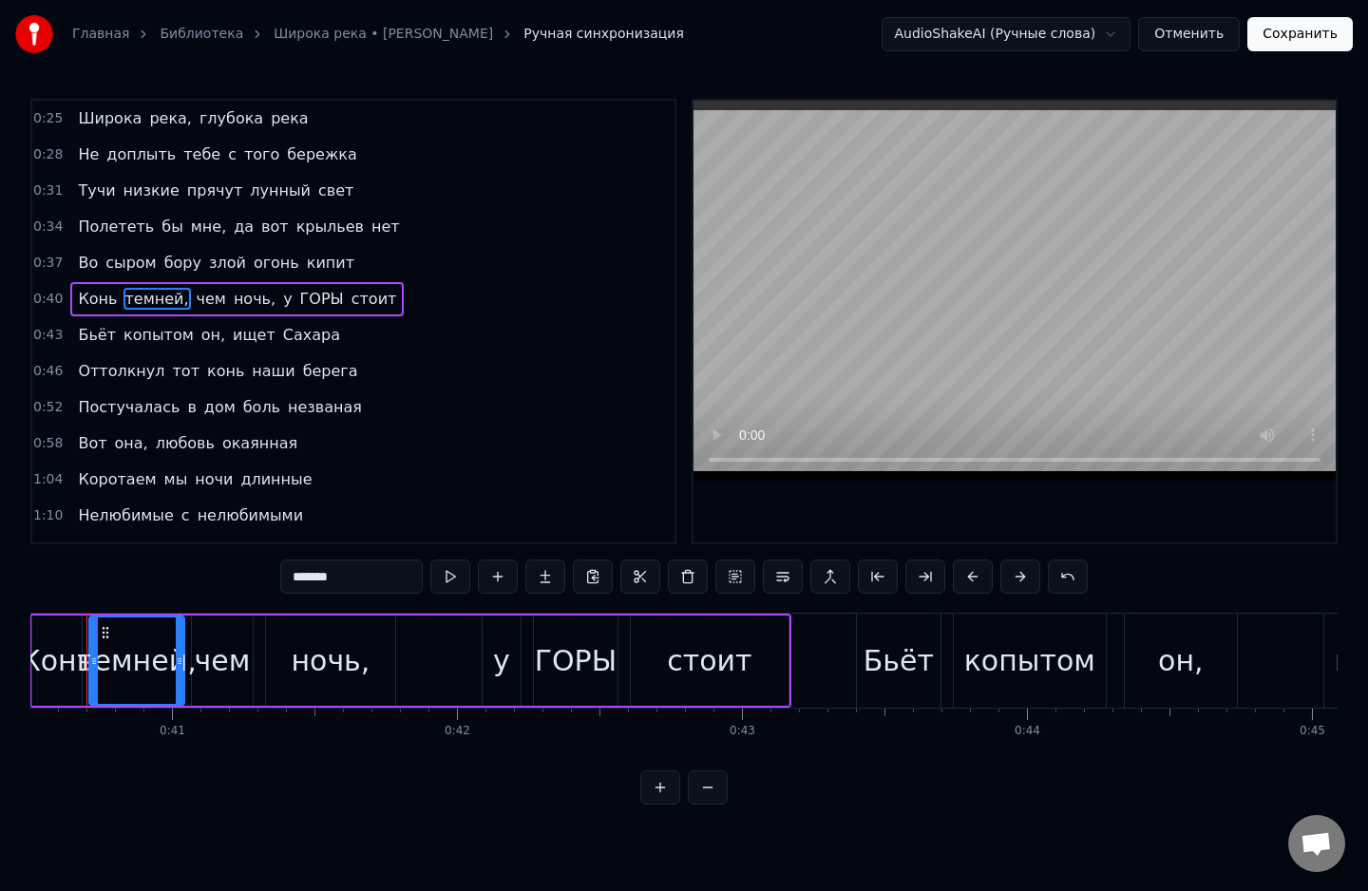
scroll to position [0, 11502]
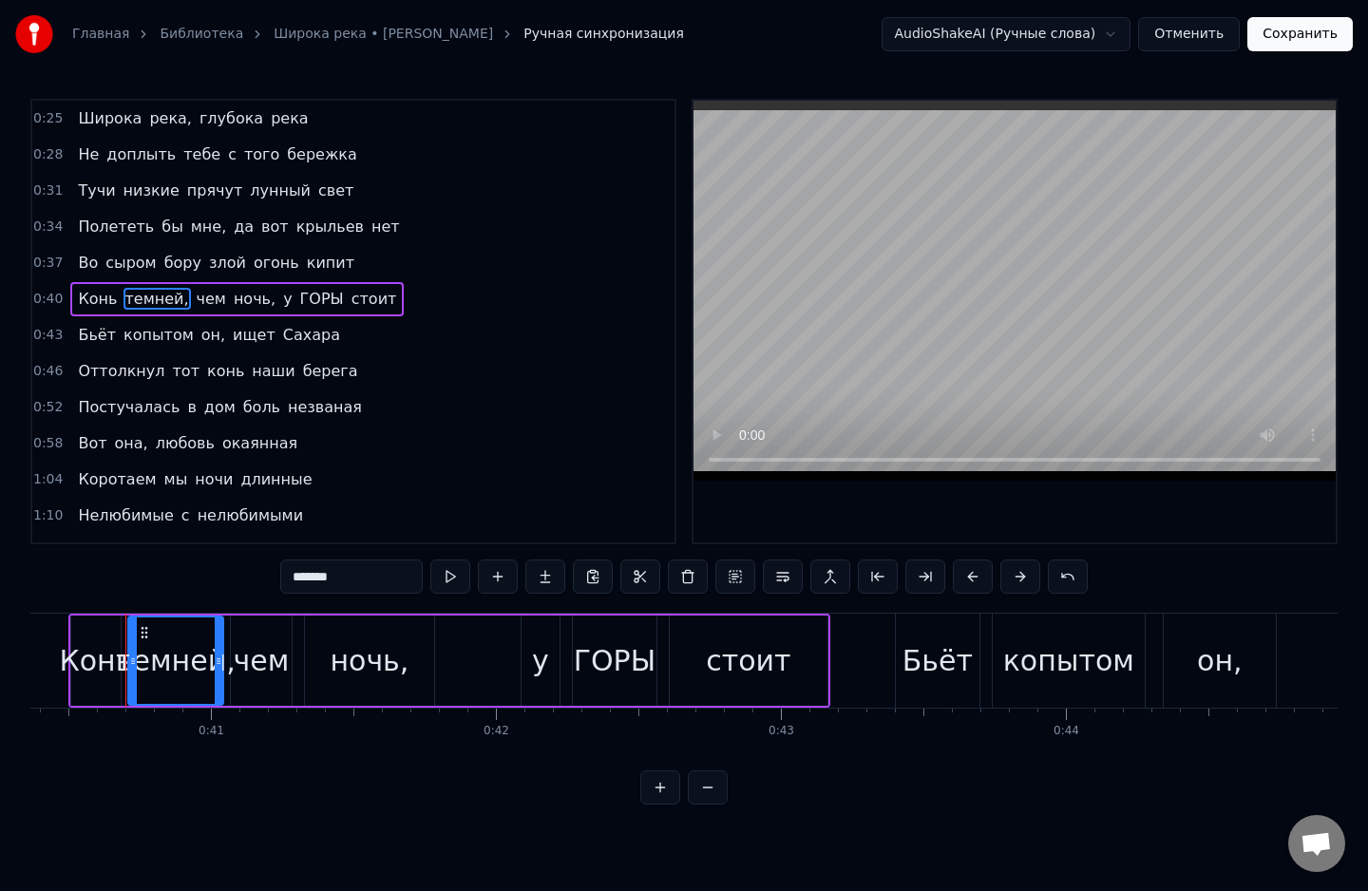
drag, startPoint x: 340, startPoint y: 579, endPoint x: 266, endPoint y: 583, distance: 74.2
click at [266, 583] on div "0:25 Широка река, глубока река 0:28 Не доплыть тебе с того бережка 0:31 Тучи ни…" at bounding box center [683, 452] width 1307 height 706
click at [281, 330] on span "Сахара" at bounding box center [311, 335] width 61 height 22
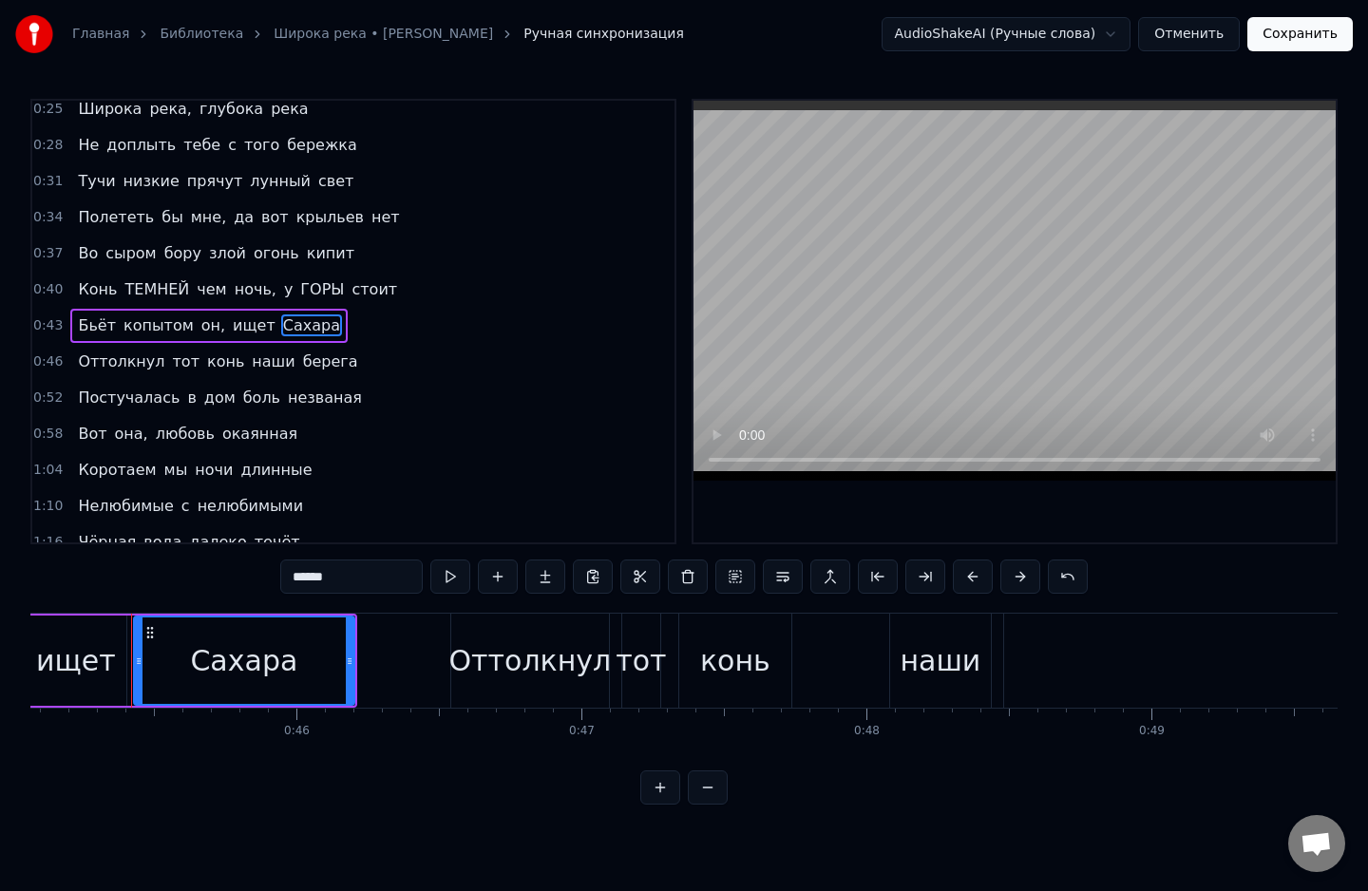
scroll to position [0, 12847]
drag, startPoint x: 353, startPoint y: 567, endPoint x: 281, endPoint y: 577, distance: 72.8
click at [281, 577] on div "0:25 Широка река, глубока река 0:28 Не доплыть тебе с того бережка 0:31 Тучи ни…" at bounding box center [683, 452] width 1307 height 706
click at [220, 432] on span "окаянная" at bounding box center [259, 434] width 79 height 22
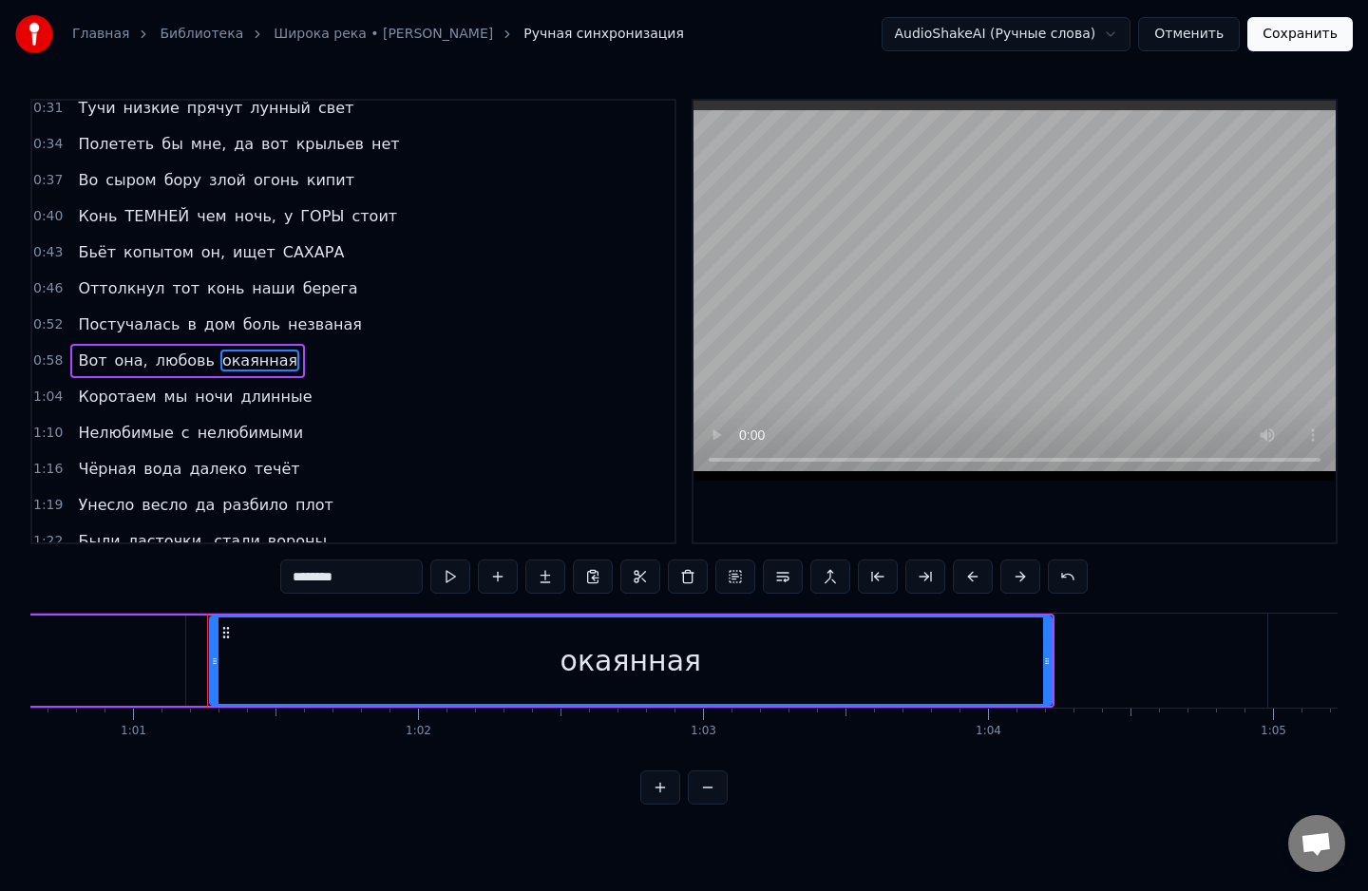
scroll to position [0, 17361]
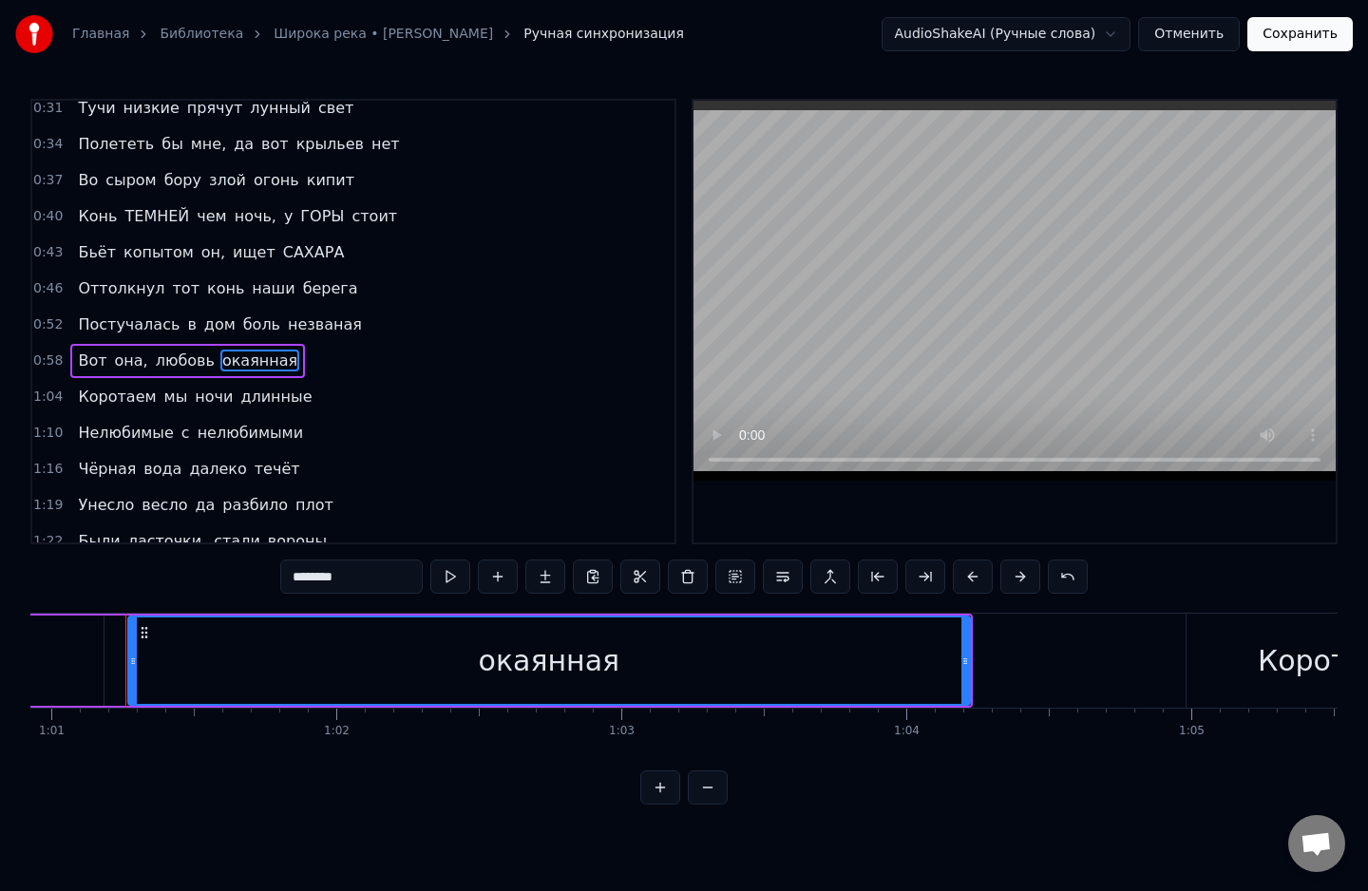
click at [196, 393] on span "ночи" at bounding box center [214, 397] width 42 height 22
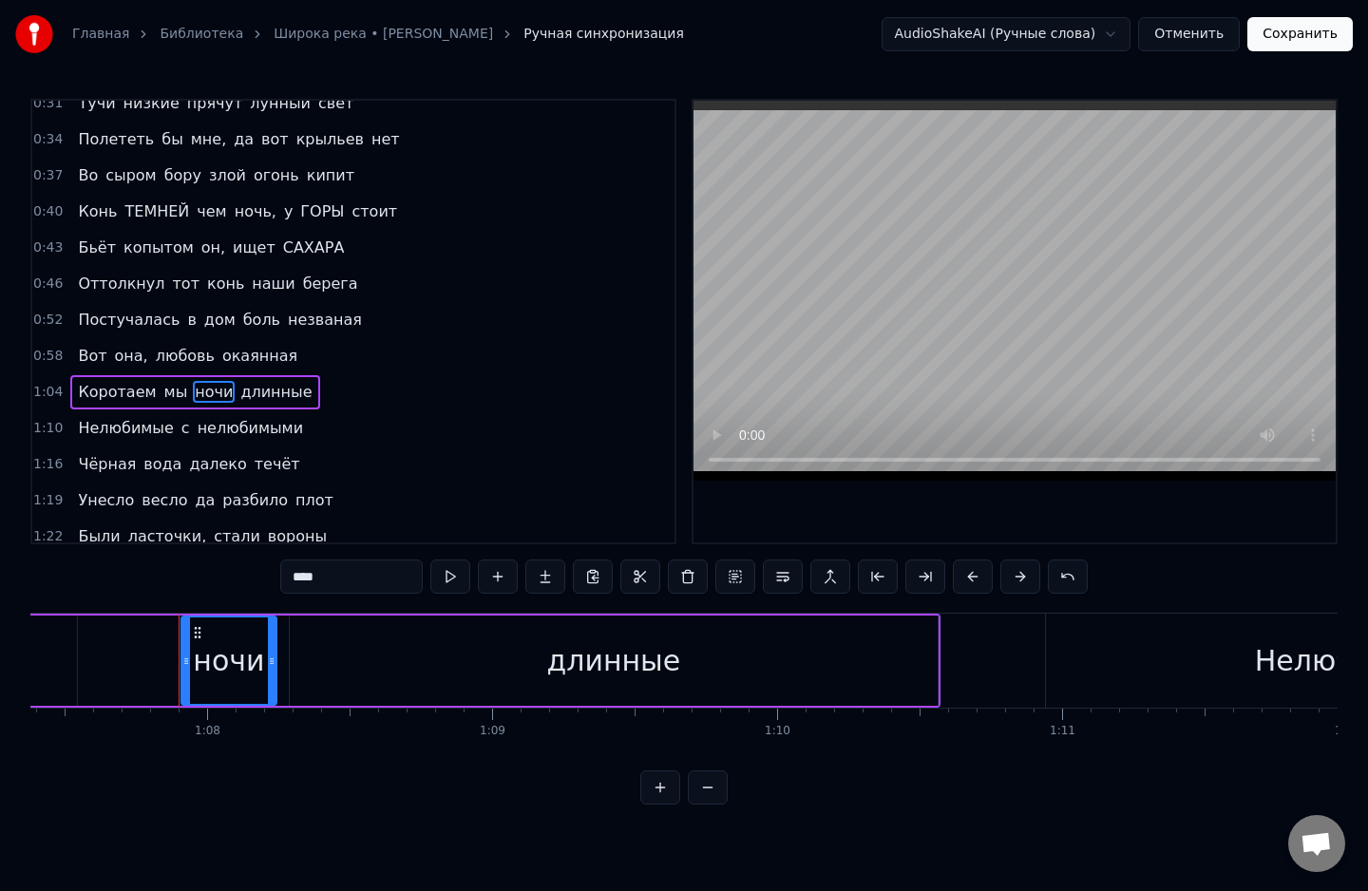
scroll to position [0, 19253]
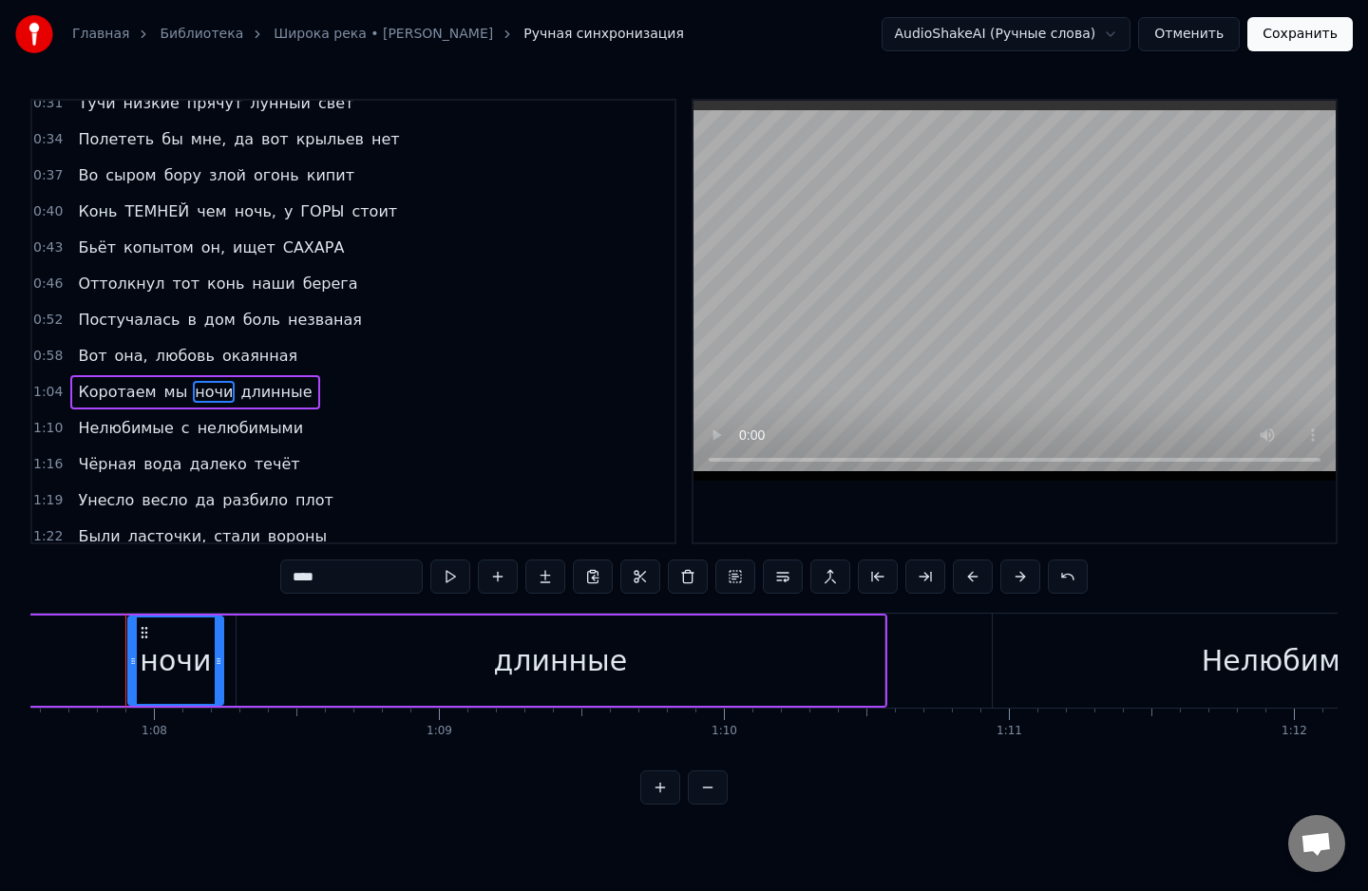
click at [238, 381] on span "длинные" at bounding box center [275, 392] width 75 height 22
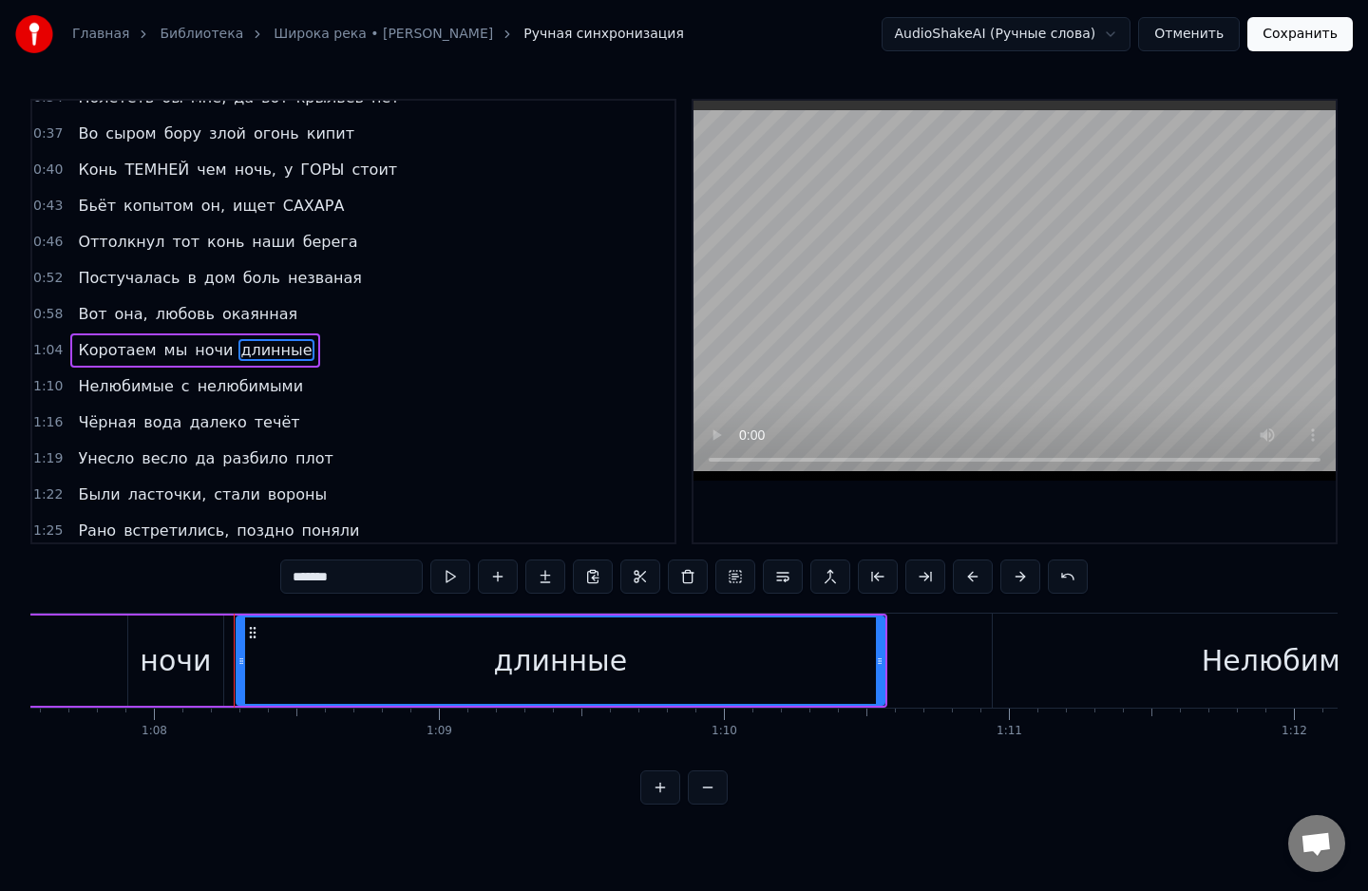
scroll to position [151, 0]
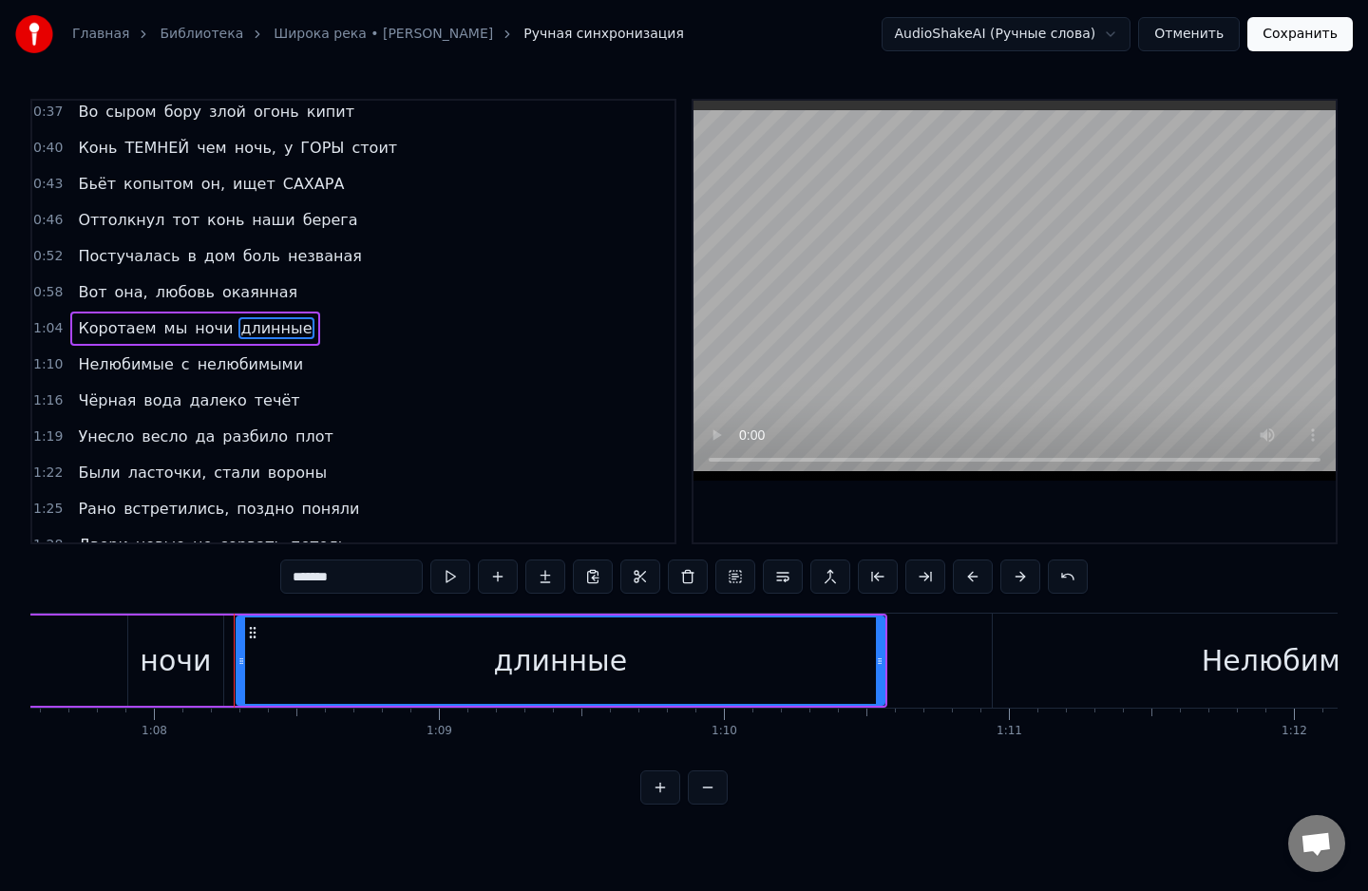
drag, startPoint x: 359, startPoint y: 581, endPoint x: 281, endPoint y: 579, distance: 77.9
click at [281, 579] on div "0:25 Широка река, глубока река 0:28 Не доплыть тебе с того бережка 0:31 Тучи ни…" at bounding box center [683, 452] width 1307 height 706
click at [196, 360] on span "нелюбимыми" at bounding box center [250, 364] width 109 height 22
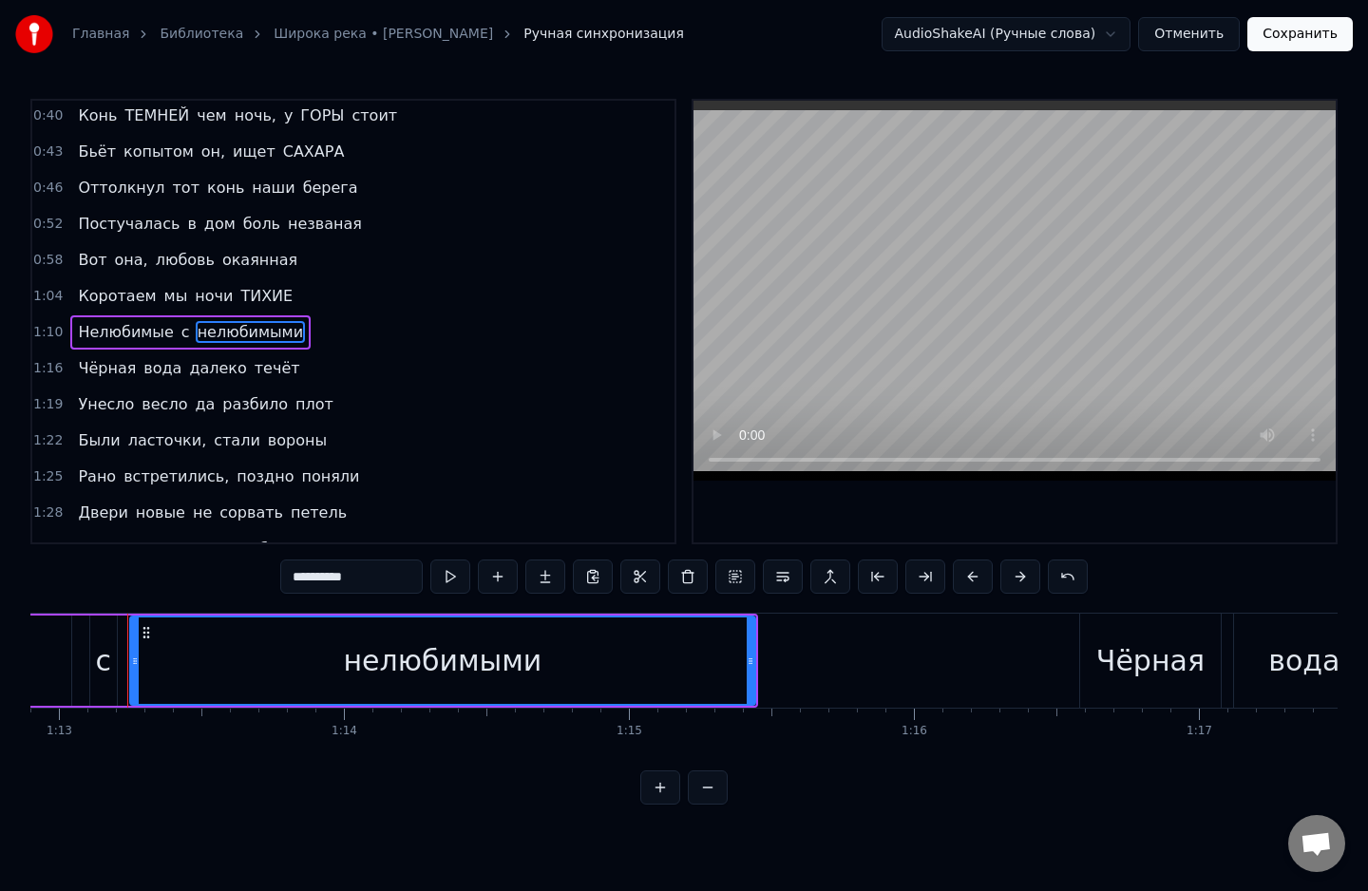
scroll to position [0, 20774]
drag, startPoint x: 388, startPoint y: 575, endPoint x: 256, endPoint y: 570, distance: 131.2
click at [256, 570] on div "0:25 Широка река, глубока река 0:28 Не доплыть тебе с того бережка 0:31 Тучи ни…" at bounding box center [683, 452] width 1307 height 706
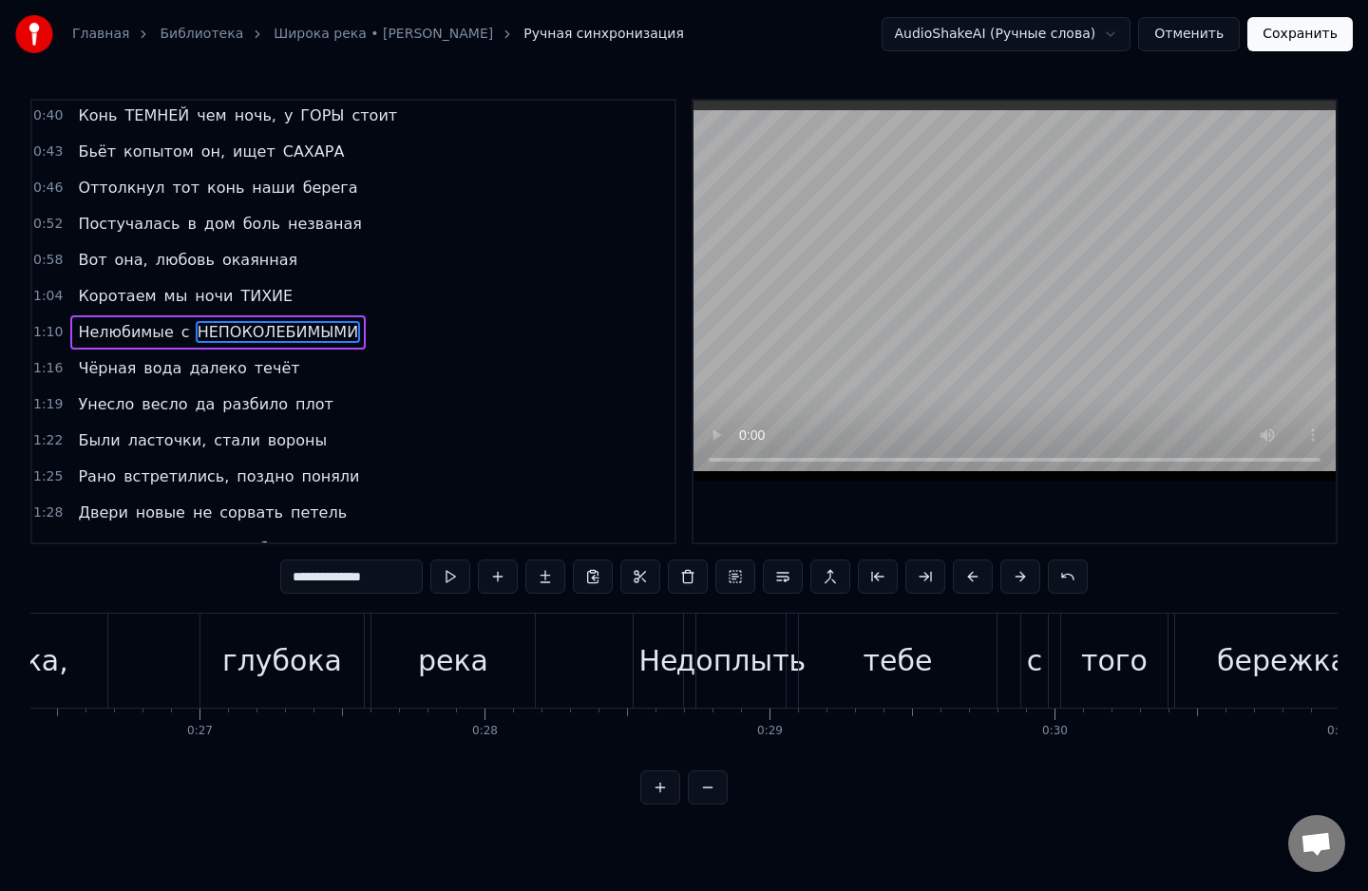
scroll to position [0, 7522]
type input "**********"
click at [161, 663] on div "Широка река, глубока река" at bounding box center [161, 661] width 762 height 94
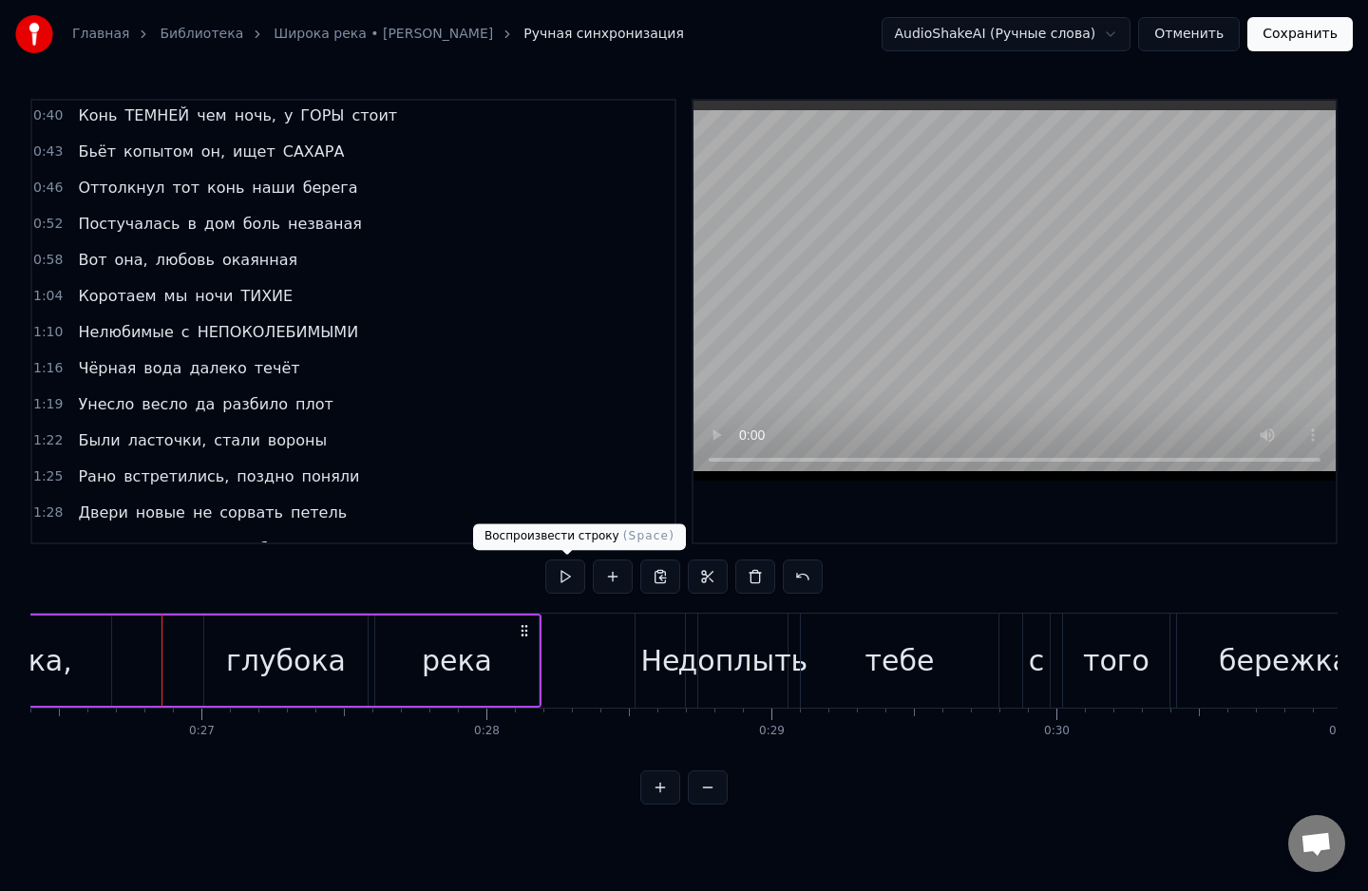
click at [544, 576] on div "0:25 Широка река, глубока река 0:28 Не доплыть тебе с того бережка 0:31 Тучи ни…" at bounding box center [683, 452] width 1307 height 706
click at [557, 577] on button at bounding box center [565, 576] width 40 height 34
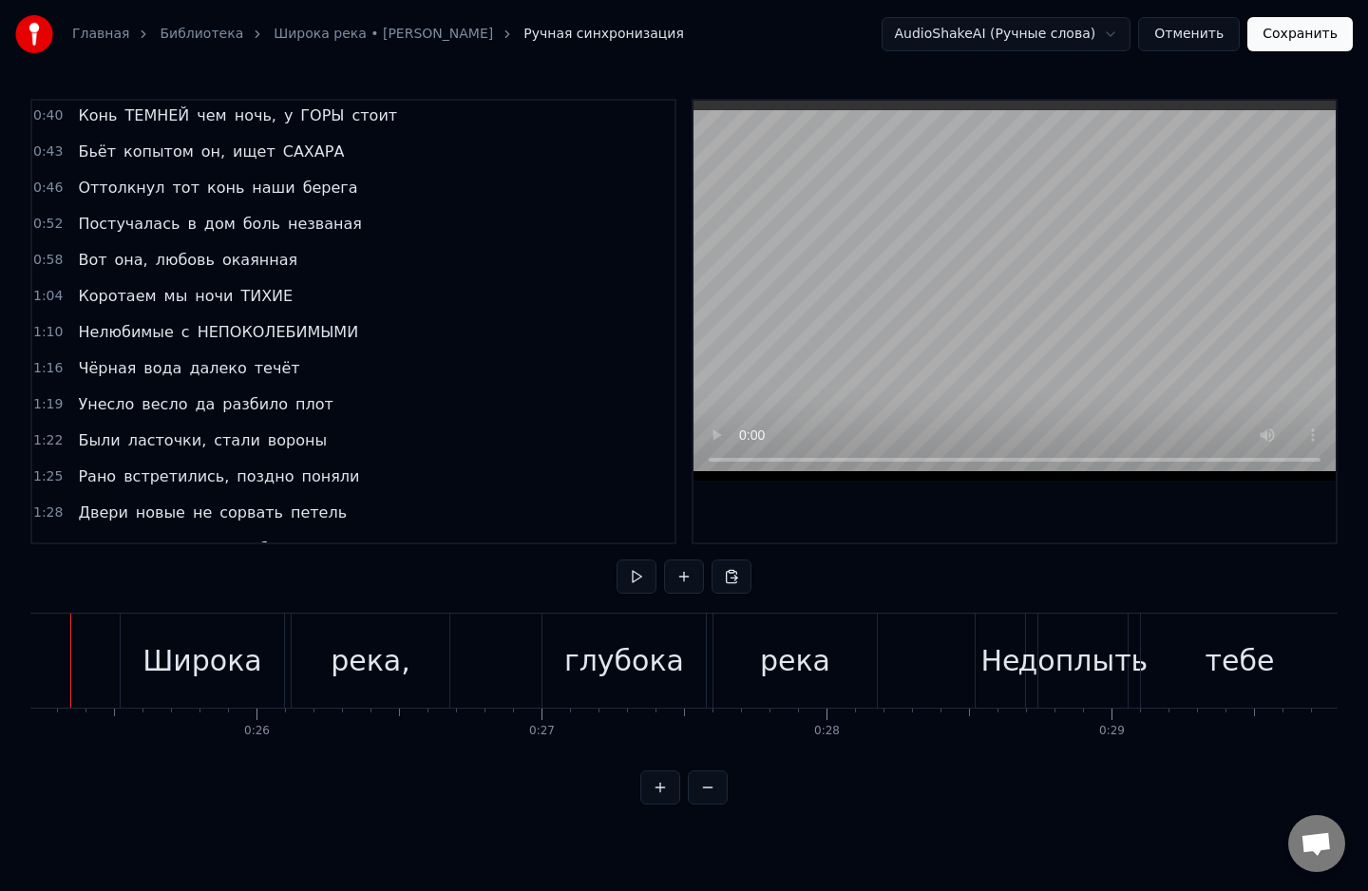
scroll to position [0, 7127]
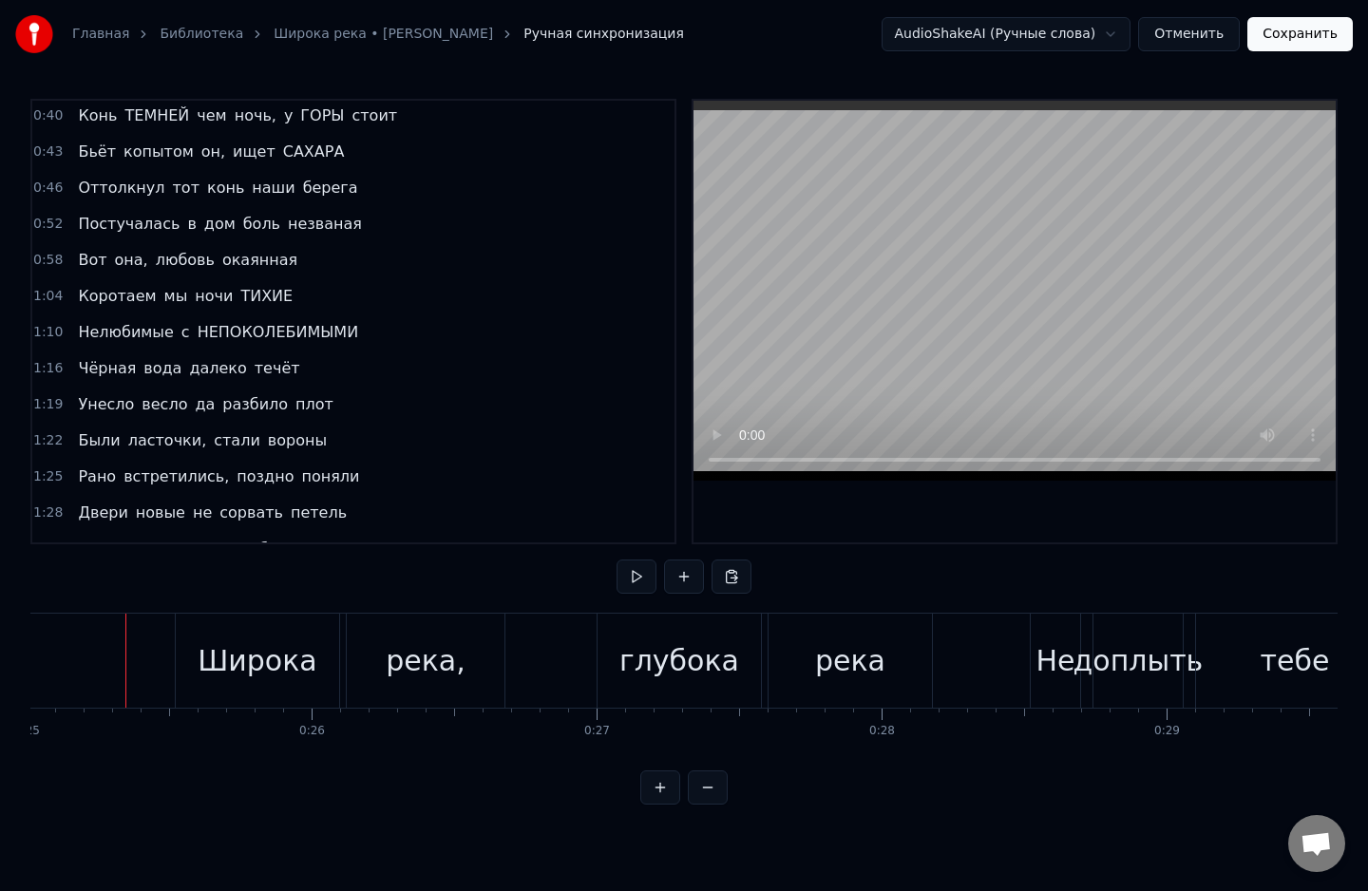
click at [634, 580] on button at bounding box center [636, 576] width 40 height 34
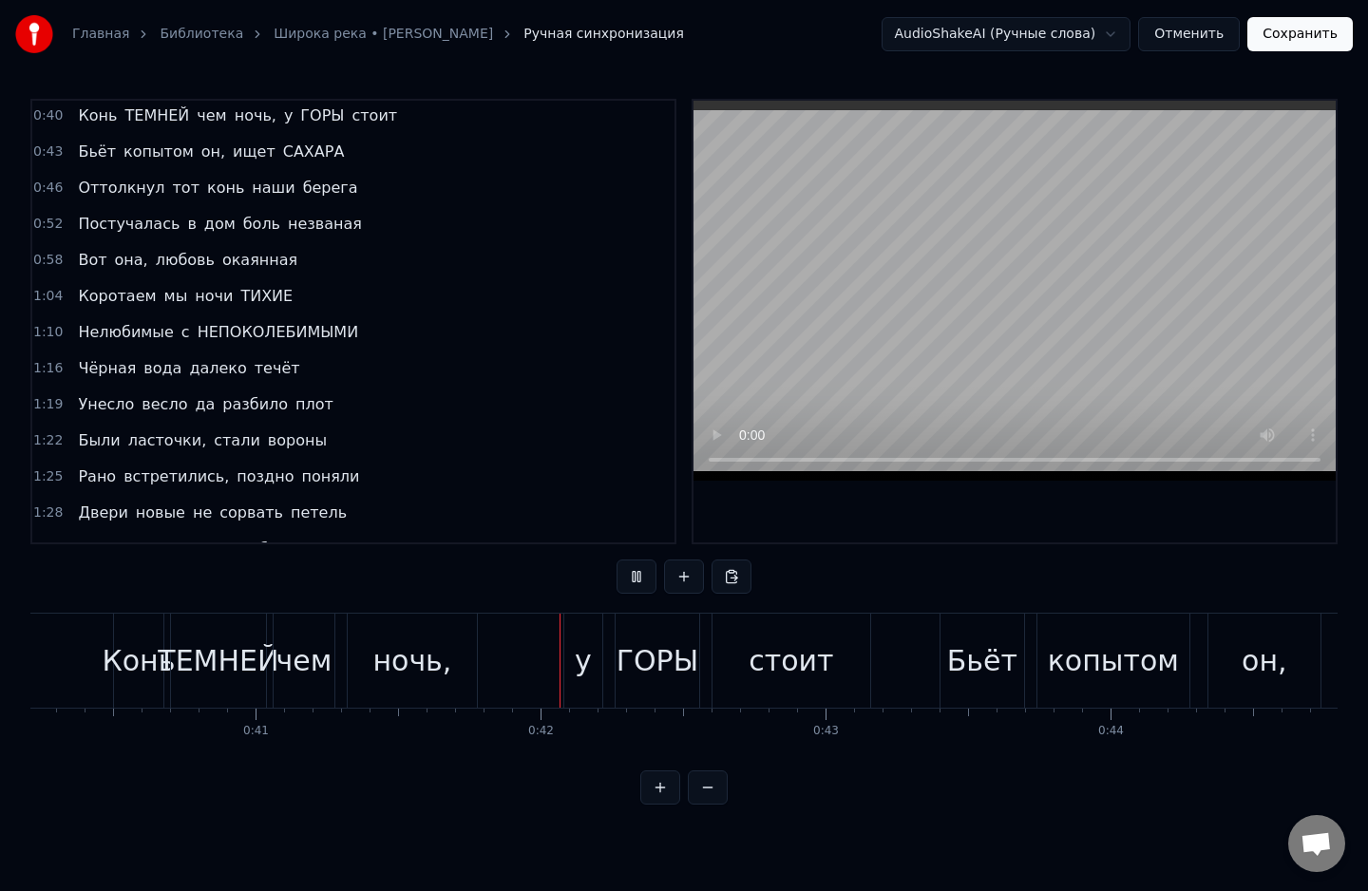
scroll to position [0, 11721]
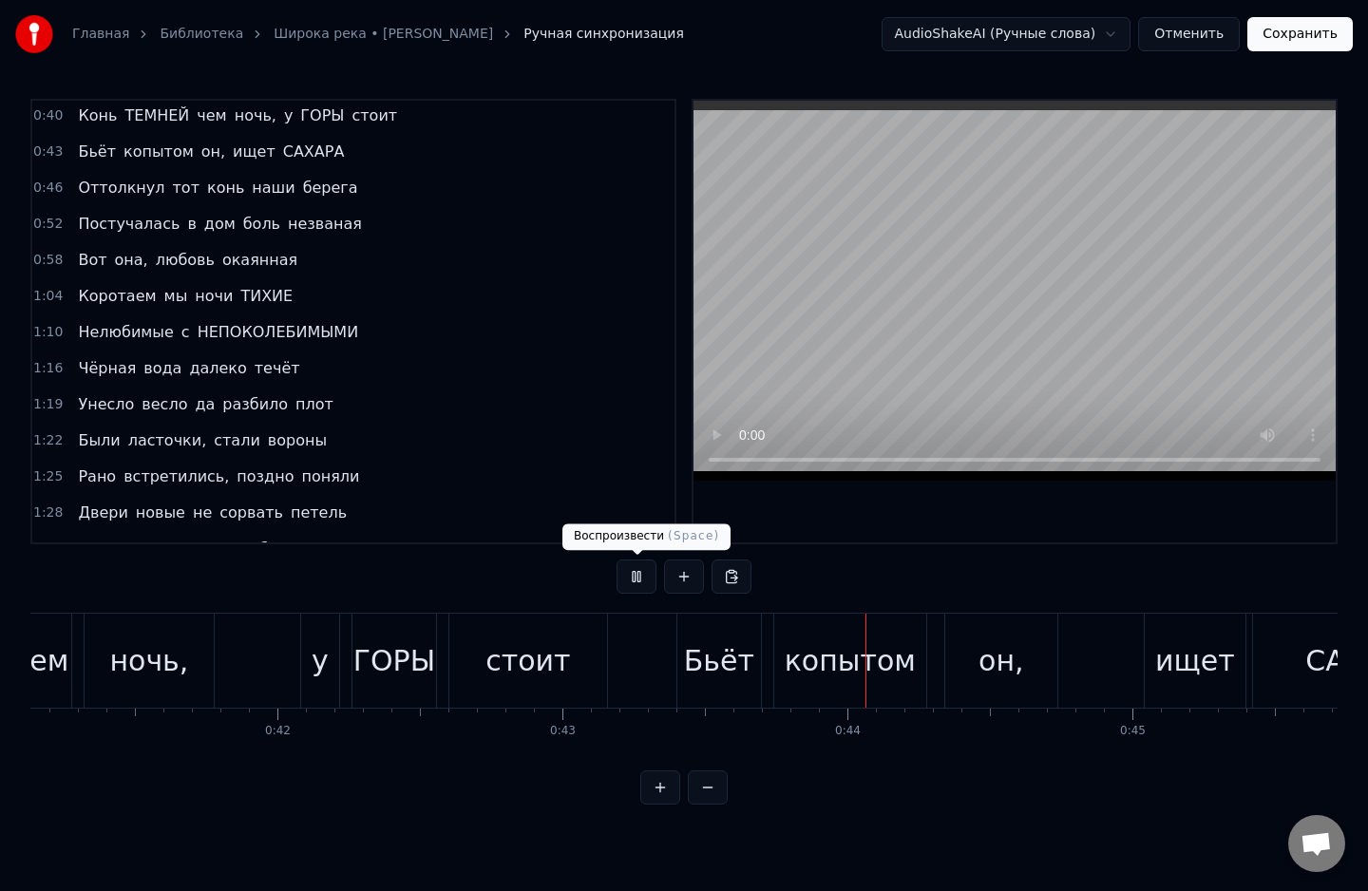
click at [636, 571] on button at bounding box center [636, 576] width 40 height 34
click at [634, 572] on button at bounding box center [636, 576] width 40 height 34
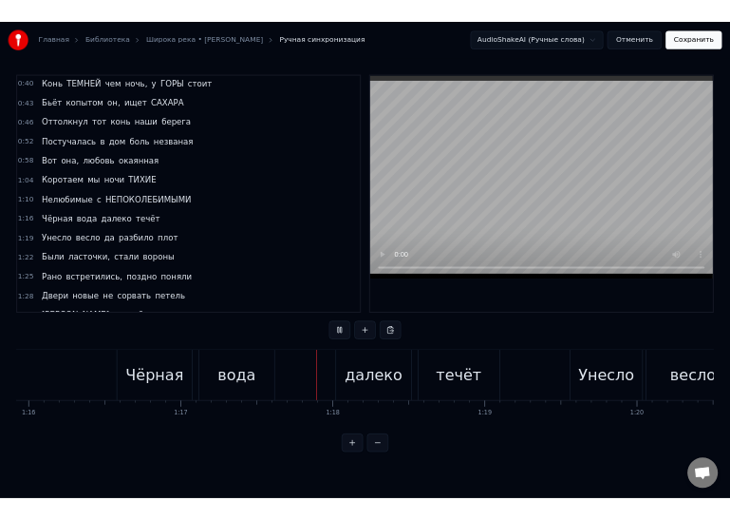
scroll to position [0, 21933]
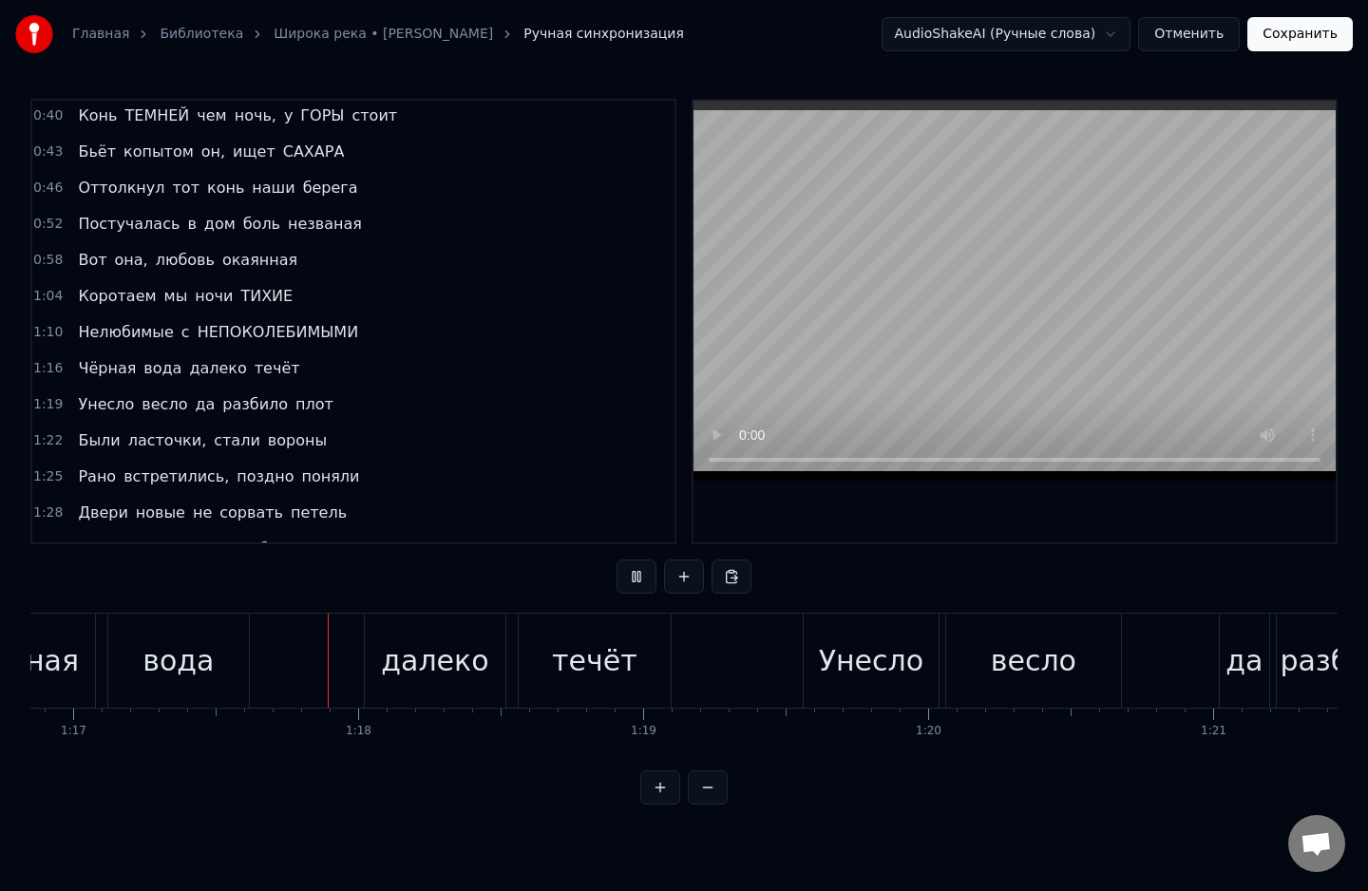
click at [1315, 36] on button "Сохранить" at bounding box center [1299, 34] width 105 height 34
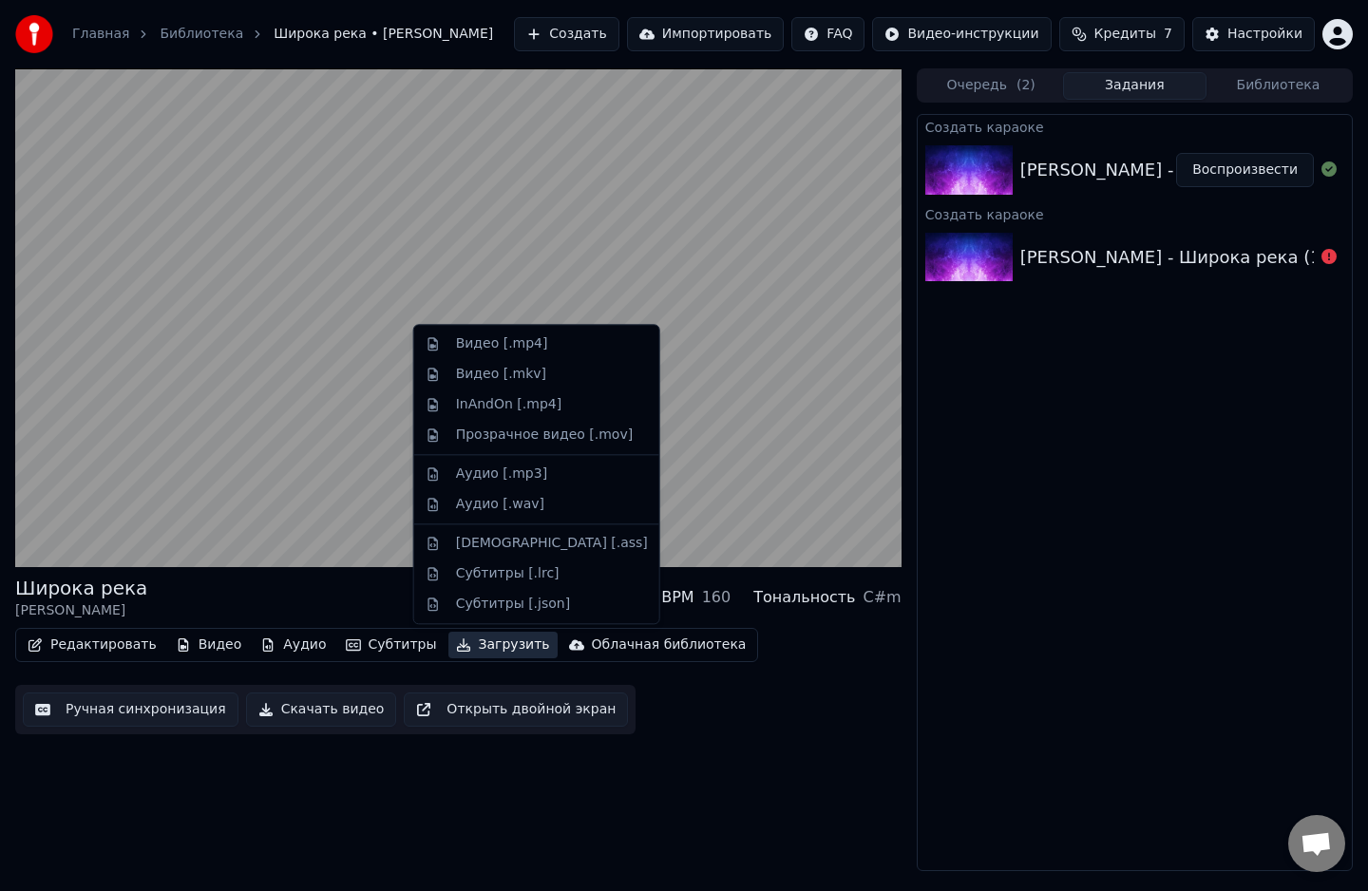
click at [448, 645] on button "Загрузить" at bounding box center [502, 645] width 109 height 27
click at [494, 340] on div "Видео [.mp4]" at bounding box center [502, 343] width 92 height 19
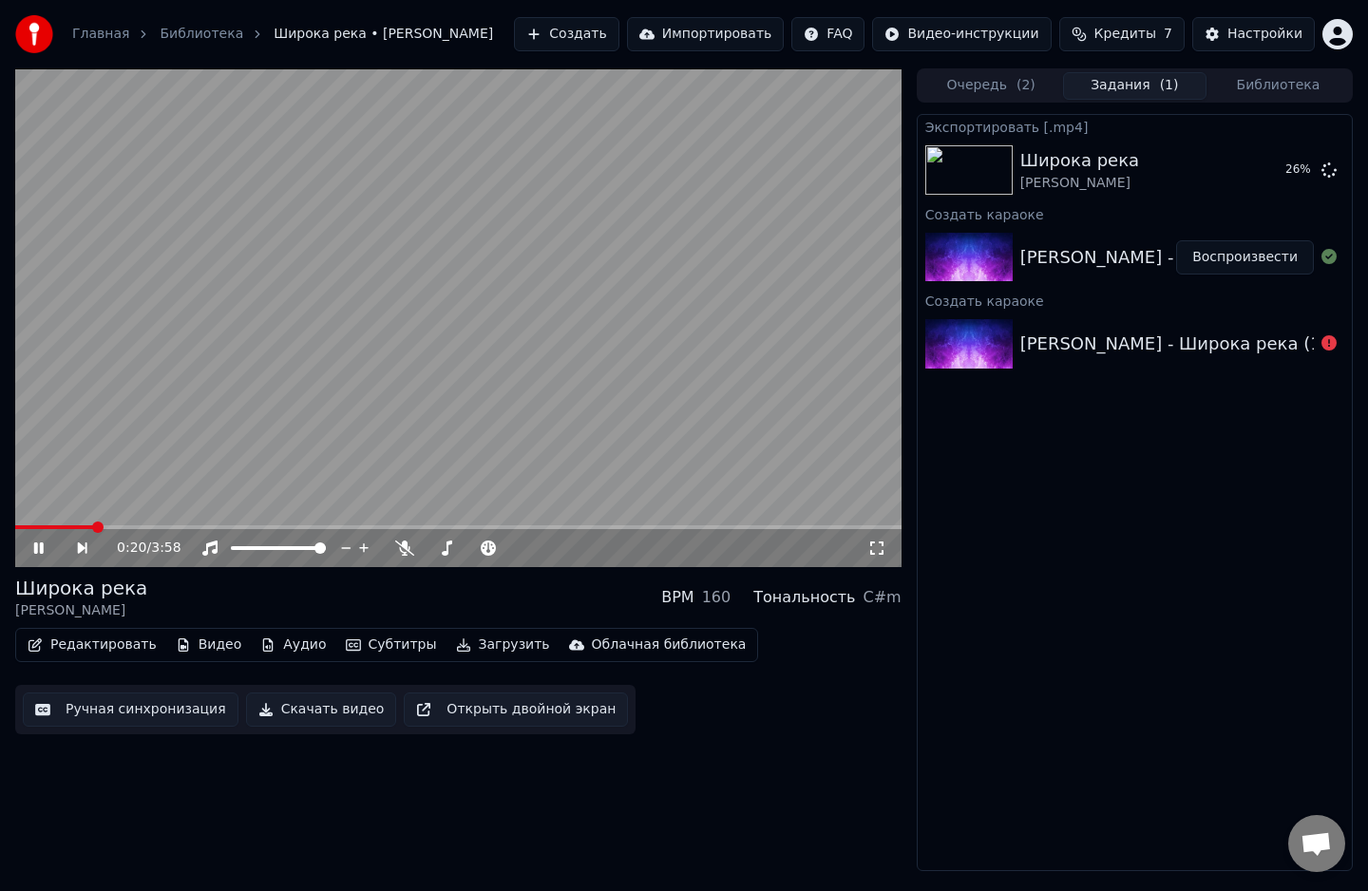
drag, startPoint x: 533, startPoint y: 443, endPoint x: 464, endPoint y: 445, distance: 69.4
click at [1275, 172] on button "Показать" at bounding box center [1265, 170] width 98 height 34
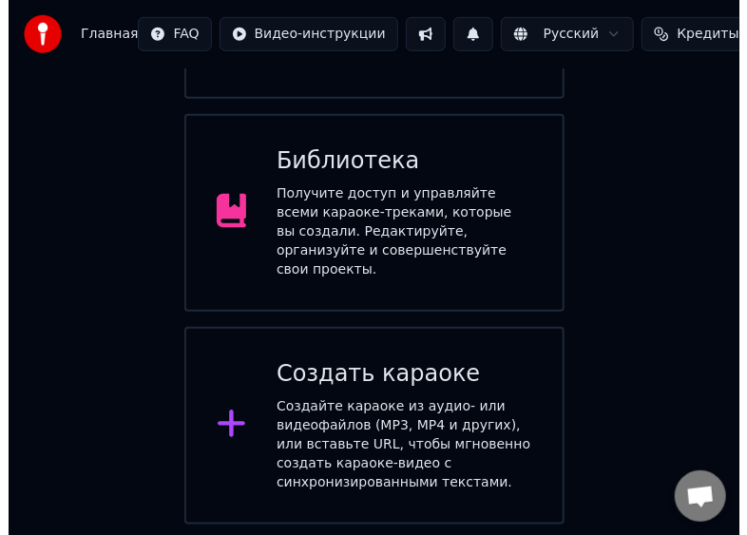
scroll to position [386, 0]
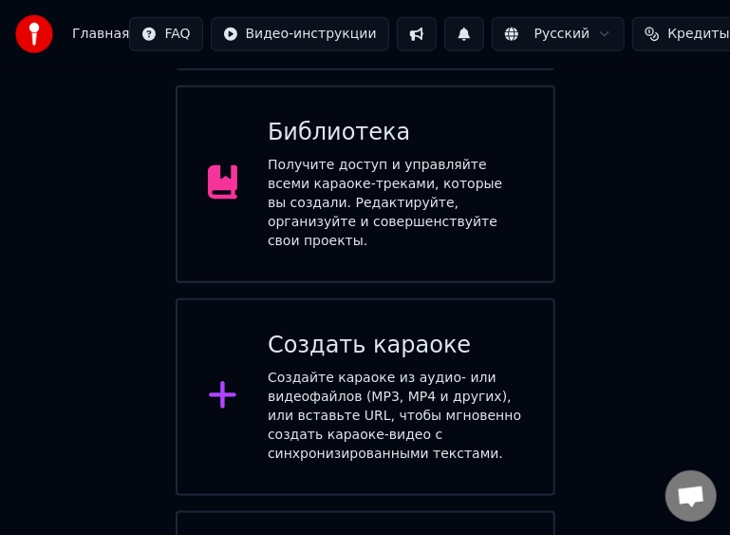
click at [357, 369] on div "Создайте караоке из аудио- или видеофайлов (MP3, MP4 и других), или вставьте UR…" at bounding box center [395, 416] width 255 height 95
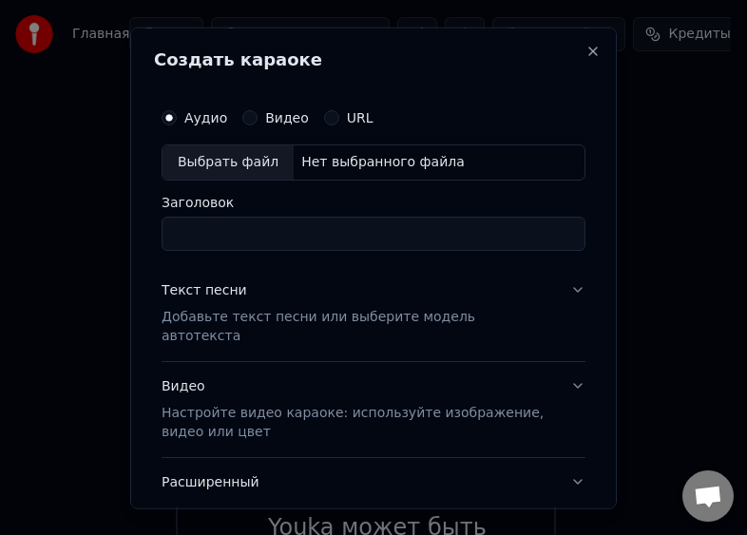
click at [203, 236] on input "Заголовок" at bounding box center [373, 233] width 424 height 34
type input "**********"
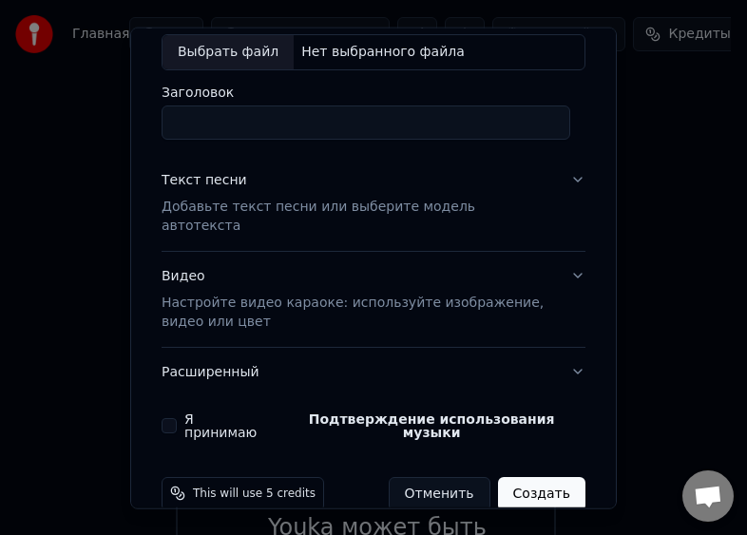
click at [211, 185] on div "Текст песни" at bounding box center [203, 179] width 85 height 19
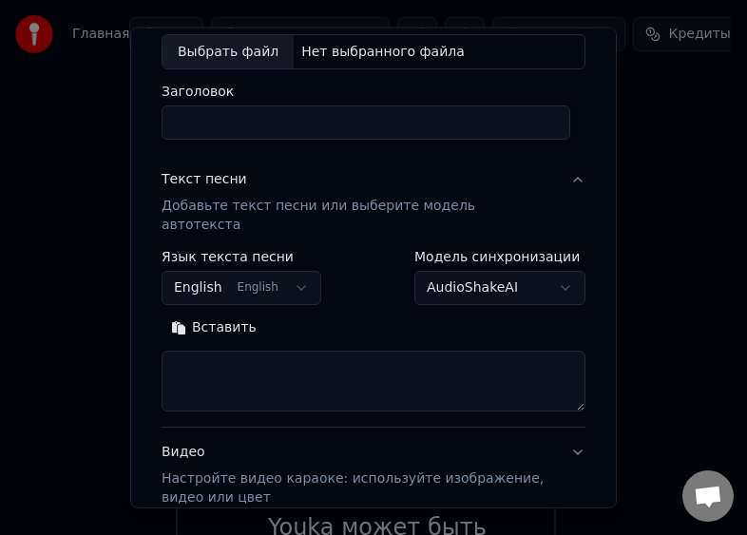
click at [207, 350] on textarea at bounding box center [373, 380] width 424 height 61
paste textarea "**********"
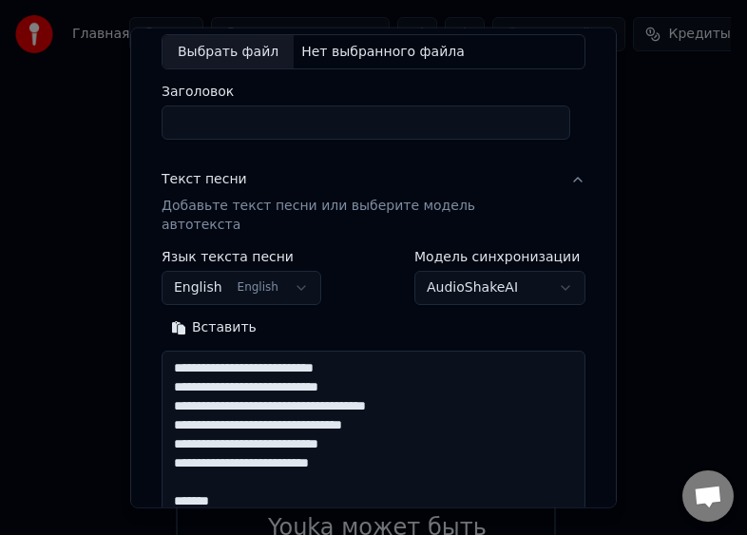
scroll to position [897, 0]
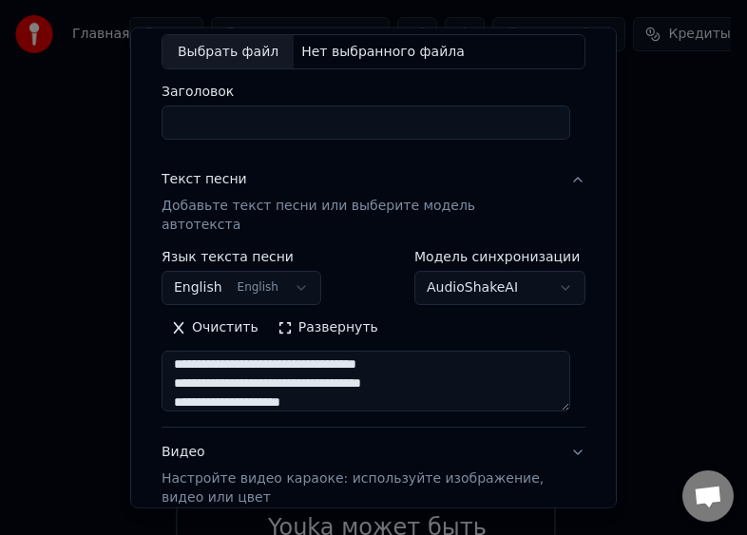
click at [315, 312] on button "Развернуть" at bounding box center [328, 327] width 120 height 30
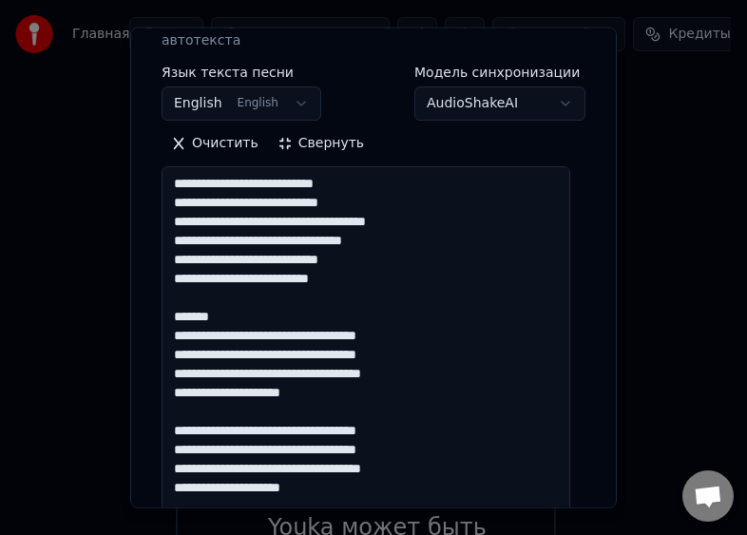
scroll to position [287, 0]
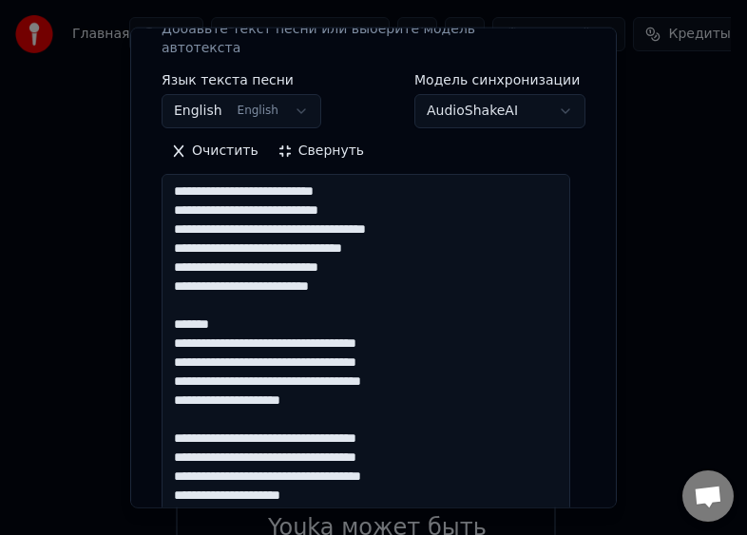
drag, startPoint x: 237, startPoint y: 307, endPoint x: 159, endPoint y: 307, distance: 78.8
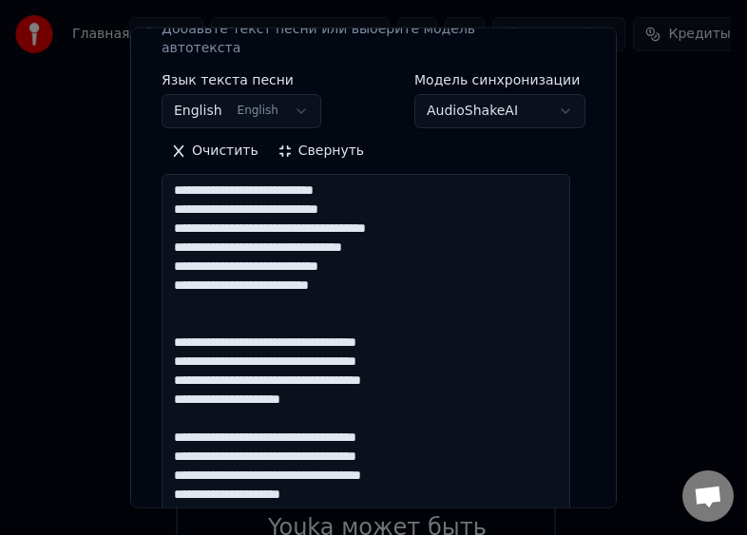
scroll to position [463, 0]
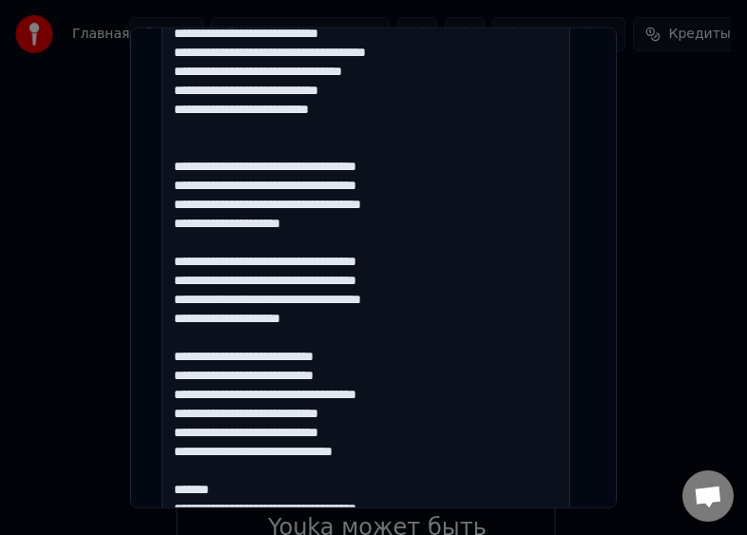
drag, startPoint x: 234, startPoint y: 477, endPoint x: 120, endPoint y: 473, distance: 114.0
click at [120, 473] on body "Главная FAQ Видео-инструкции Русский Кредиты 7 Настройки Добро пожаловать в You…" at bounding box center [365, 167] width 730 height 1106
click at [242, 471] on textarea at bounding box center [365, 480] width 408 height 964
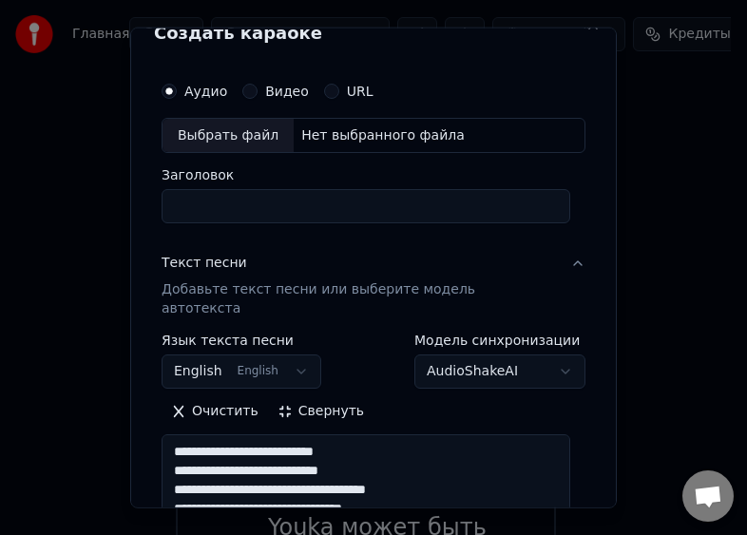
scroll to position [0, 0]
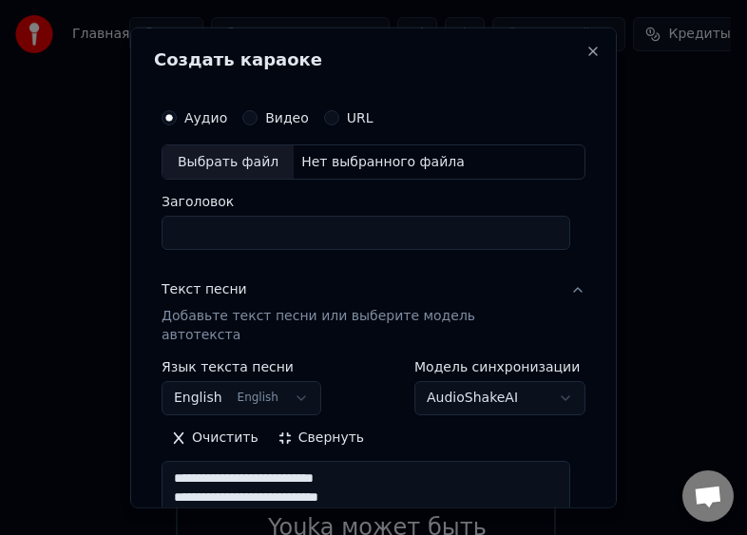
type textarea "**********"
click at [248, 232] on input "Заголовок" at bounding box center [365, 233] width 408 height 34
click at [223, 156] on div "Выбрать файл" at bounding box center [227, 161] width 131 height 34
type input "**********"
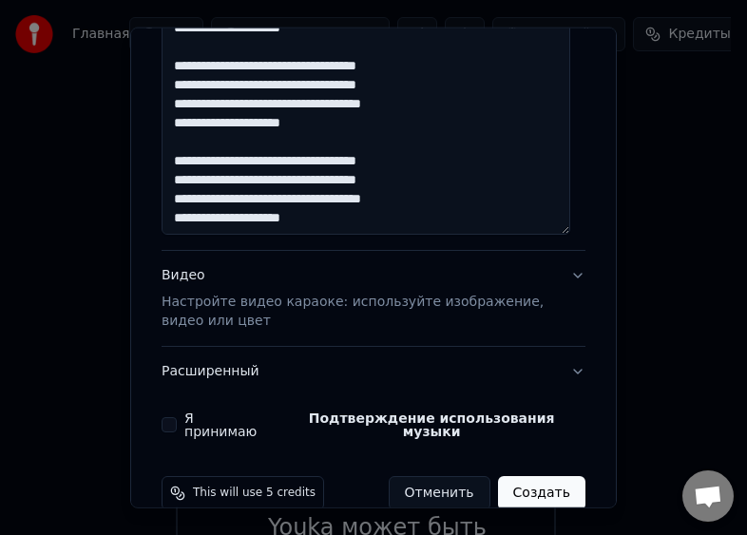
scroll to position [1189, 0]
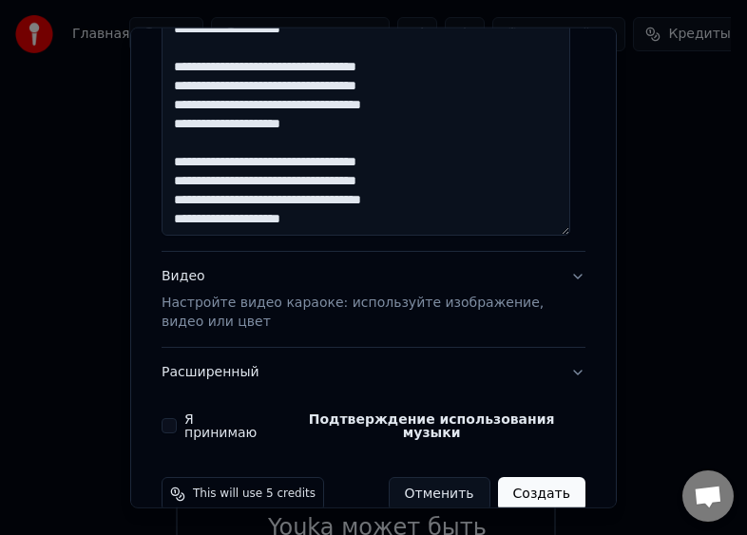
click at [164, 418] on button "Я принимаю Подтверждение использования музыки" at bounding box center [168, 425] width 15 height 15
click at [205, 300] on p "Настройте видео караоке: используйте изображение, видео или цвет" at bounding box center [357, 312] width 393 height 38
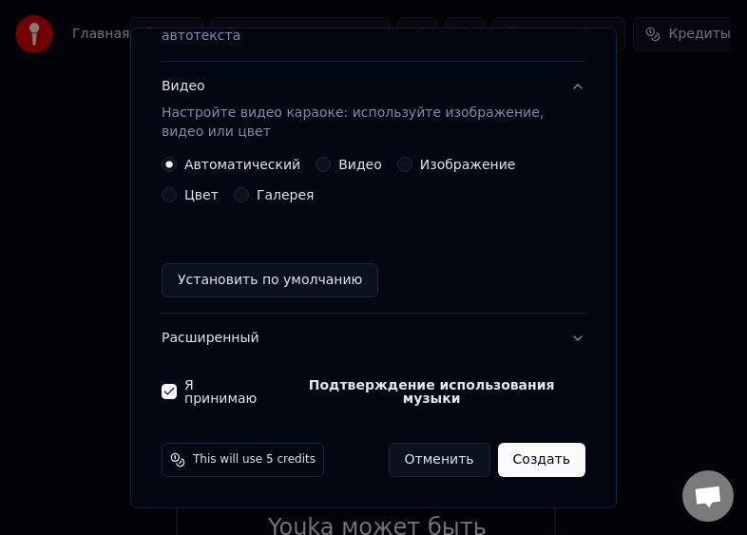
scroll to position [266, 0]
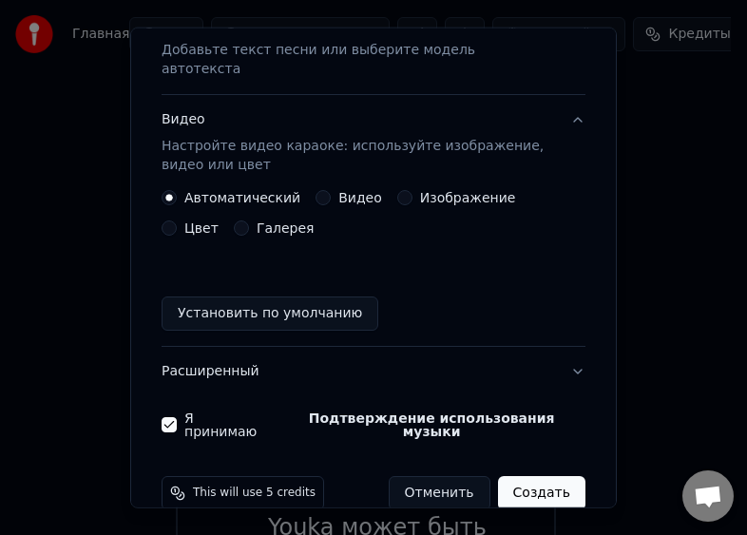
click at [177, 220] on button "Цвет" at bounding box center [168, 227] width 15 height 15
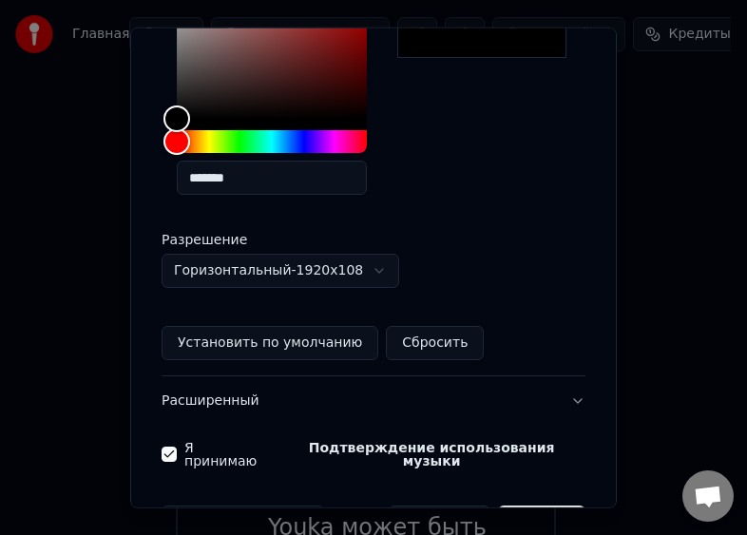
scroll to position [570, 0]
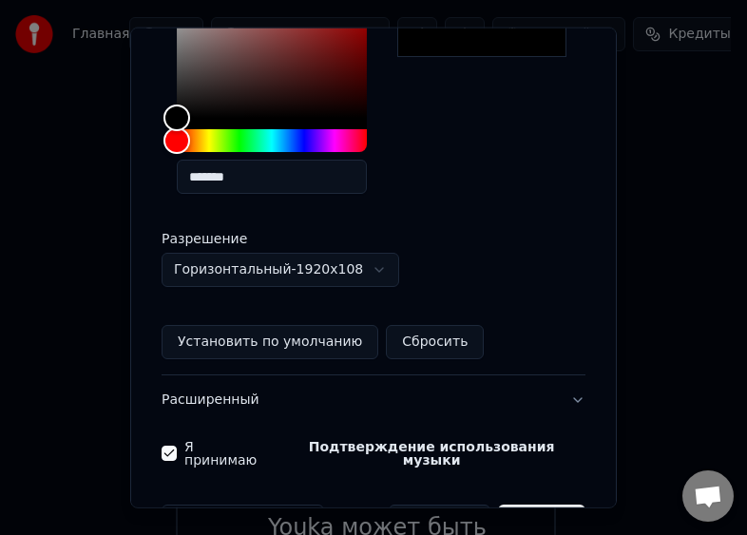
click at [553, 504] on button "Создать" at bounding box center [541, 521] width 87 height 34
click at [543, 269] on div "**********" at bounding box center [373, 122] width 424 height 473
click at [543, 504] on button "Создать" at bounding box center [541, 521] width 87 height 34
